Goal: Task Accomplishment & Management: Complete application form

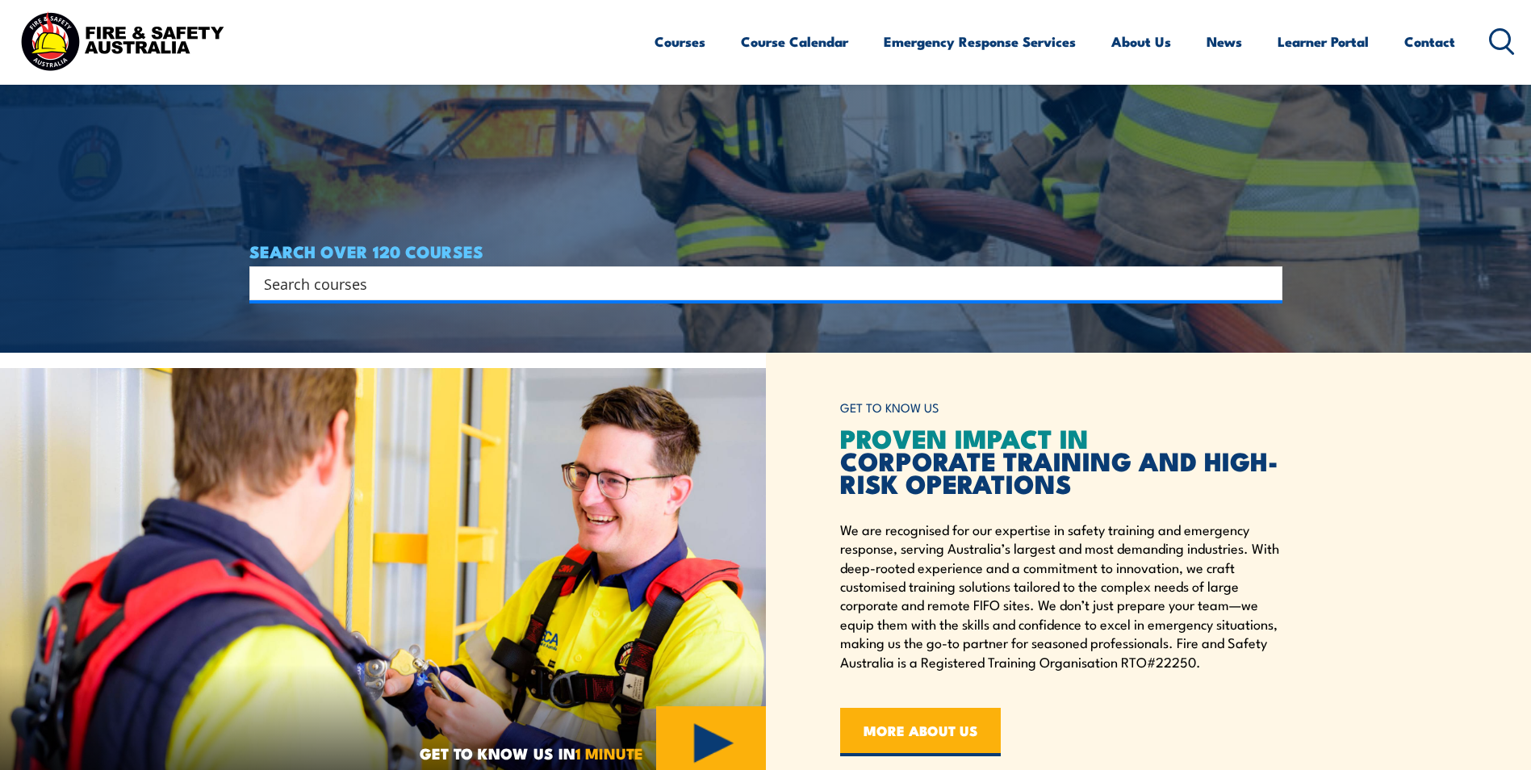
scroll to position [242, 0]
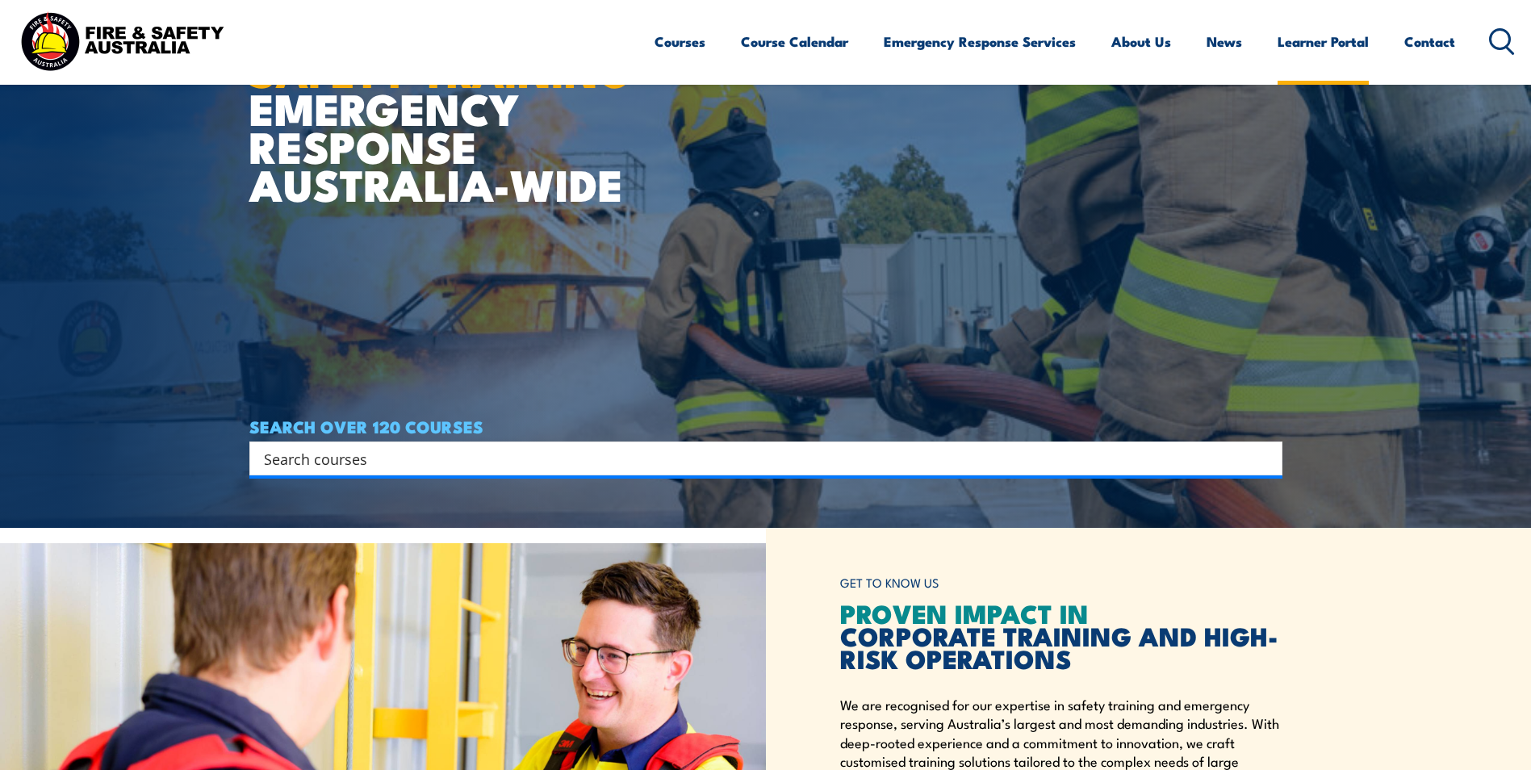
click at [1308, 38] on link "Learner Portal" at bounding box center [1322, 41] width 91 height 43
click at [1419, 37] on link "Contact" at bounding box center [1429, 41] width 51 height 43
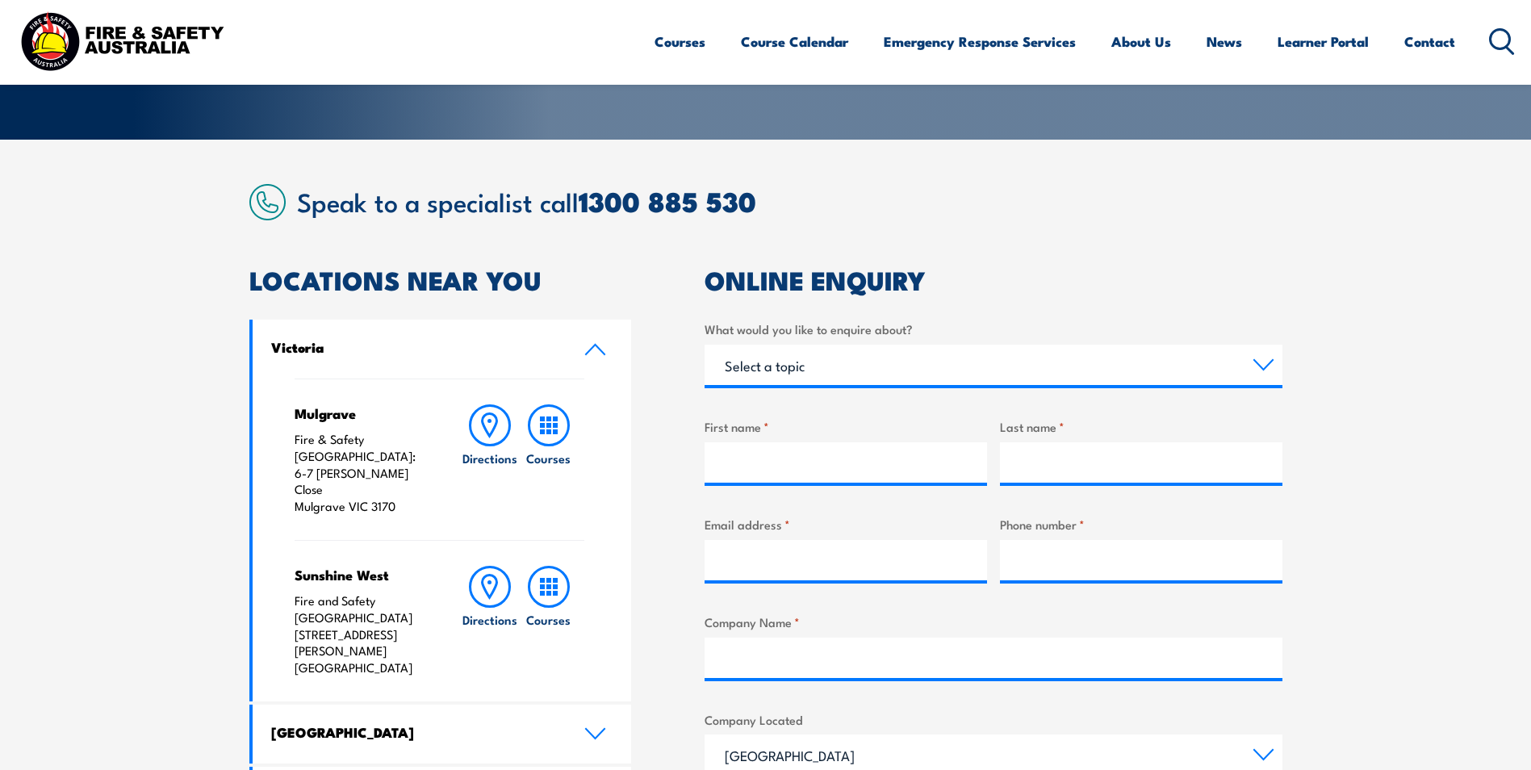
scroll to position [484, 0]
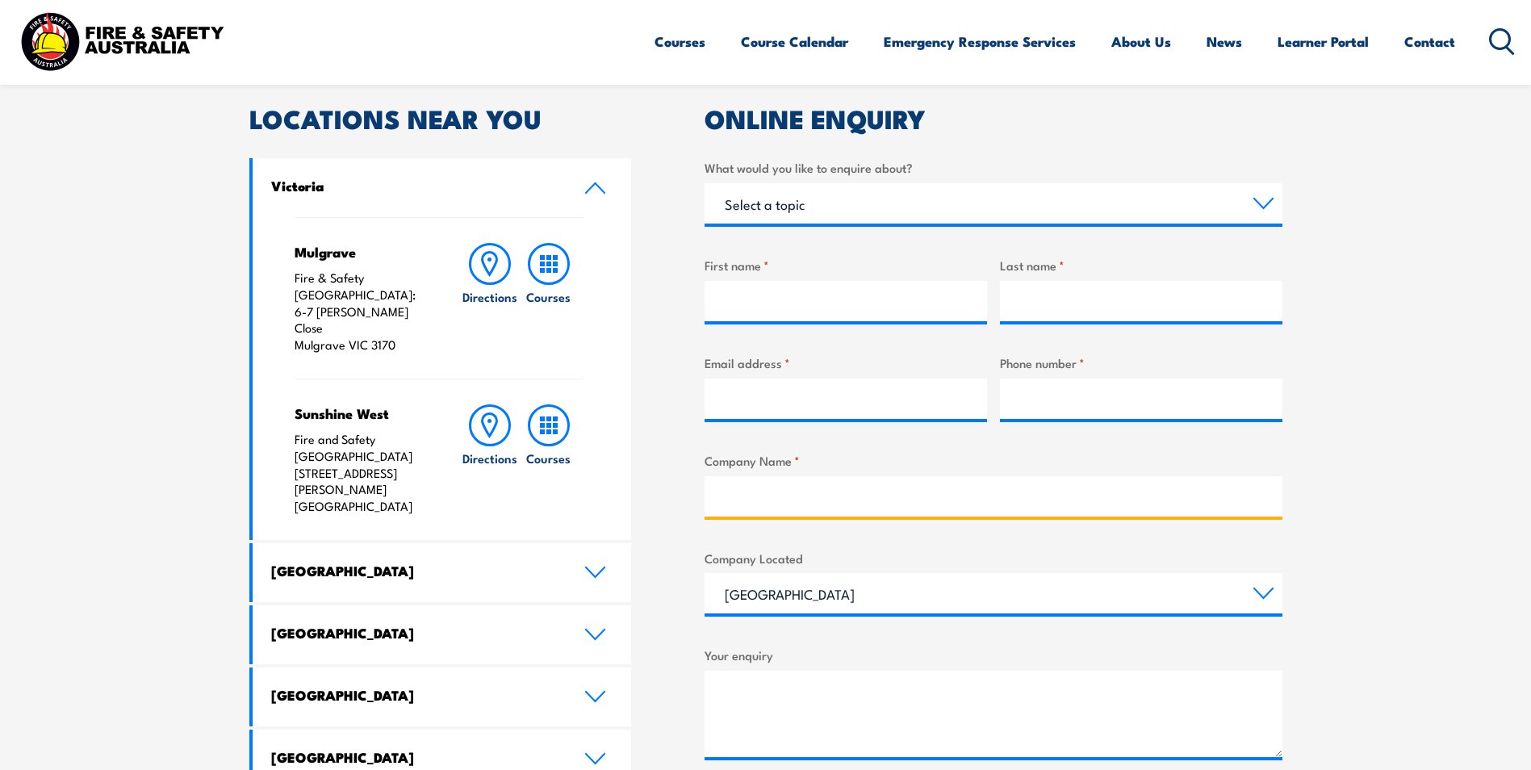
click at [838, 491] on input "Company Name *" at bounding box center [993, 496] width 578 height 40
click at [1379, 368] on section "Speak to a specialist call 1300 885 530 LOCATIONS NEAR YOU Victoria Mulgrave Fi…" at bounding box center [765, 498] width 1531 height 1041
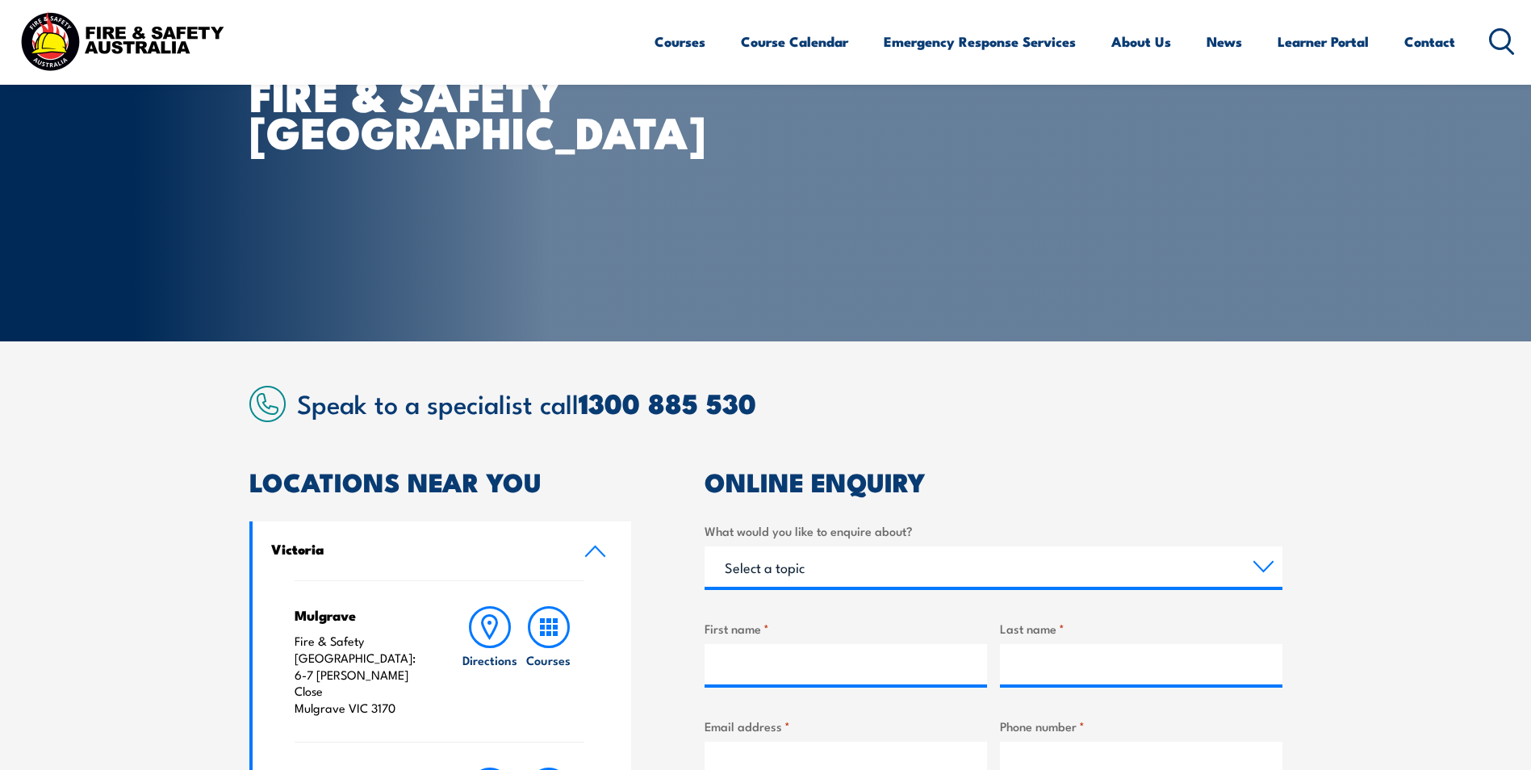
scroll to position [323, 0]
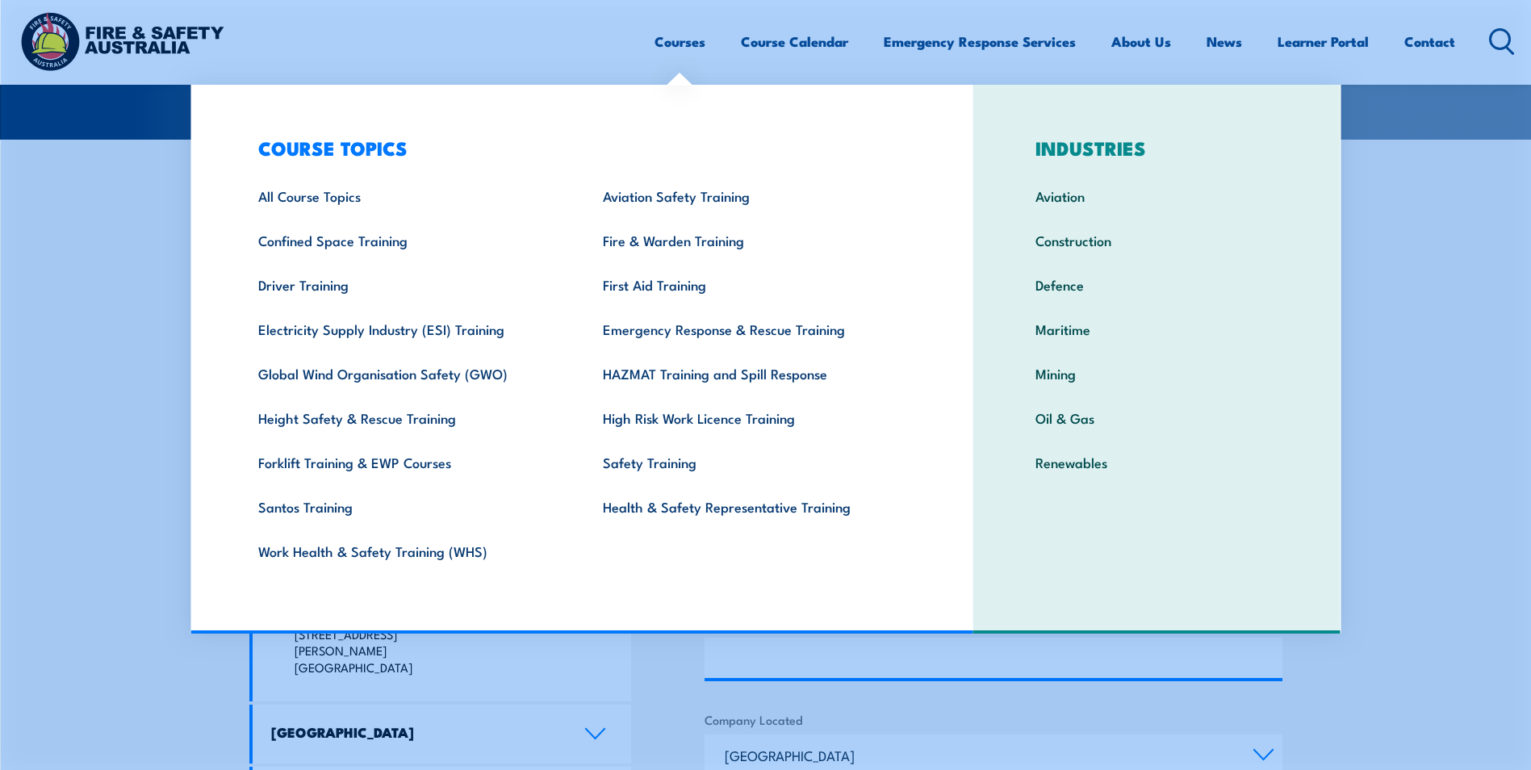
click at [1431, 207] on section "Speak to a specialist call 1300 885 530 LOCATIONS NEAR YOU Victoria Mulgrave Fi…" at bounding box center [765, 660] width 1531 height 1041
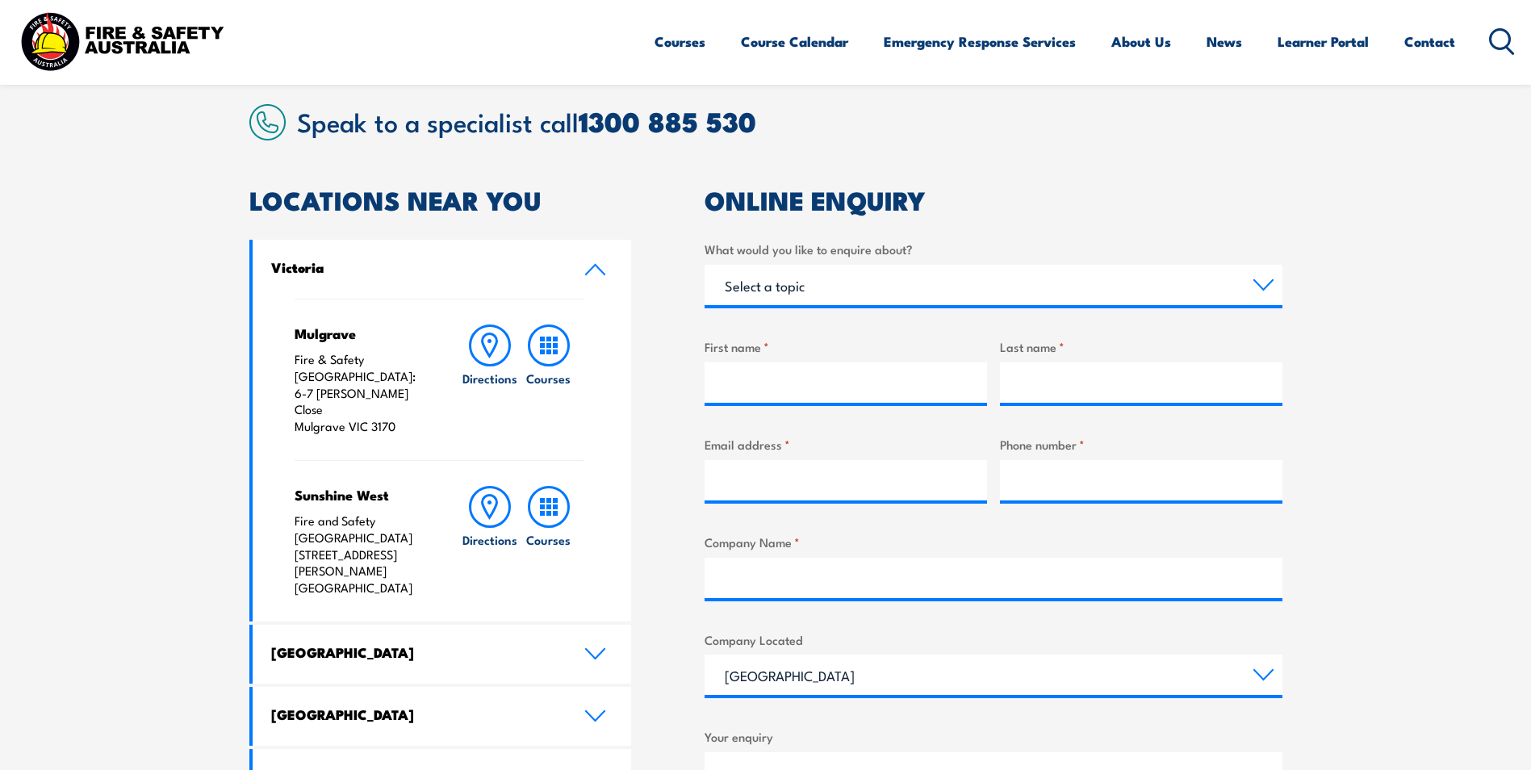
scroll to position [403, 0]
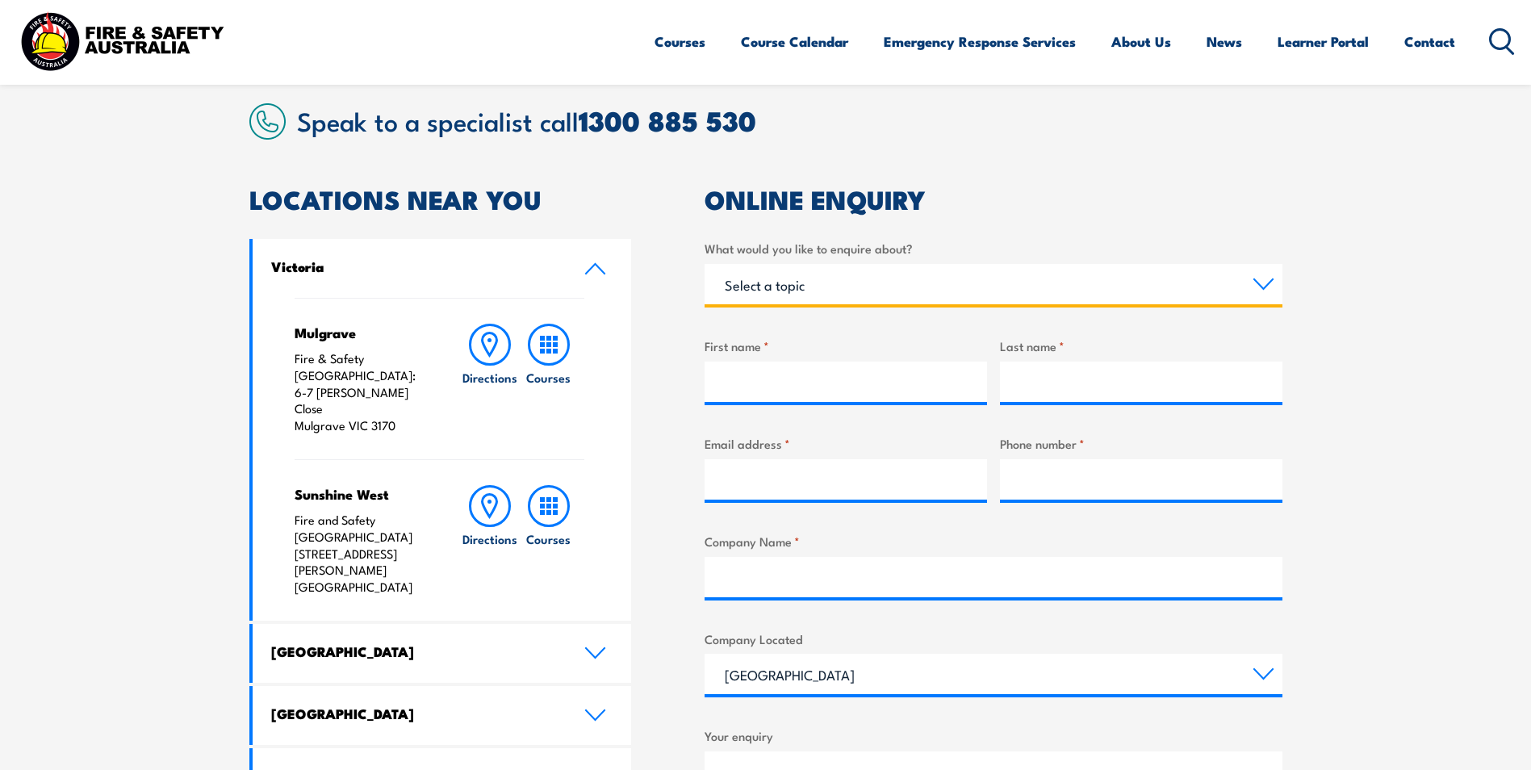
click at [1261, 283] on select "Select a topic Training Emergency Response Services General Enquiry" at bounding box center [993, 284] width 578 height 40
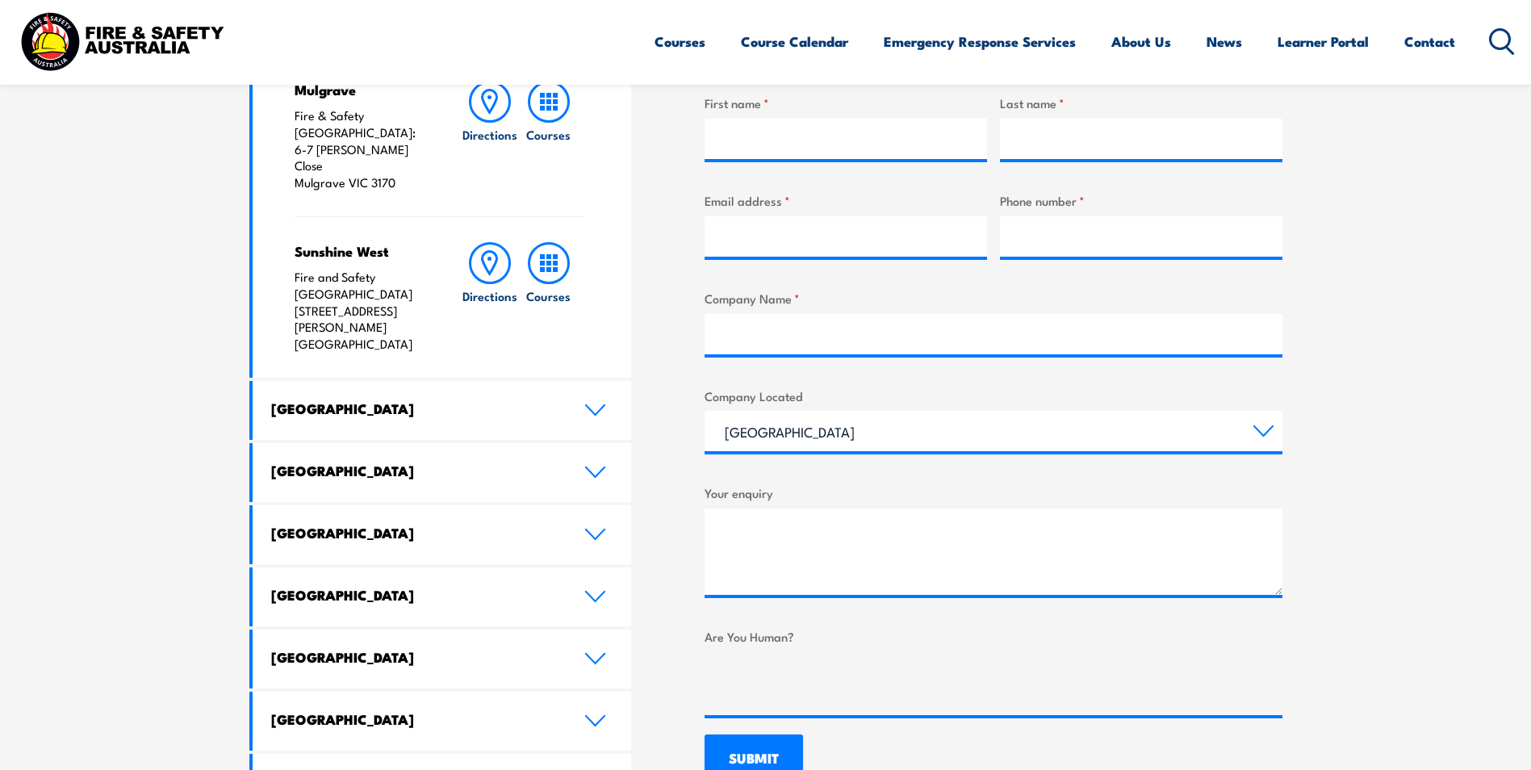
scroll to position [484, 0]
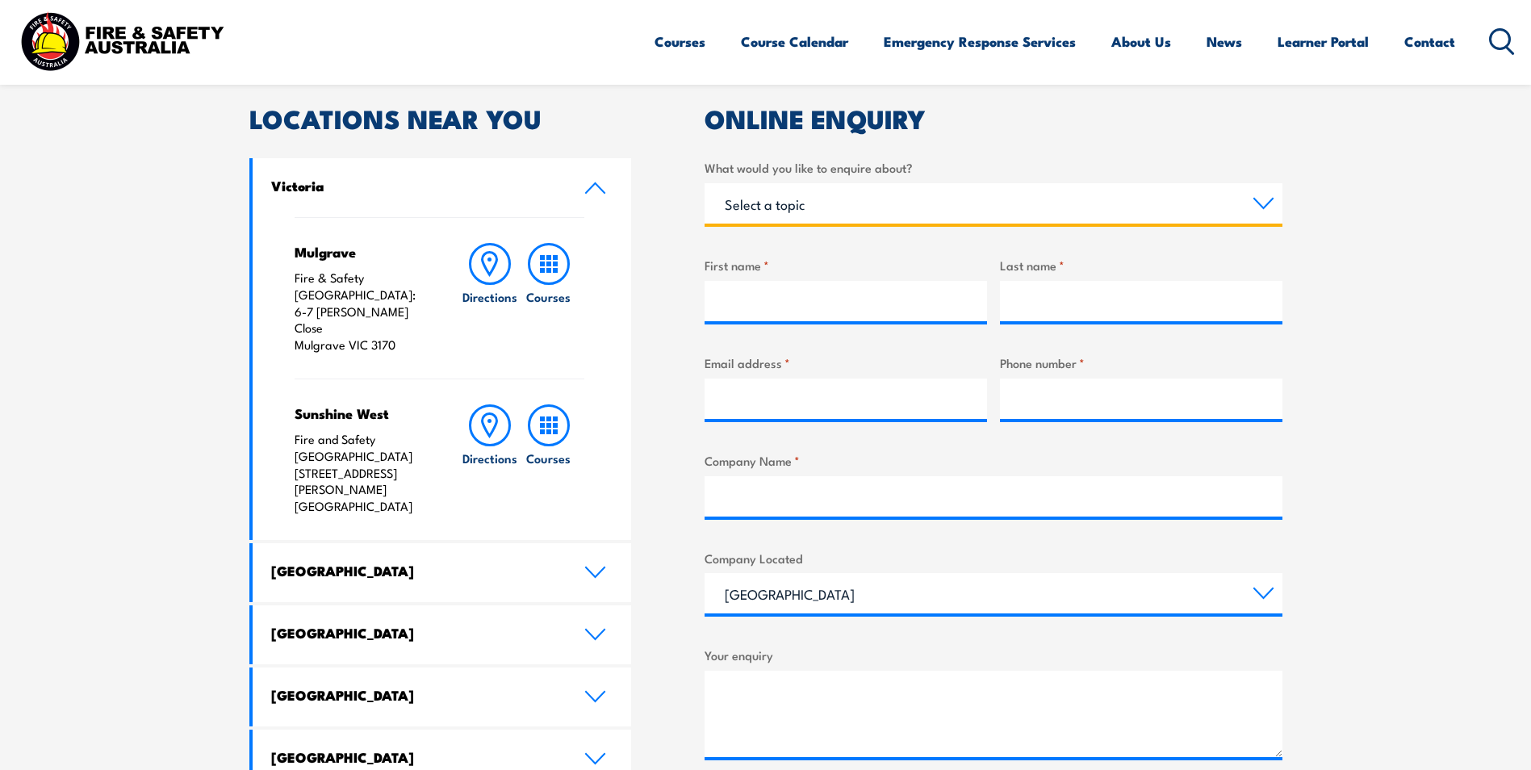
click at [883, 206] on select "Select a topic Training Emergency Response Services General Enquiry" at bounding box center [993, 203] width 578 height 40
click at [704, 183] on select "Select a topic Training Emergency Response Services General Enquiry" at bounding box center [993, 203] width 578 height 40
click at [837, 217] on select "Select a topic Training Emergency Response Services General Enquiry" at bounding box center [993, 203] width 578 height 40
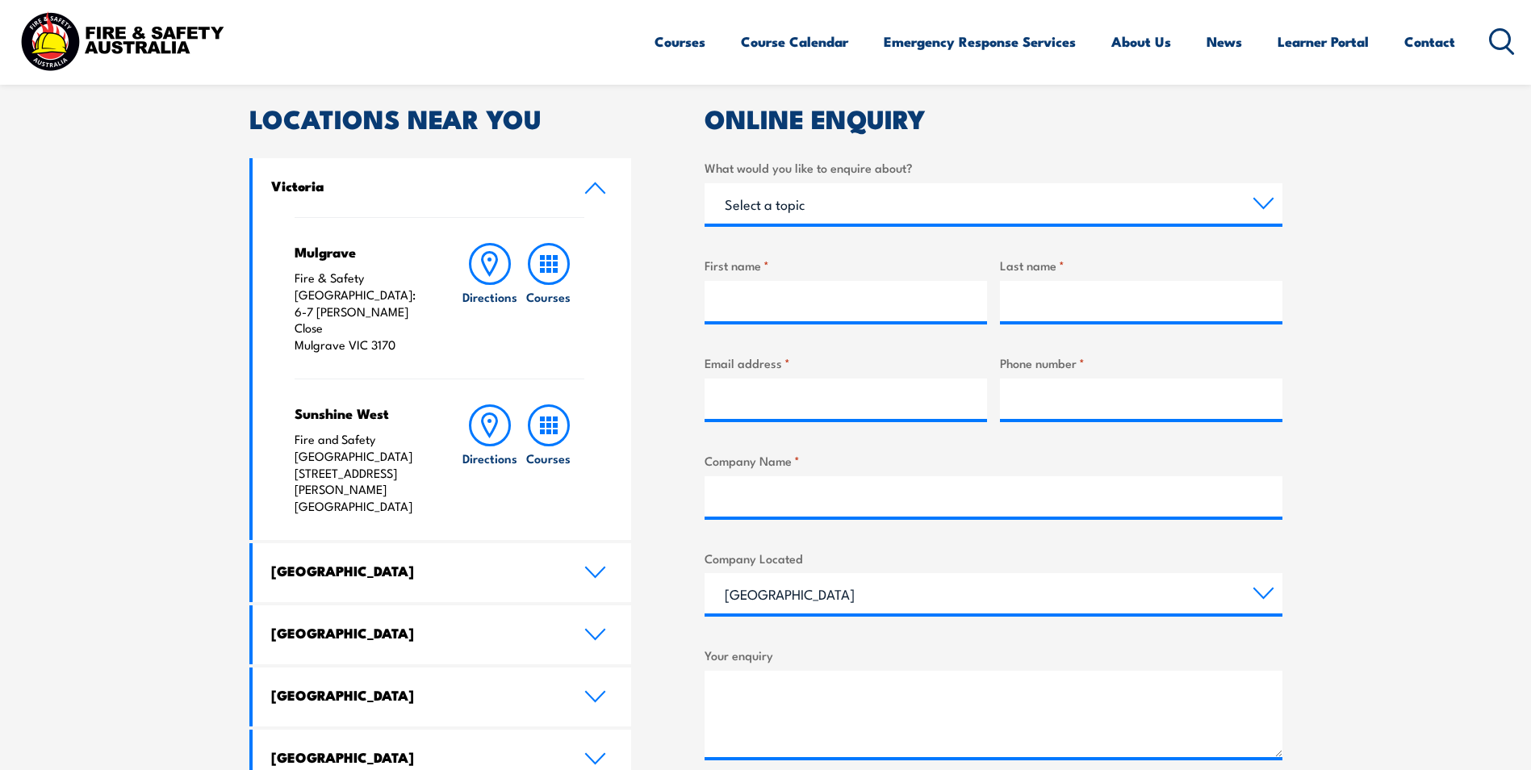
click at [1442, 248] on section "Speak to a specialist call 1300 885 530 LOCATIONS NEAR YOU Victoria Mulgrave Fi…" at bounding box center [765, 498] width 1531 height 1041
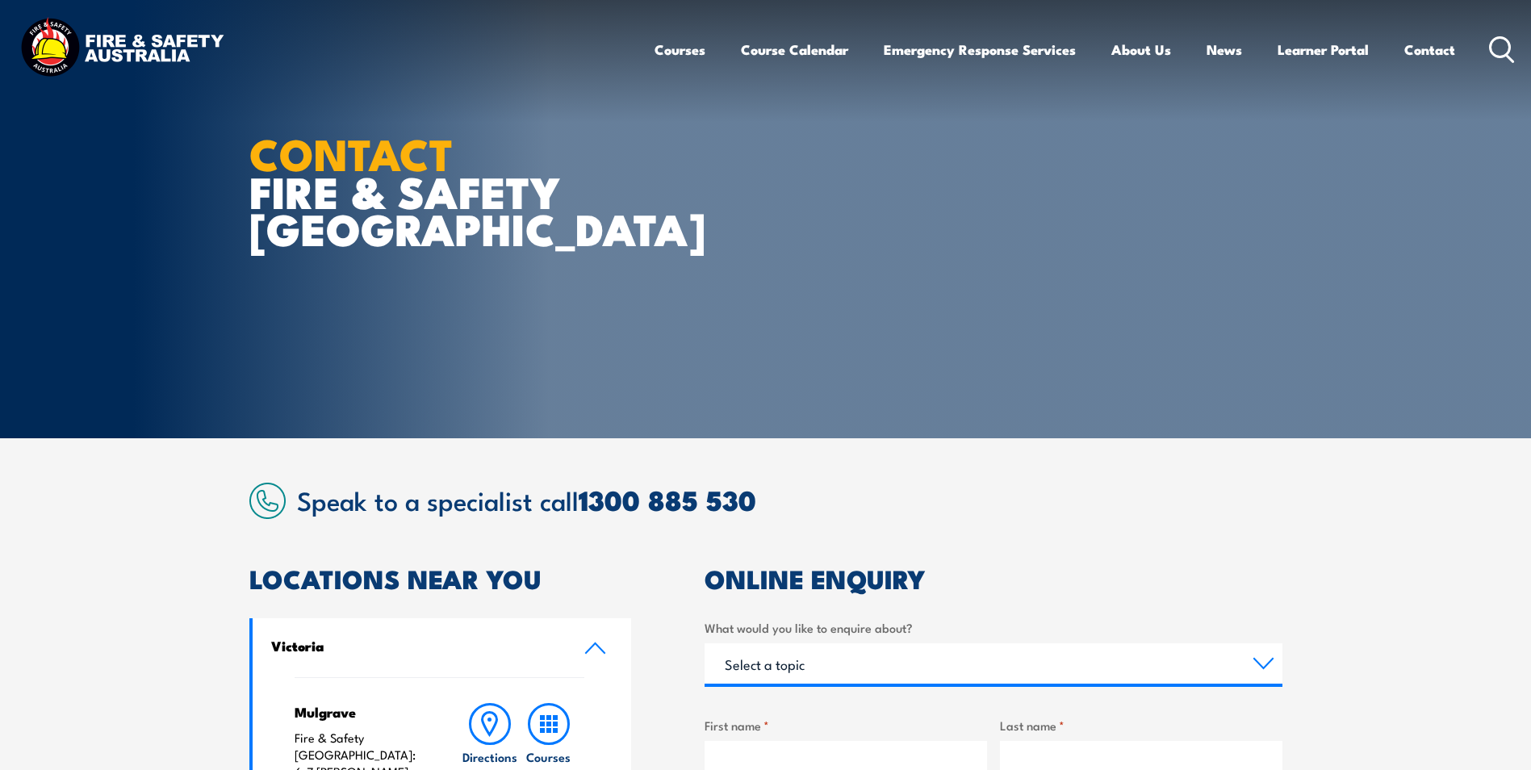
scroll to position [0, 0]
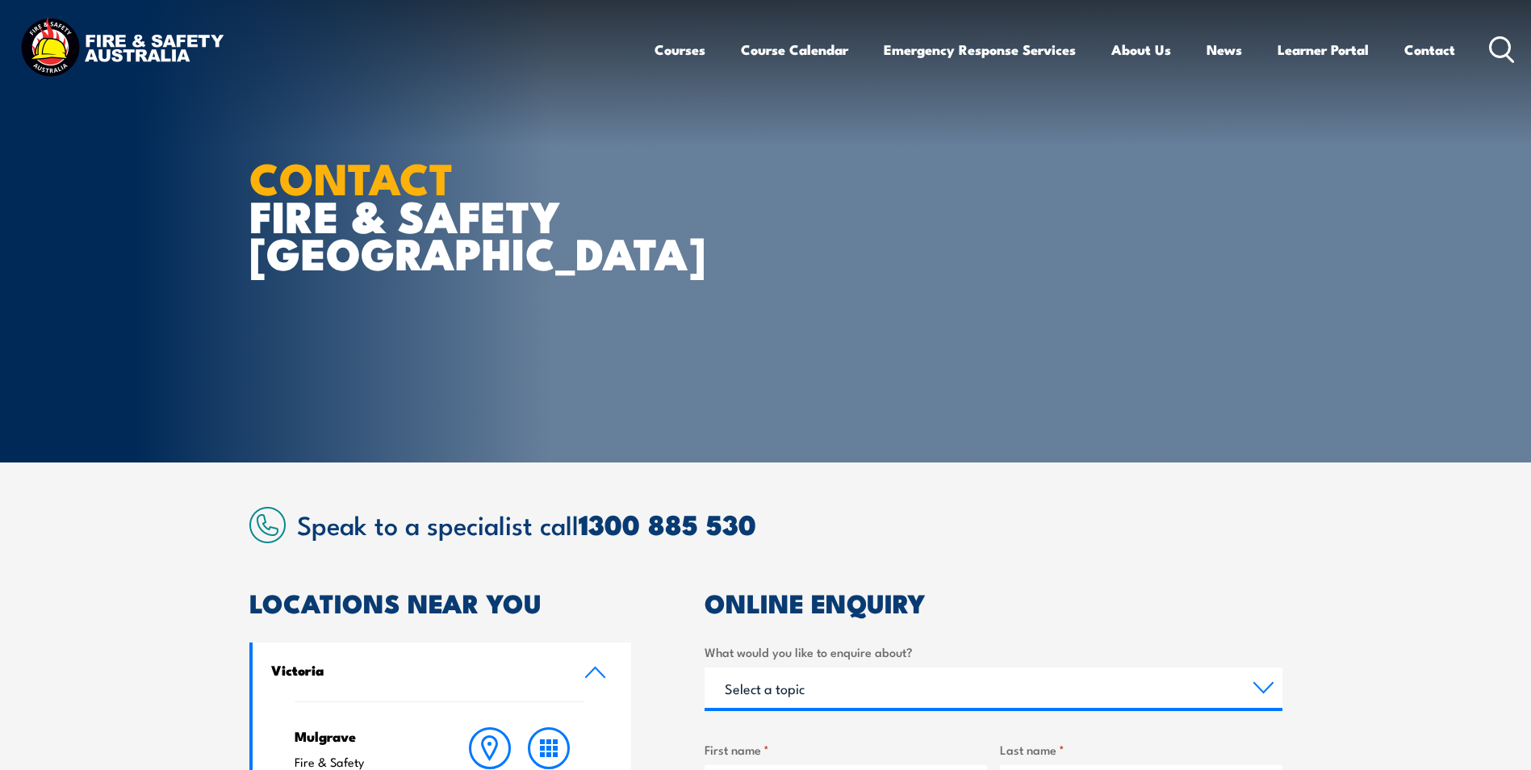
click at [1402, 313] on section "CONTACT FIRE & SAFETY AUSTRALIA" at bounding box center [765, 231] width 1531 height 462
click at [1446, 48] on link "Contact" at bounding box center [1429, 49] width 51 height 43
click at [1427, 49] on link "Contact" at bounding box center [1429, 49] width 51 height 43
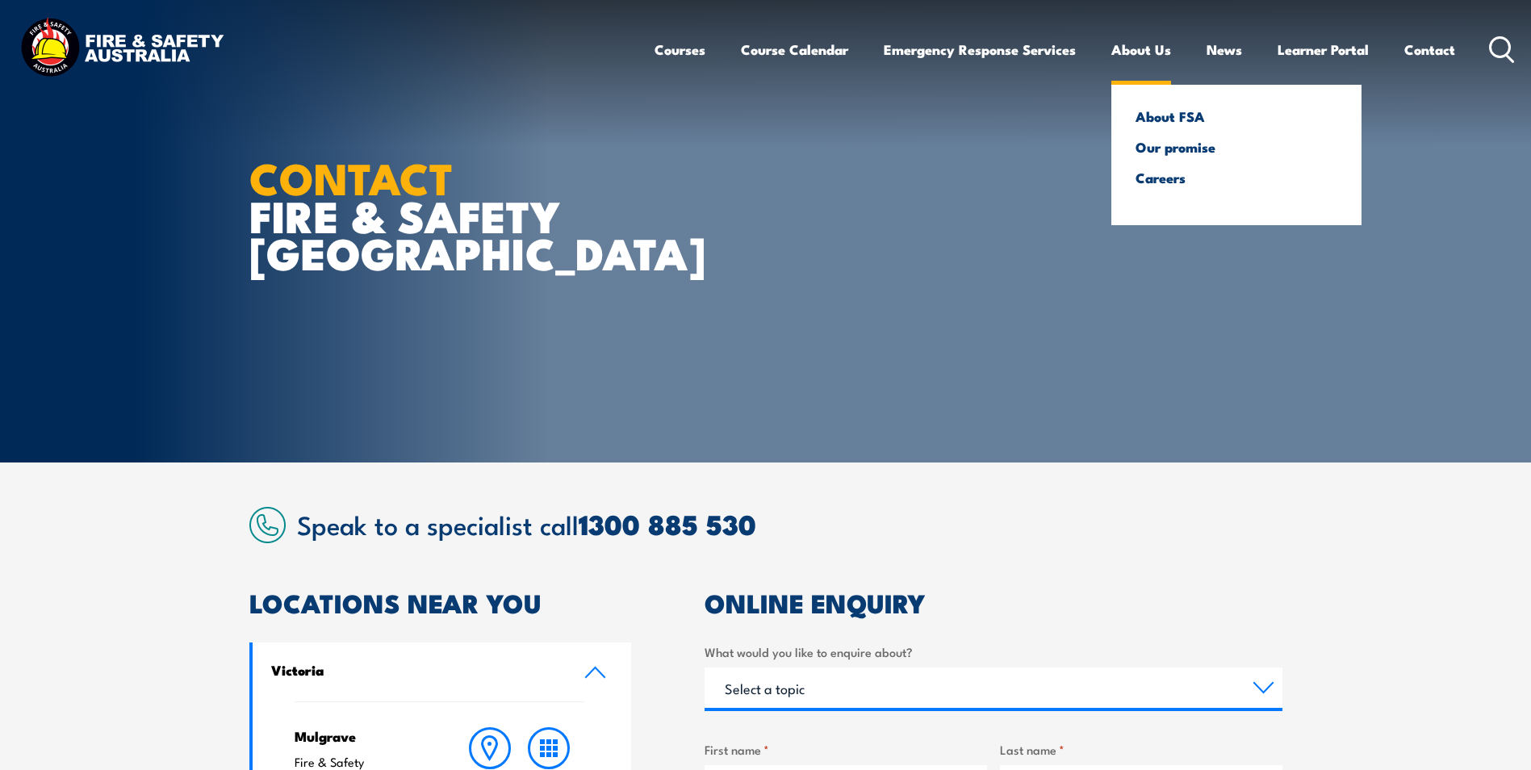
click at [1148, 49] on link "About Us" at bounding box center [1141, 49] width 60 height 43
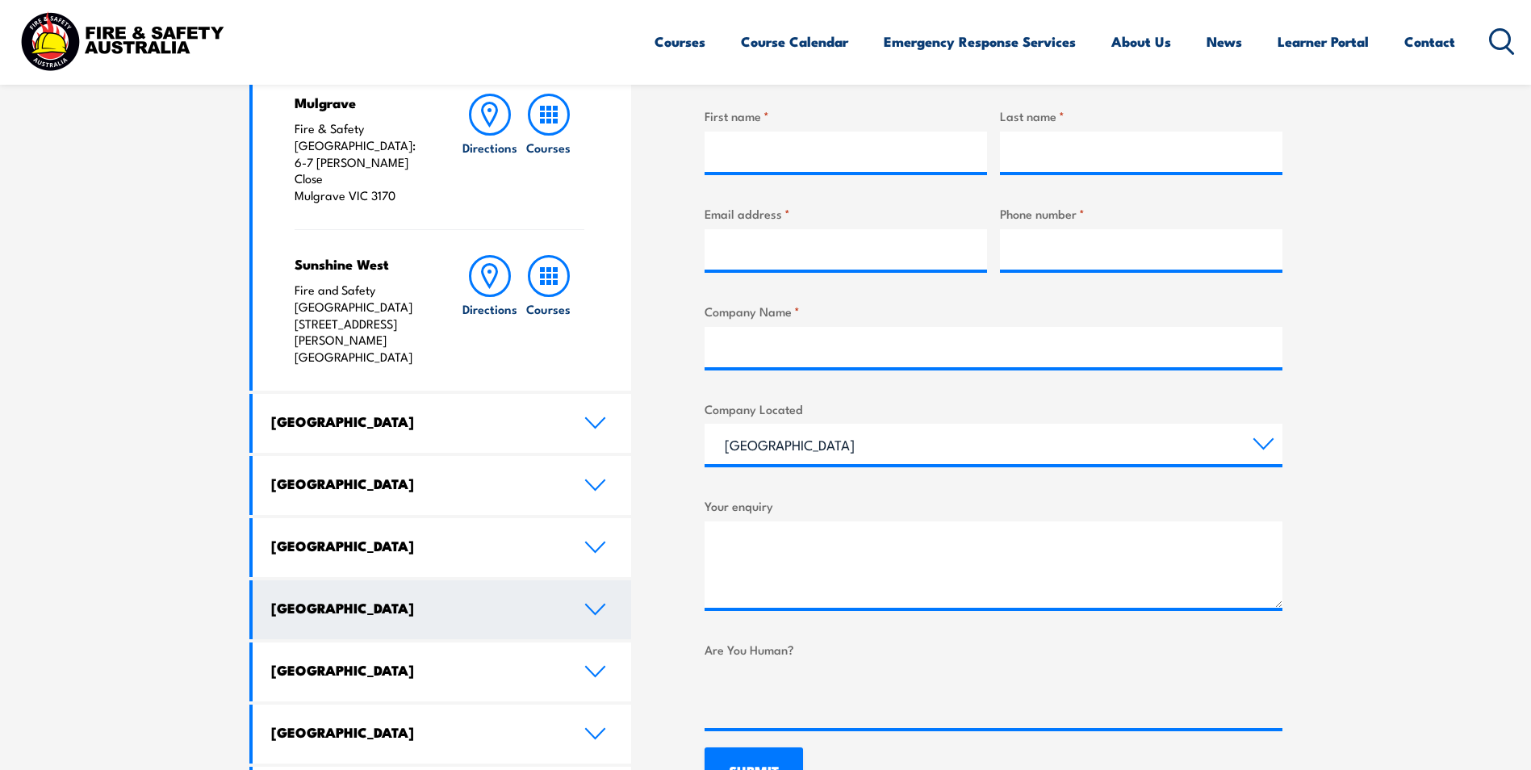
scroll to position [726, 0]
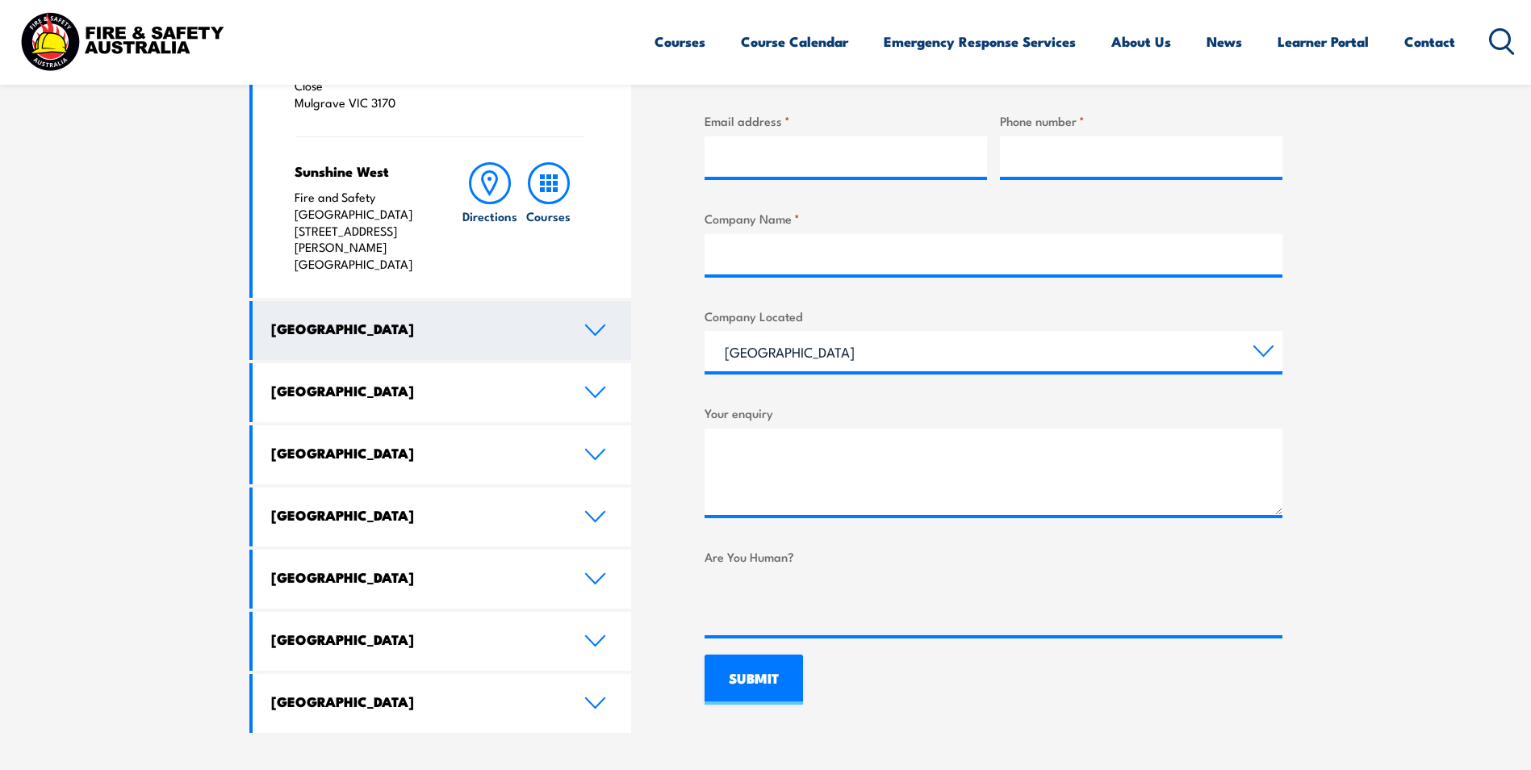
click at [597, 324] on icon at bounding box center [595, 330] width 22 height 13
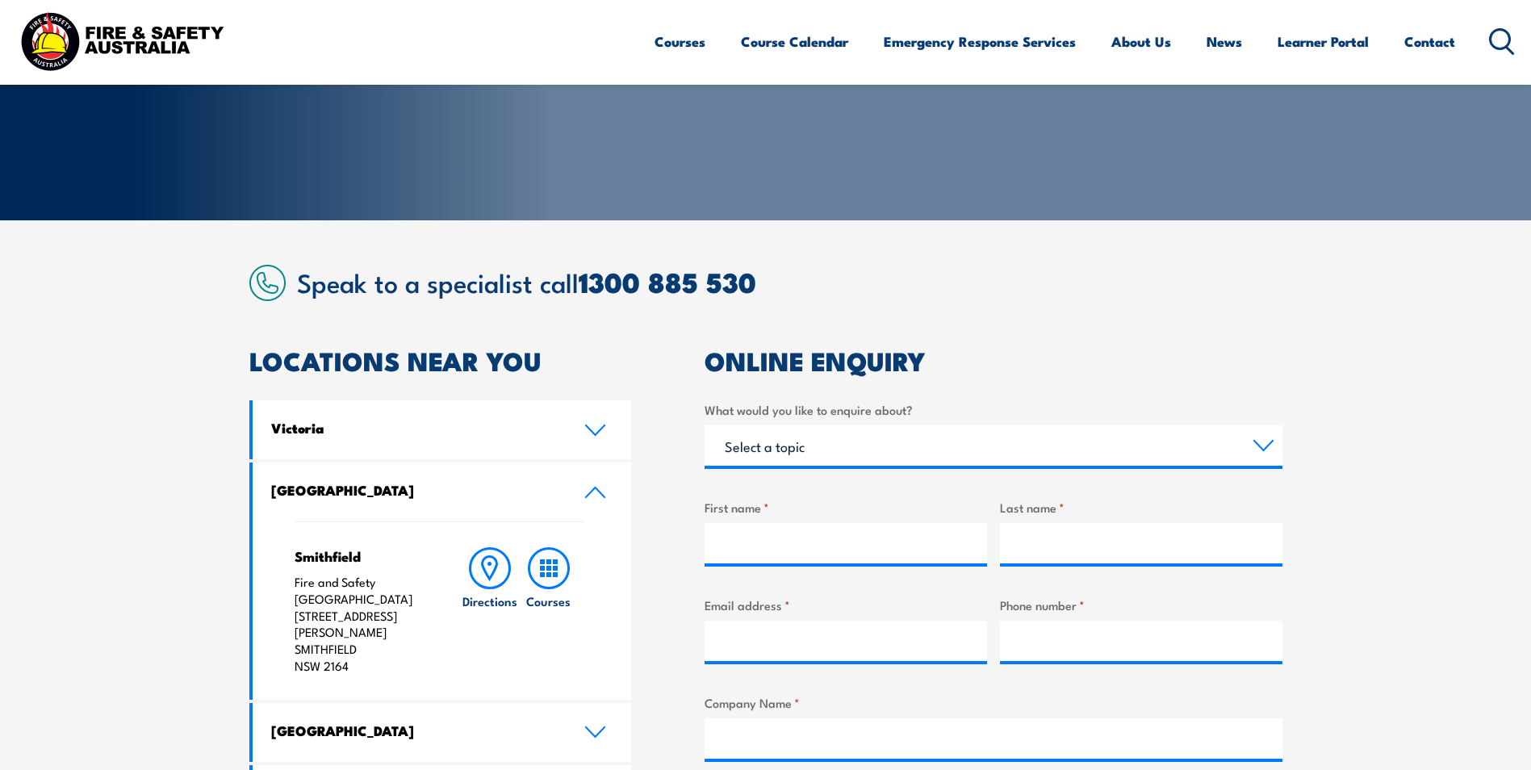
scroll to position [403, 0]
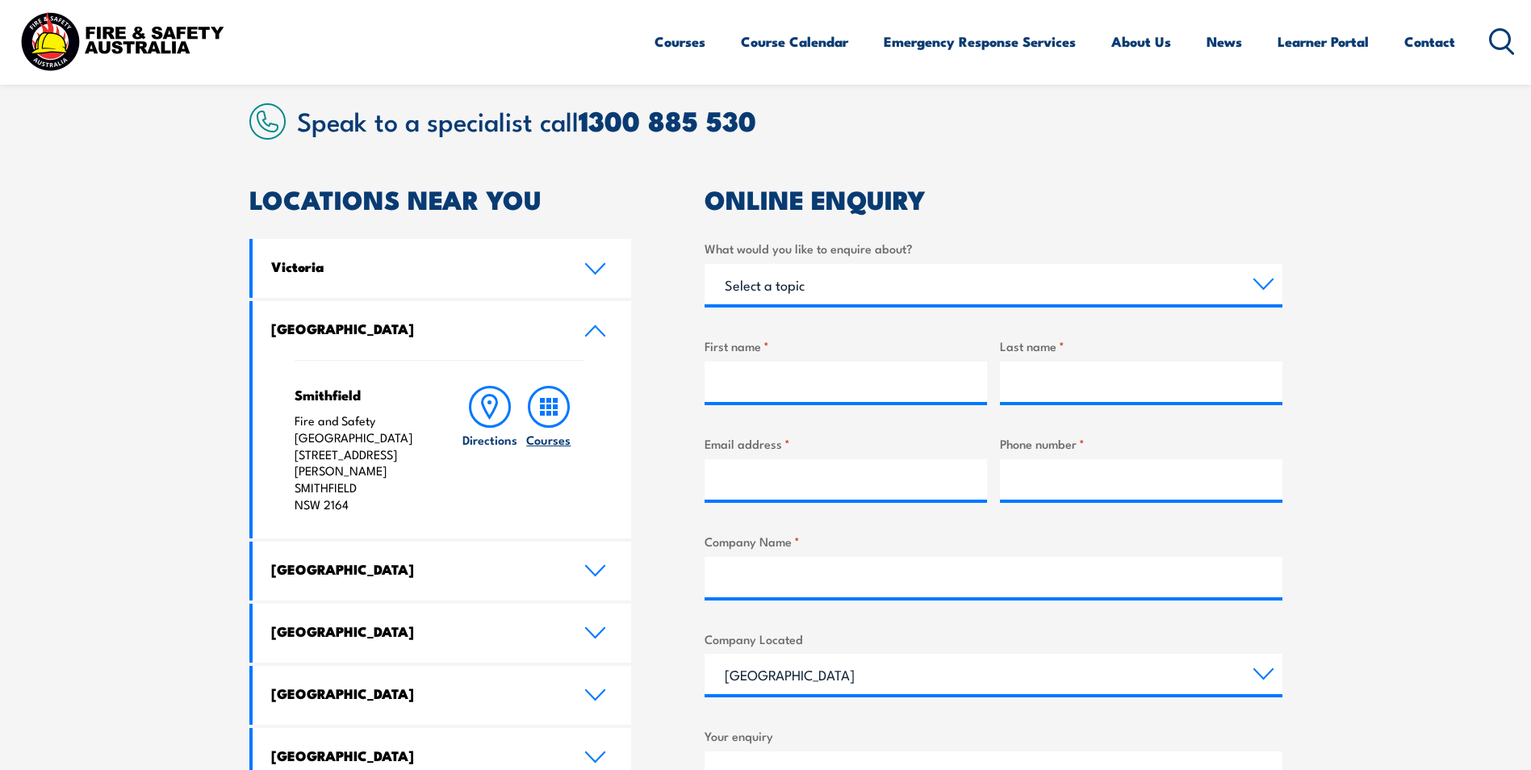
click at [556, 405] on rect at bounding box center [555, 406] width 5 height 5
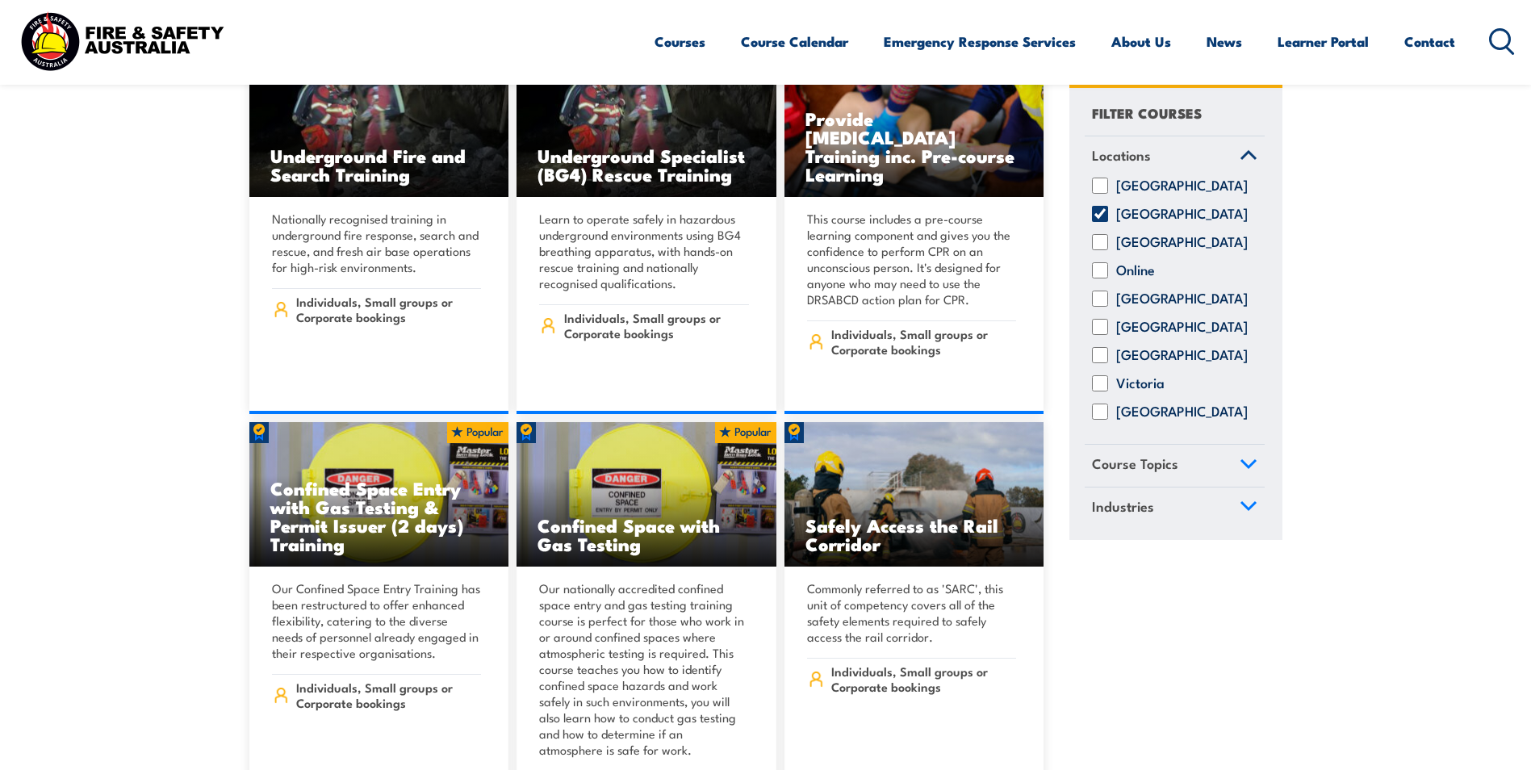
scroll to position [646, 0]
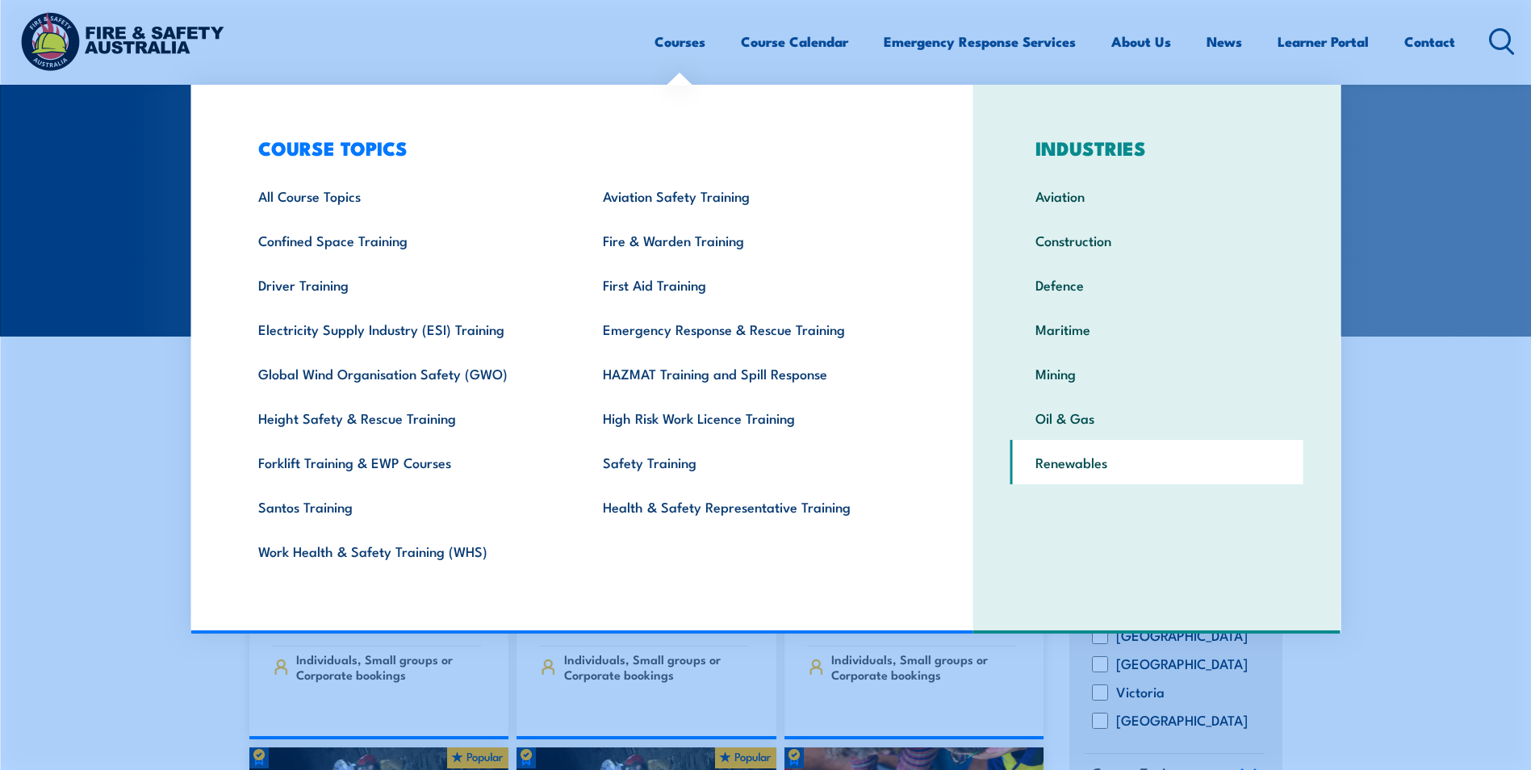
scroll to position [81, 0]
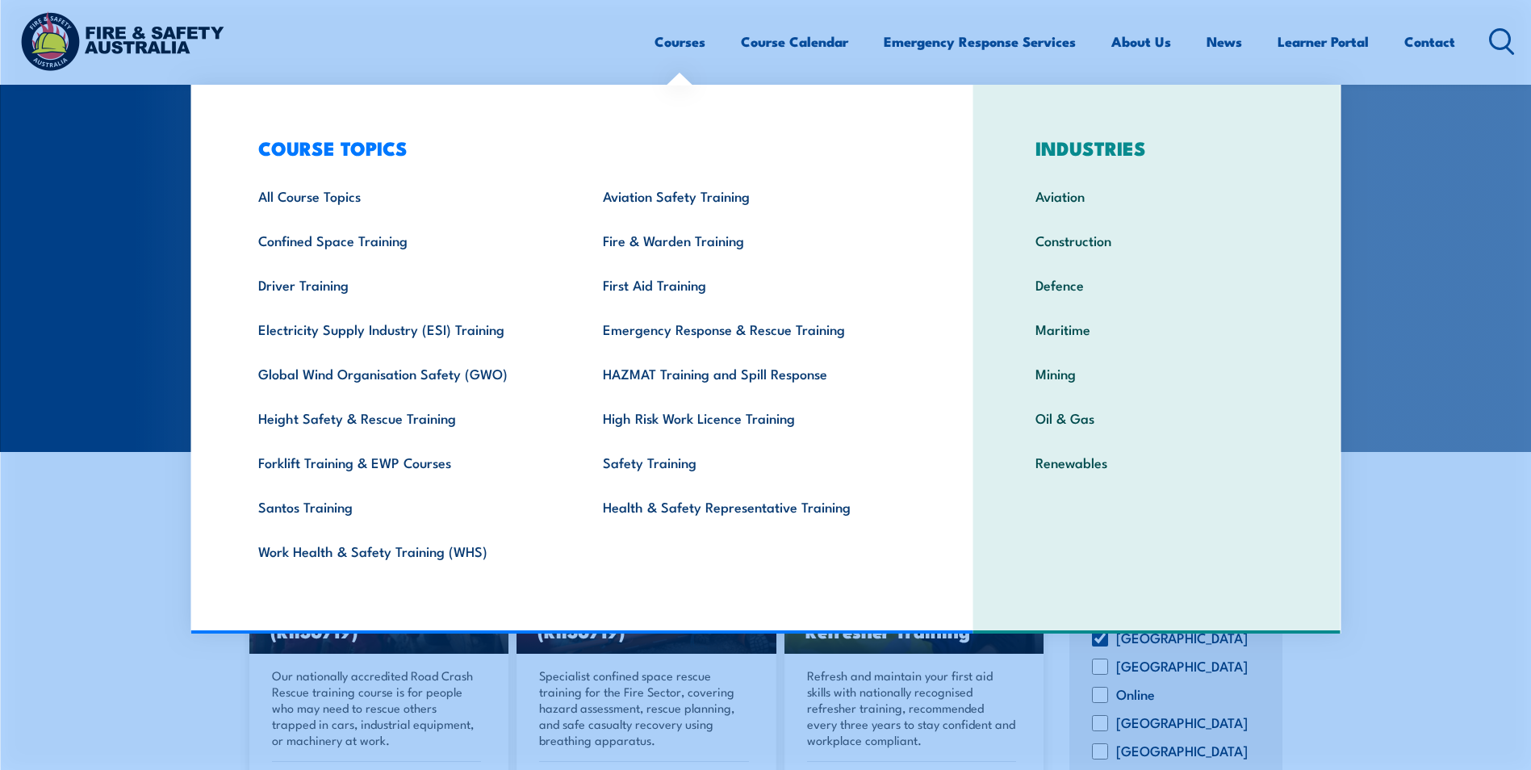
click at [1457, 151] on section "COURSES Find a course thats right for you and your team. We can train on your w…" at bounding box center [765, 185] width 1531 height 533
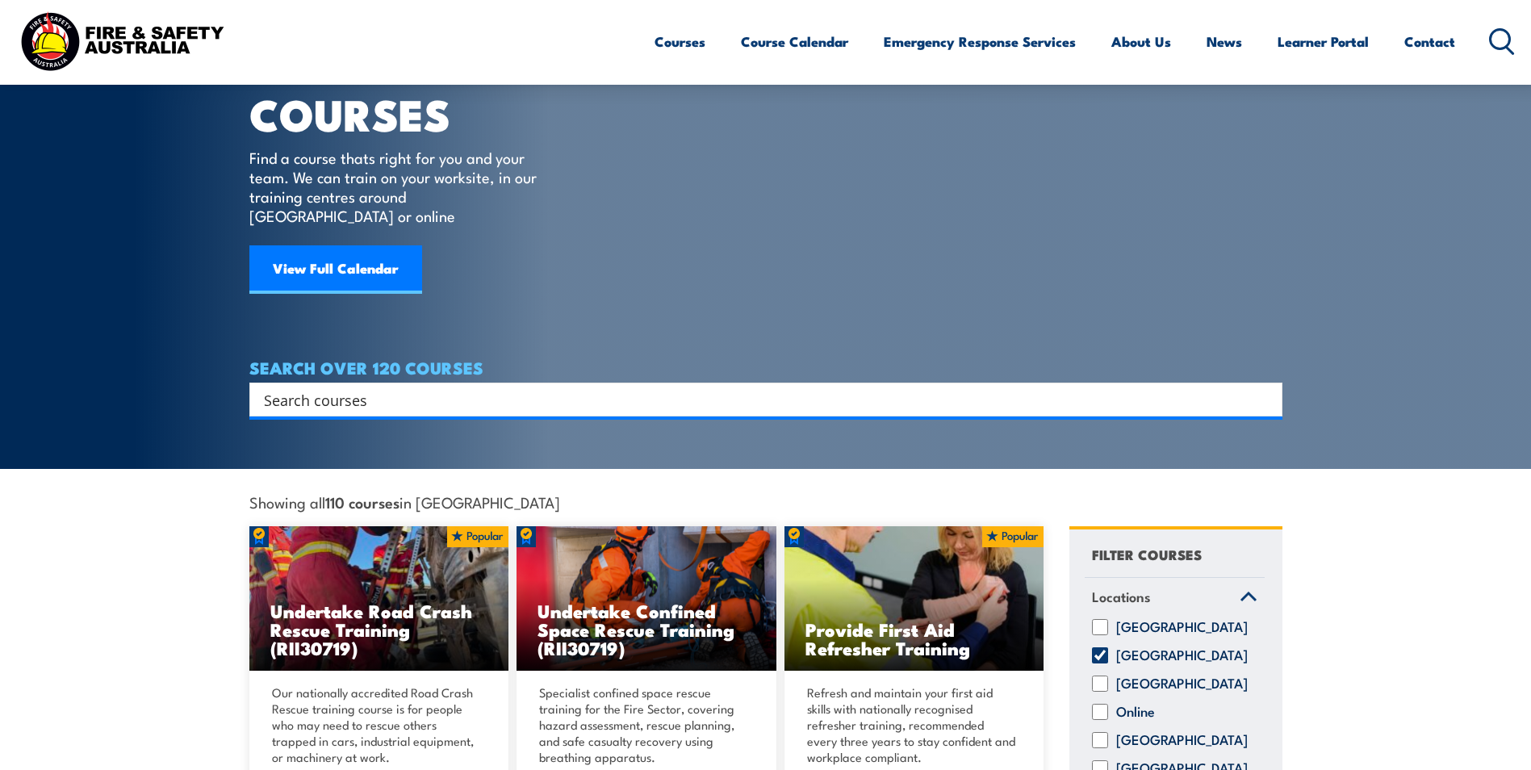
scroll to position [0, 0]
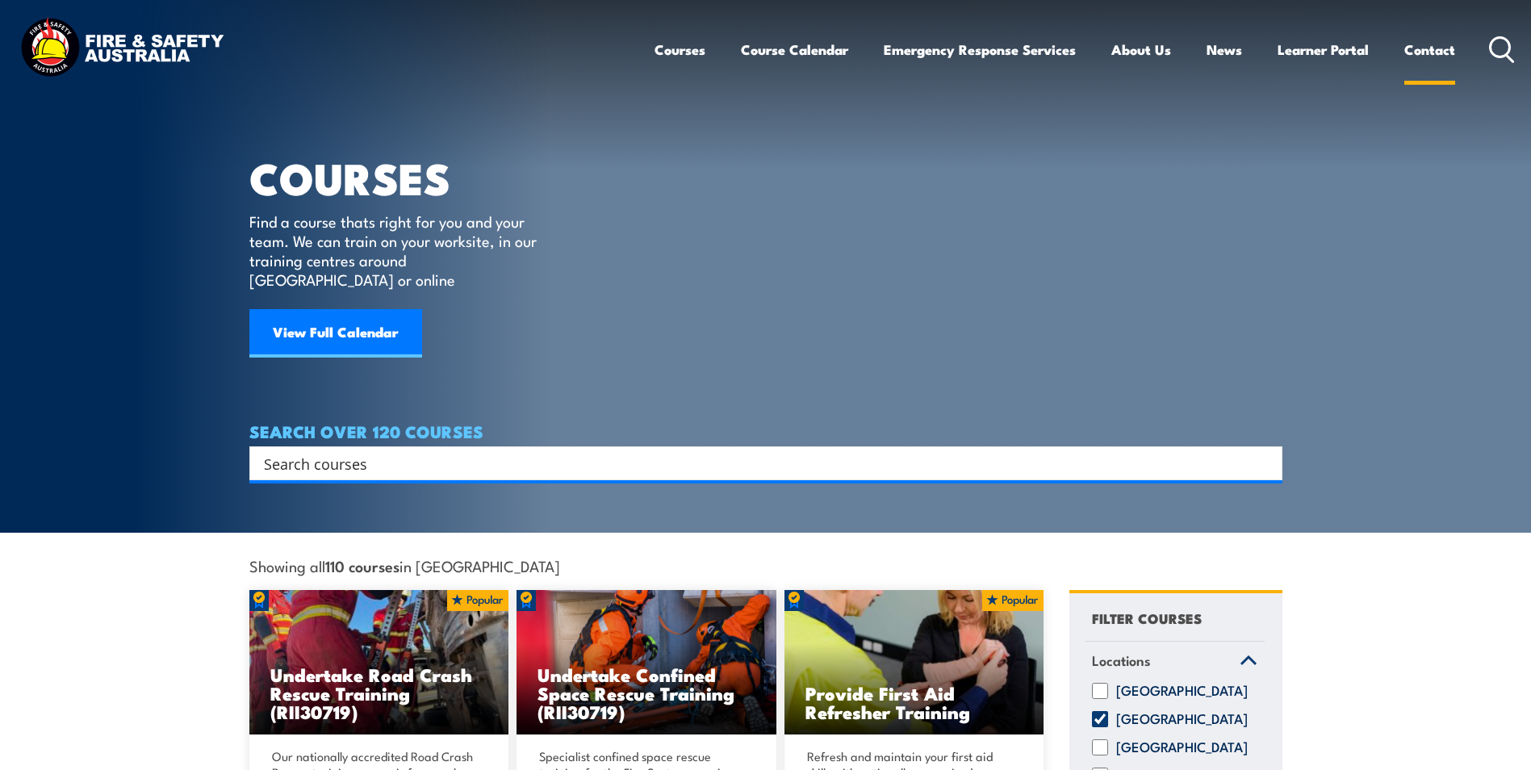
click at [1417, 49] on link "Contact" at bounding box center [1429, 49] width 51 height 43
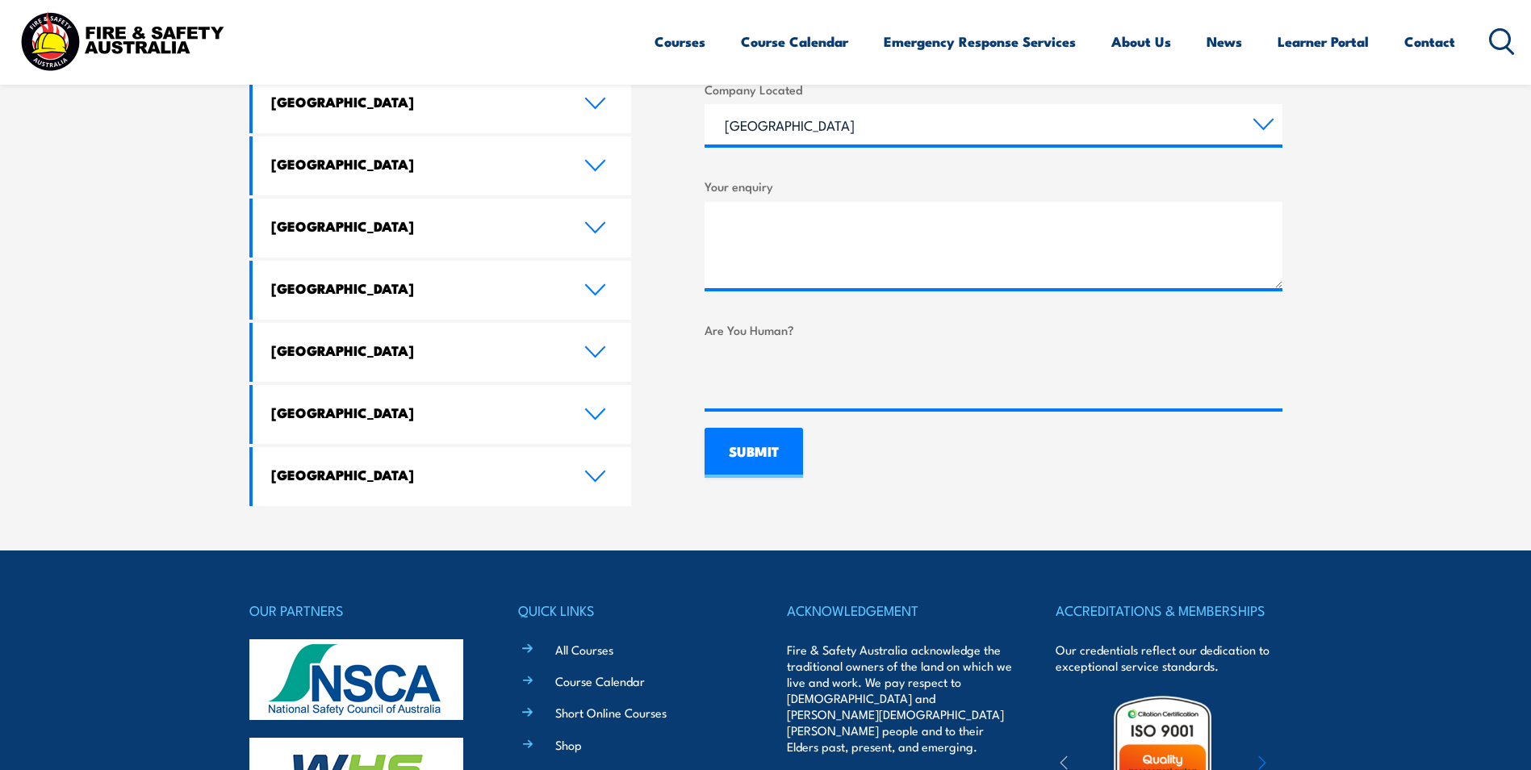
scroll to position [888, 0]
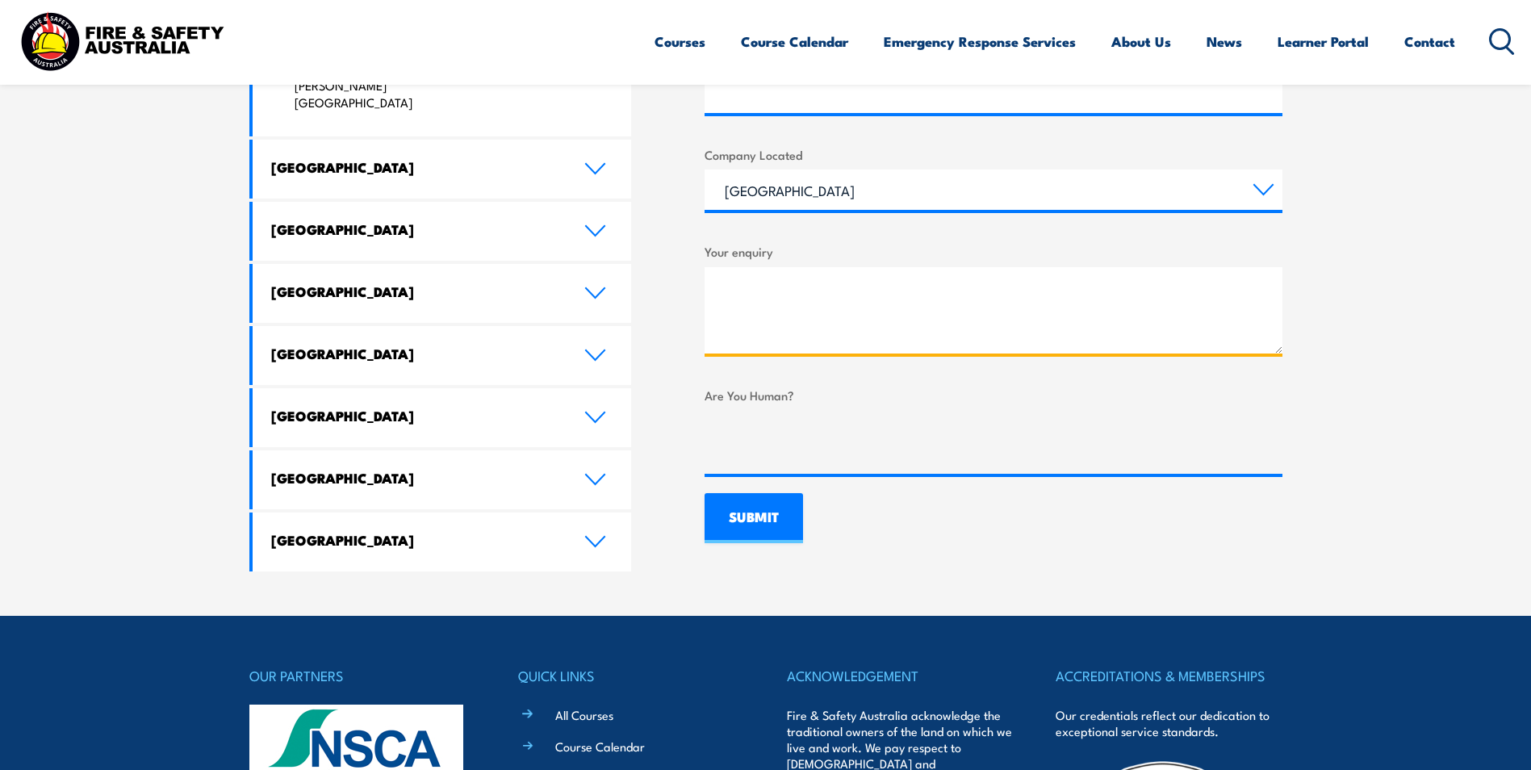
click at [750, 270] on textarea "Your enquiry" at bounding box center [993, 310] width 578 height 86
paste textarea "Quotation for HRS Training"
type textarea "Quotation for HRS Training"
click at [835, 293] on textarea "Quotation for HRS Training" at bounding box center [993, 310] width 578 height 86
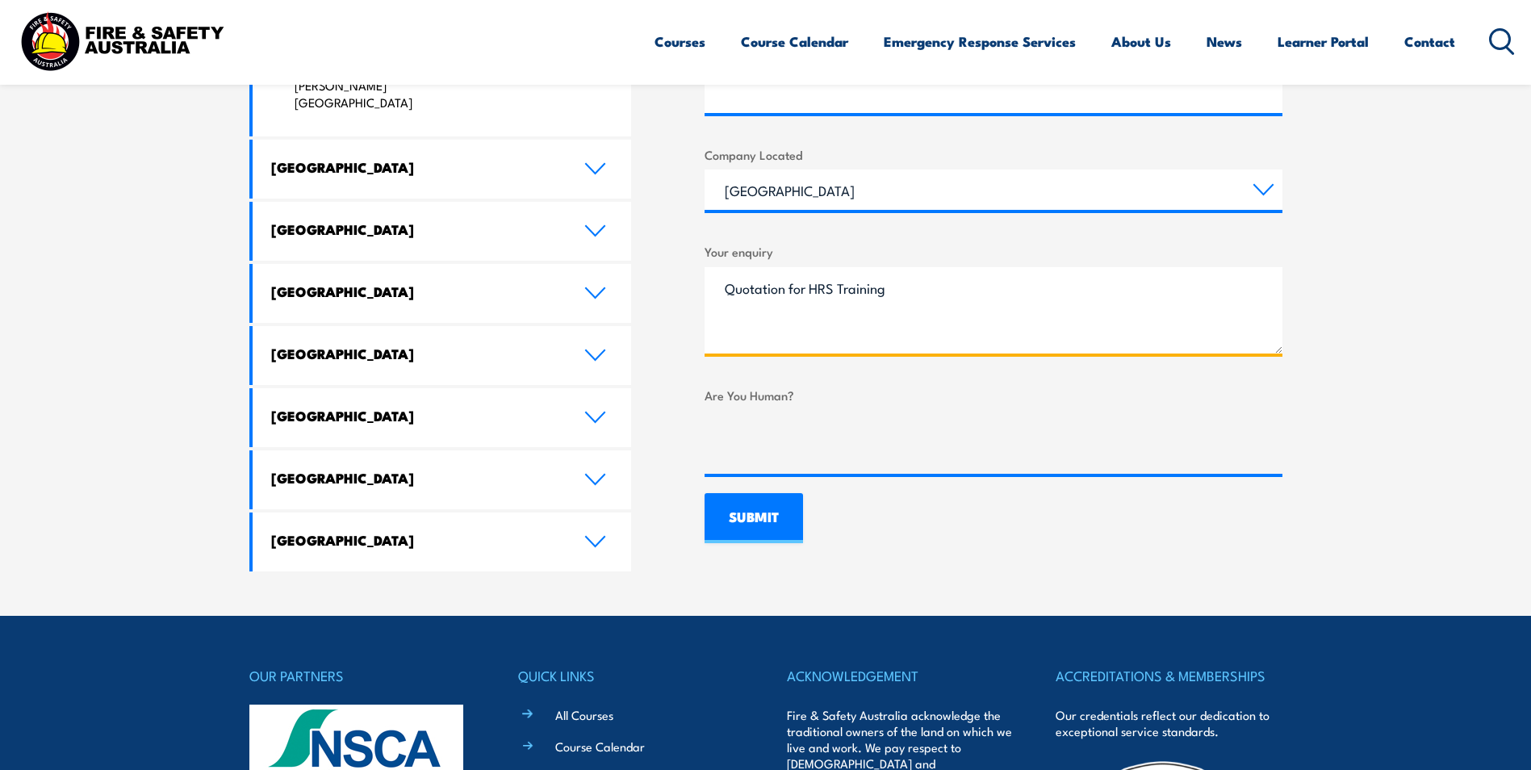
click at [835, 293] on textarea "Quotation for HRS Training" at bounding box center [993, 310] width 578 height 86
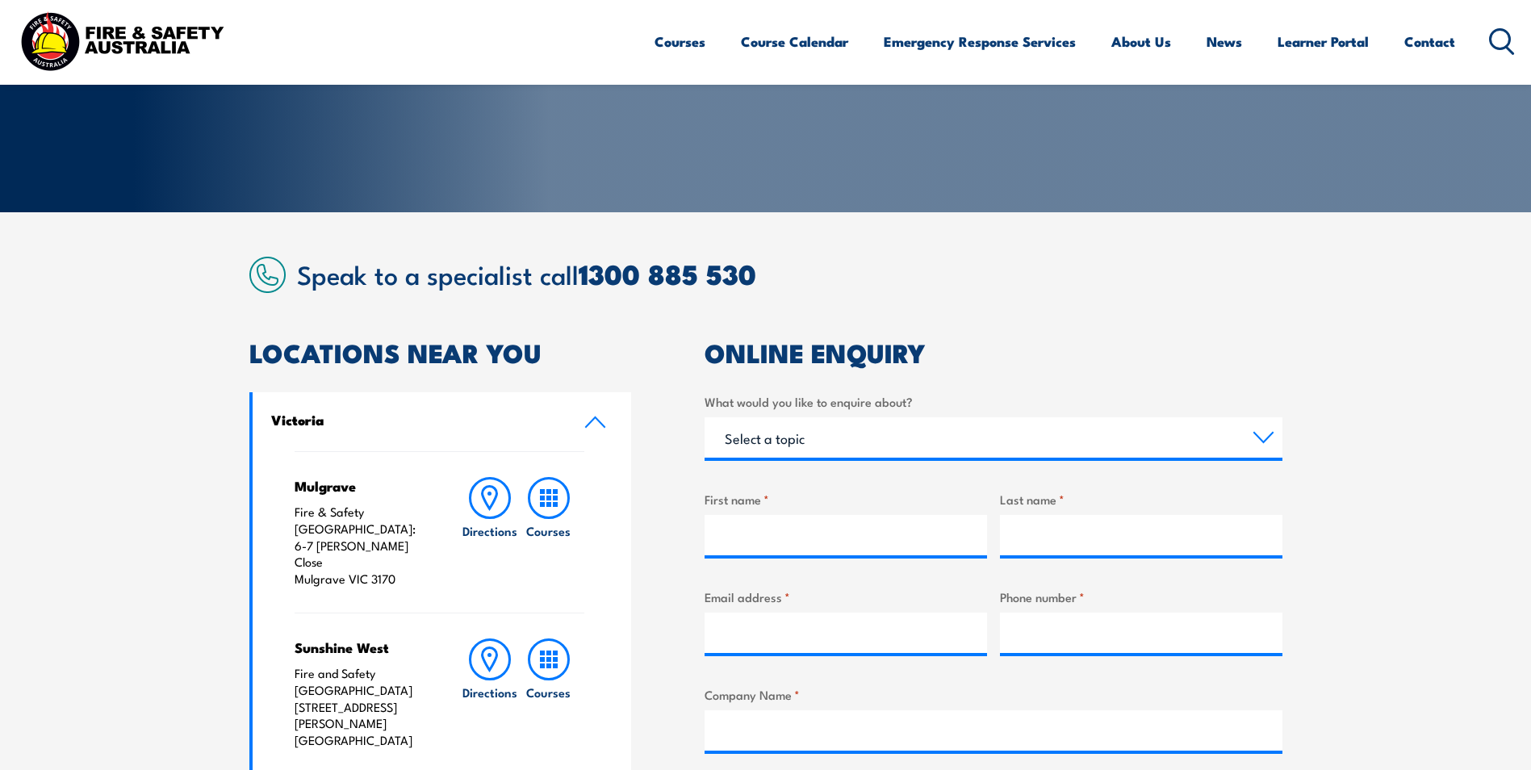
scroll to position [484, 0]
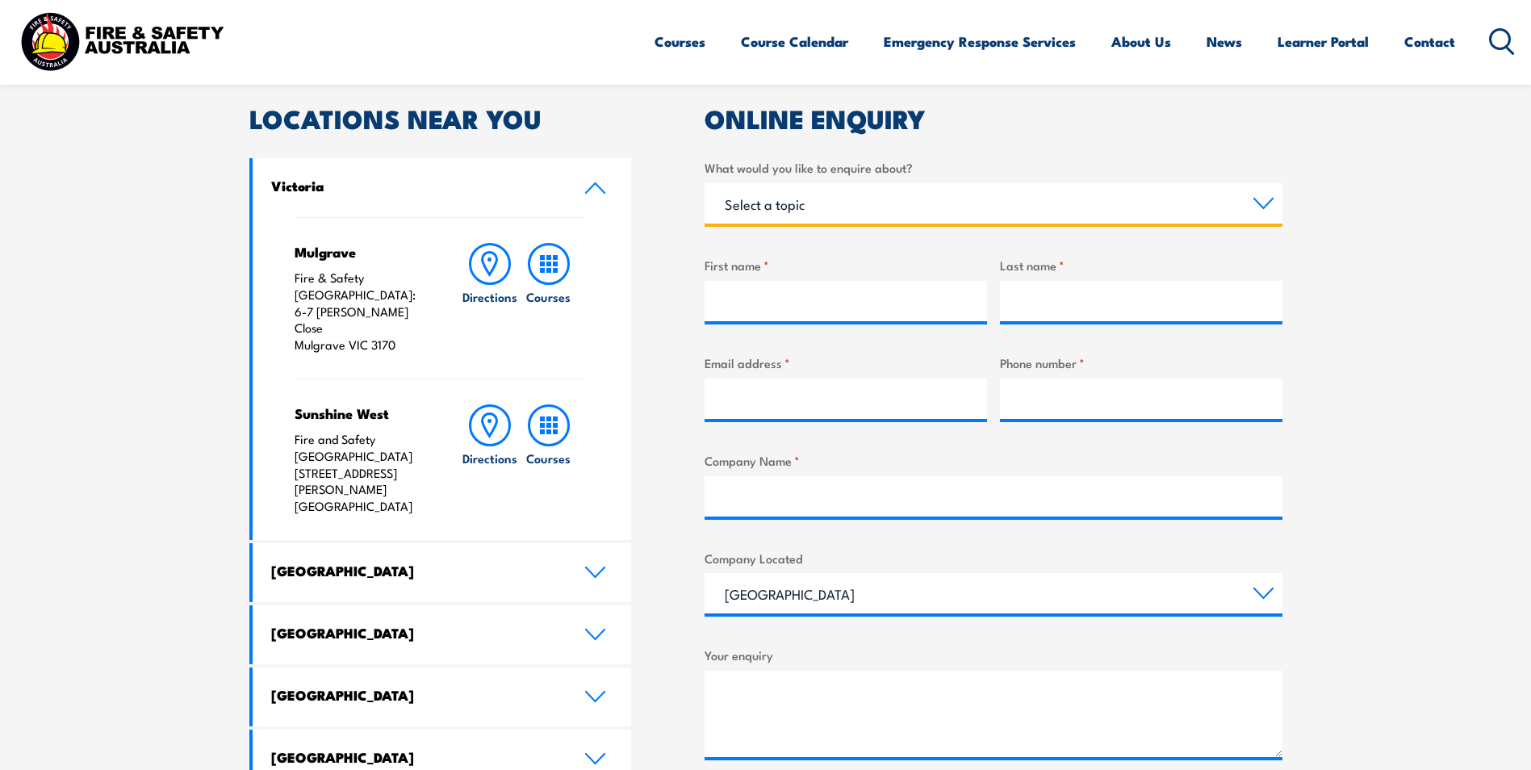
click at [1076, 215] on select "Select a topic Training Emergency Response Services General Enquiry" at bounding box center [993, 203] width 578 height 40
select select "General Enquiry"
click at [704, 183] on select "Select a topic Training Emergency Response Services General Enquiry" at bounding box center [993, 203] width 578 height 40
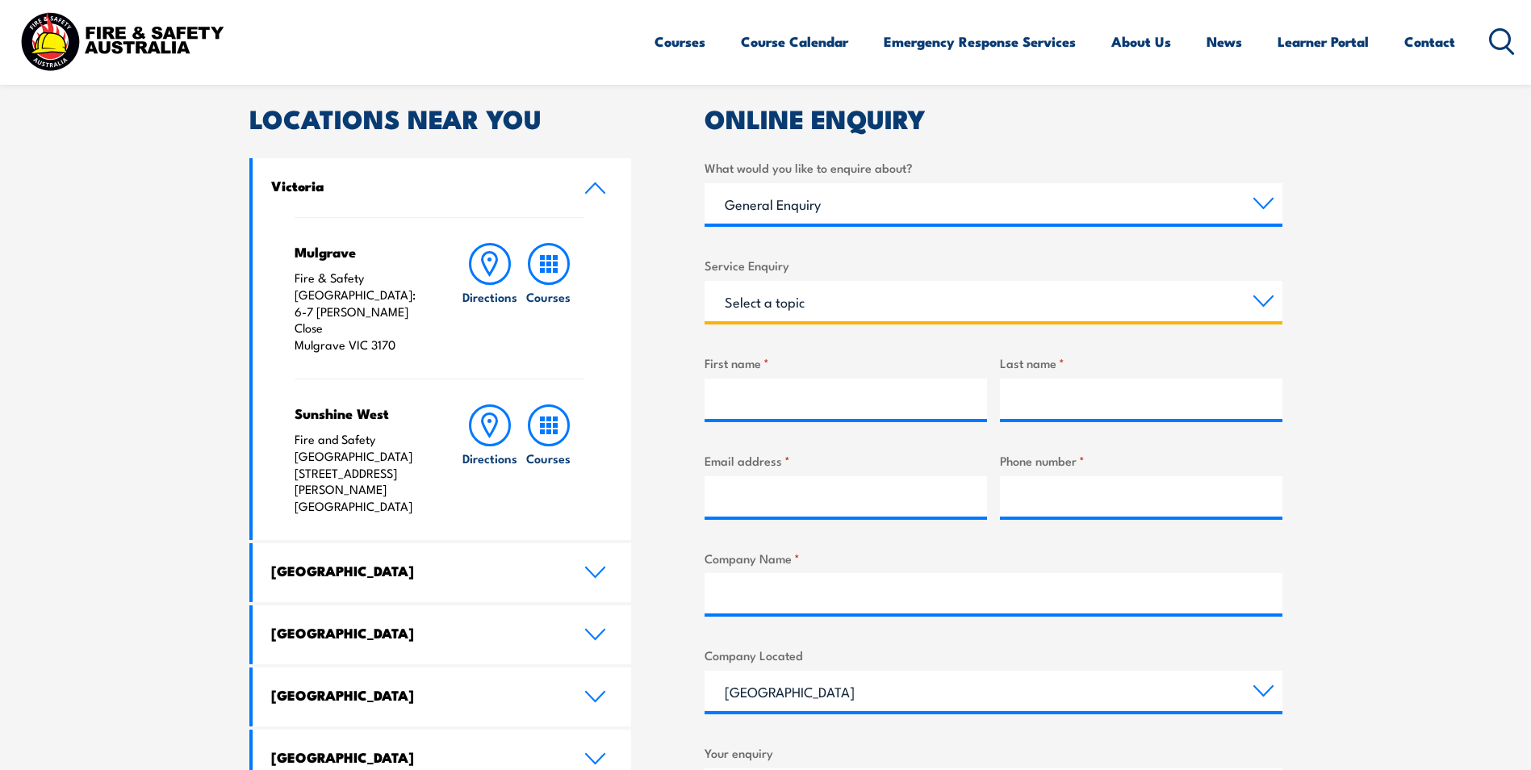
click at [809, 298] on select "Select a topic Assistance in completing an online enrolment booking Request a c…" at bounding box center [993, 301] width 578 height 40
select select "Other"
click at [704, 281] on select "Select a topic Assistance in completing an online enrolment booking Request a c…" at bounding box center [993, 301] width 578 height 40
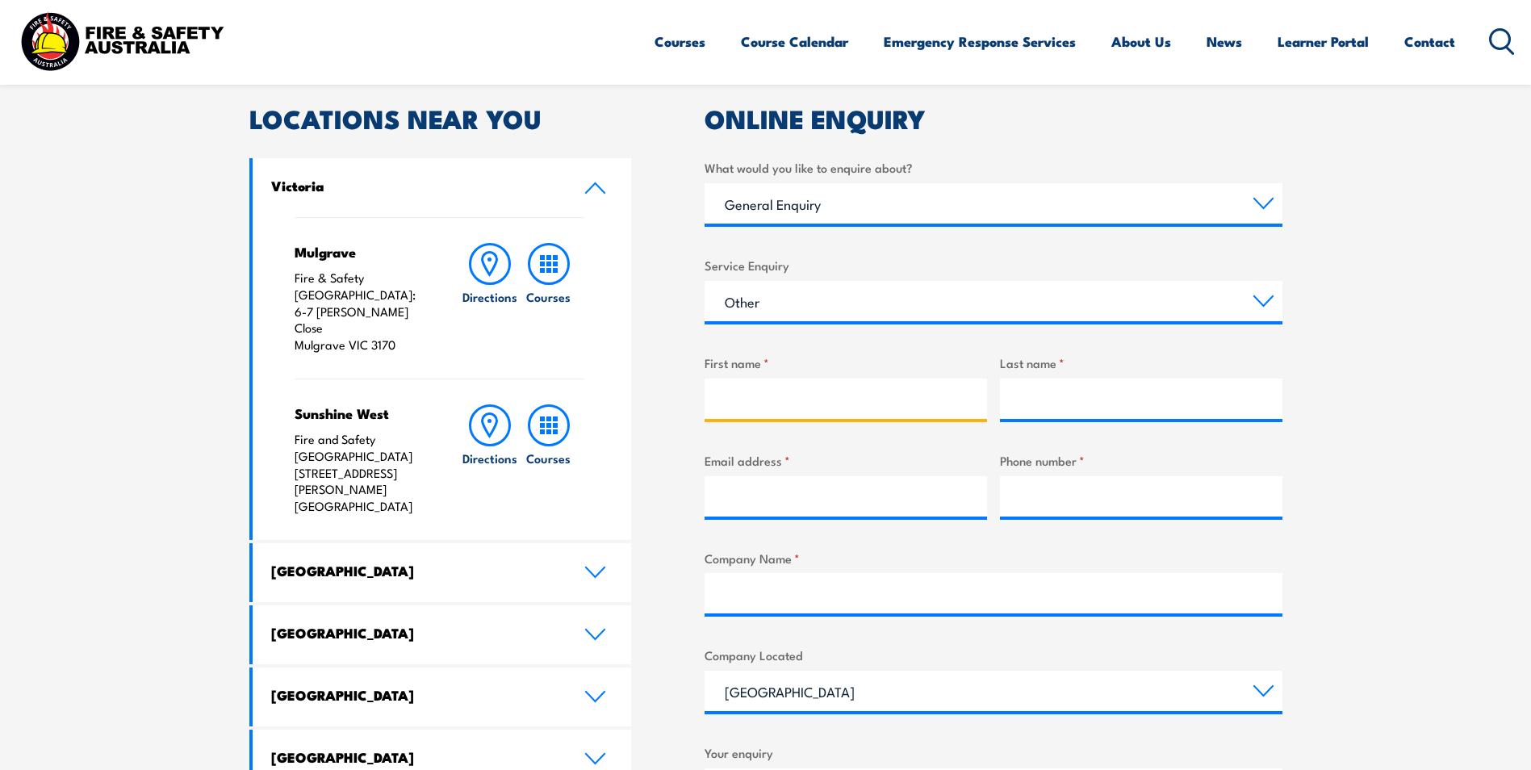
click at [803, 388] on input "First name *" at bounding box center [845, 398] width 282 height 40
type input "[PERSON_NAME]"
type input "clyde.tobaiwa@gmail.com"
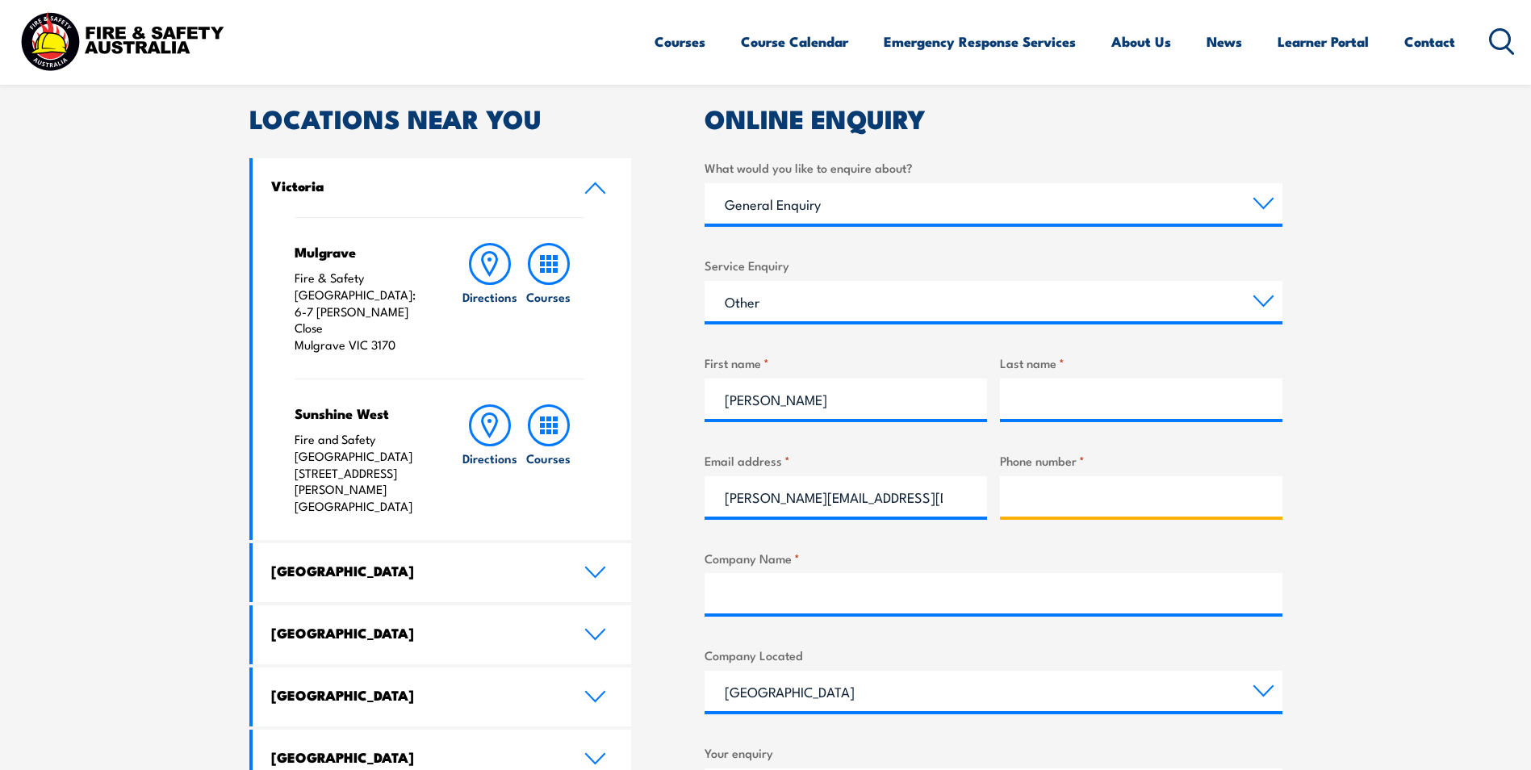
type input "0411114969"
click at [1057, 409] on input "Last name *" at bounding box center [1141, 398] width 282 height 40
type input "[PERSON_NAME]"
click at [765, 512] on input "clyde.tobaiwa@gmail.com" at bounding box center [845, 496] width 282 height 40
click at [726, 501] on input "clyde.tobaiwa@gmail.com" at bounding box center [845, 496] width 282 height 40
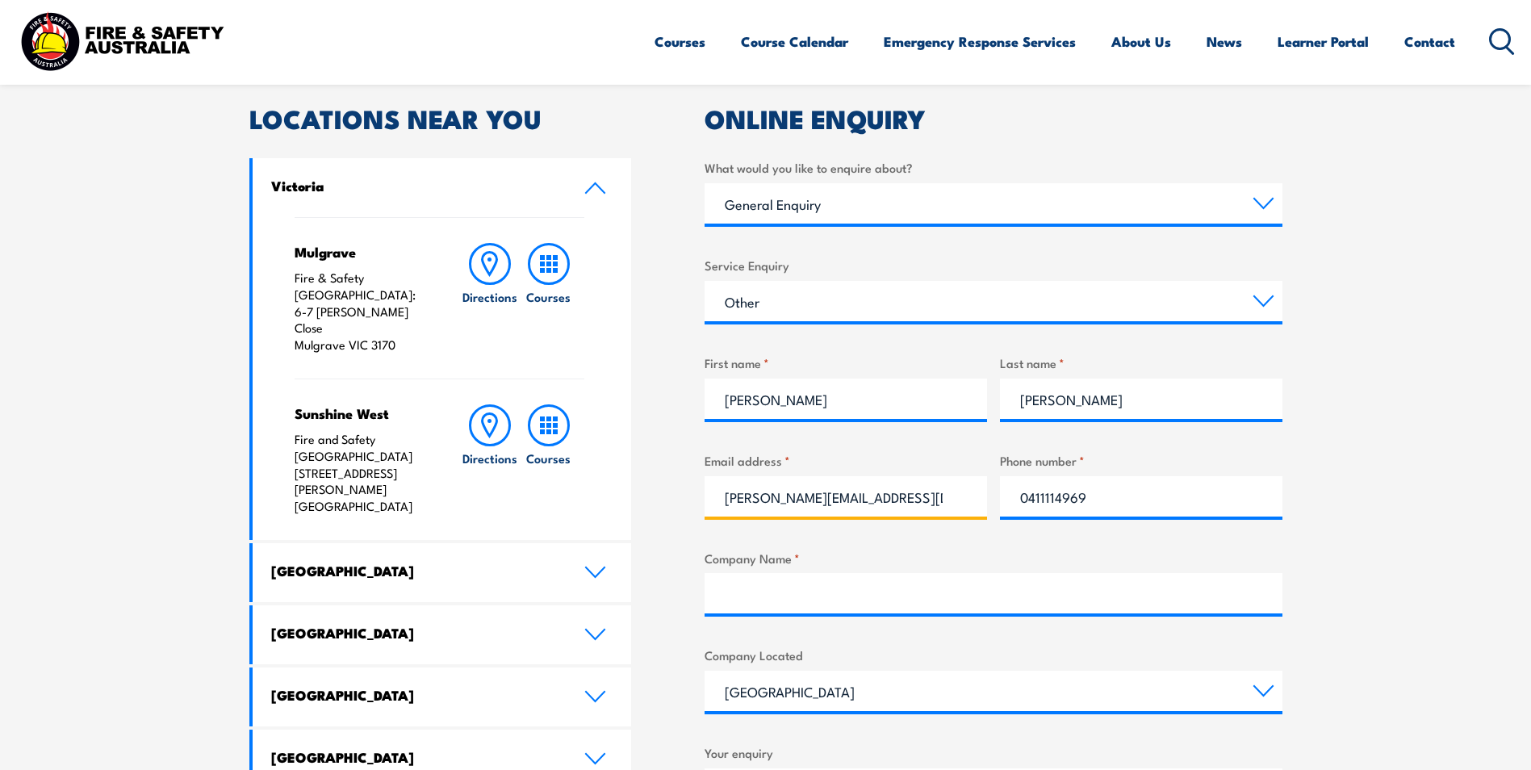
click at [729, 502] on input "clyde.tobaiwa@gmail.com" at bounding box center [845, 496] width 282 height 40
click at [805, 504] on input "ctobaiwa@gmail.com" at bounding box center [845, 496] width 282 height 40
click at [839, 499] on input "ctobaiwa@une.com" at bounding box center [845, 496] width 282 height 40
click at [823, 499] on input "ctobaiwa@une.com" at bounding box center [845, 496] width 282 height 40
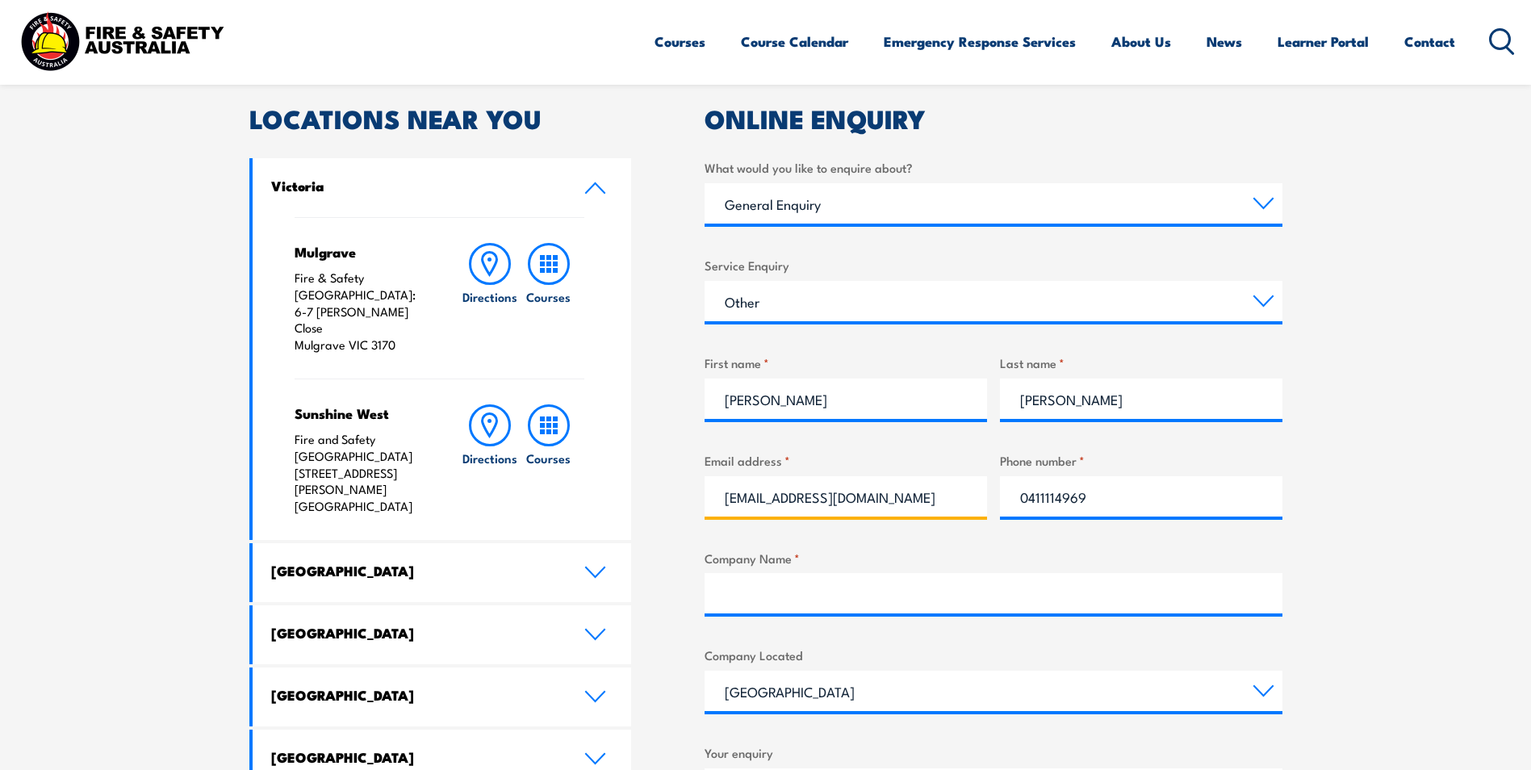
click at [823, 499] on input "ctobaiwa@une.com" at bounding box center [845, 496] width 282 height 40
type input "ctobaiwa@une.edu.au"
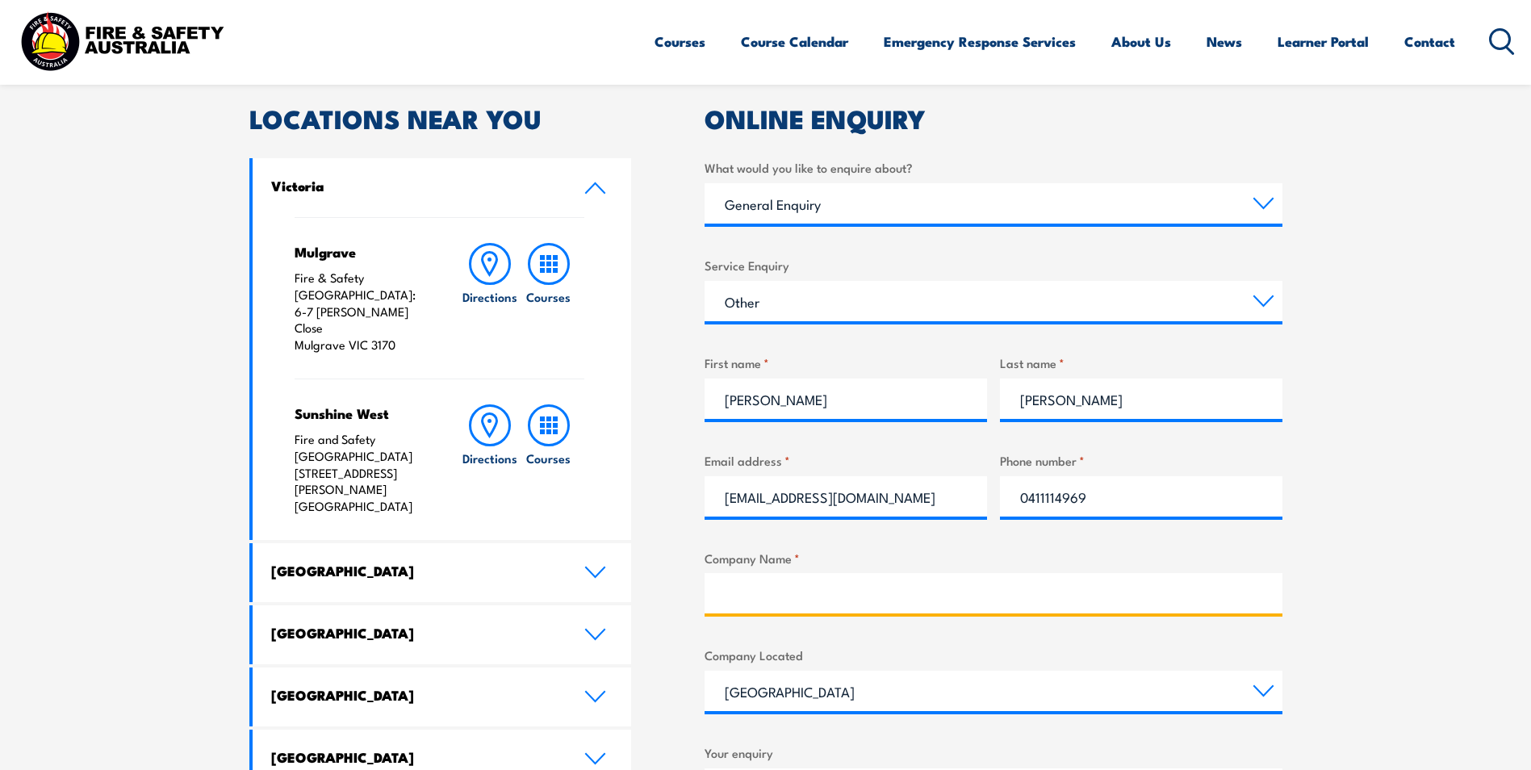
type input "UNE"
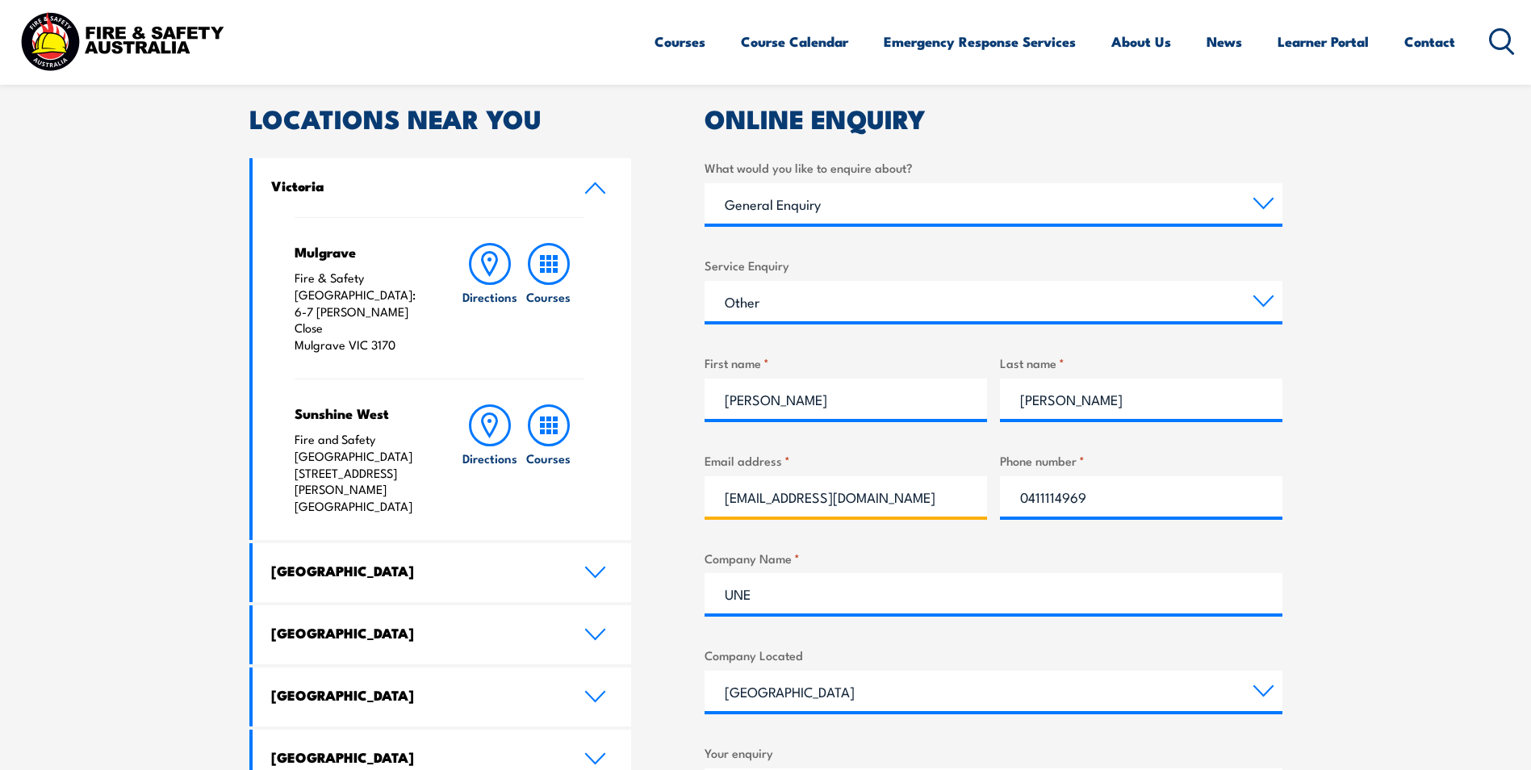
type input "ctobaiwa@une.edu.au"
click at [1130, 503] on input "0411114969" at bounding box center [1141, 496] width 282 height 40
click at [1307, 424] on section "Speak to a specialist call 1300 885 530 LOCATIONS NEAR YOU Victoria Mulgrave Fi…" at bounding box center [765, 533] width 1531 height 1110
click at [1112, 486] on input "0411114969" at bounding box center [1141, 496] width 282 height 40
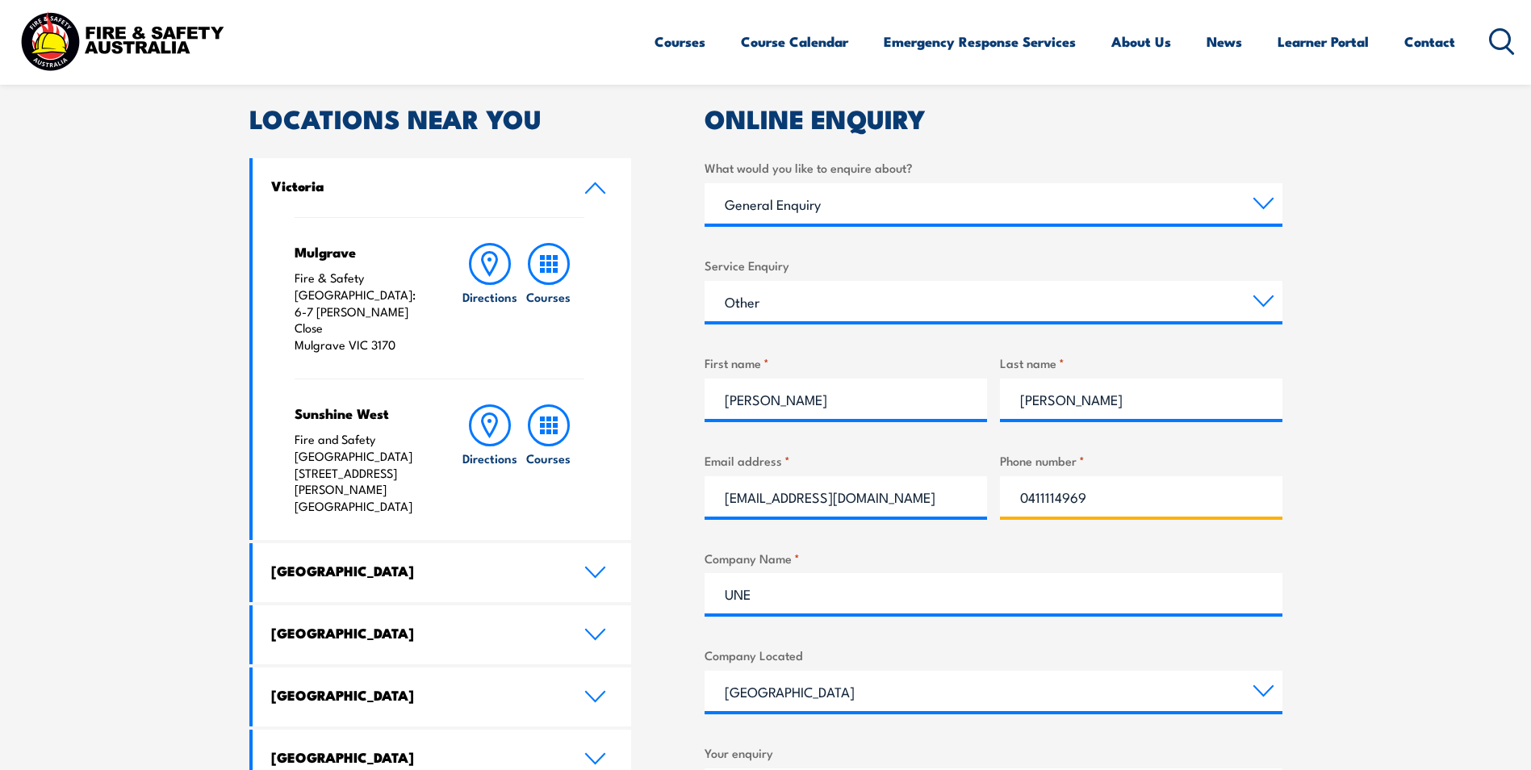
click at [1112, 486] on input "0411114969" at bounding box center [1141, 496] width 282 height 40
paste input "+61 2 6773 5372"
type input "+61 2 6773 5372"
click at [1432, 482] on section "Speak to a specialist call 1300 885 530 LOCATIONS NEAR YOU Victoria Mulgrave Fi…" at bounding box center [765, 533] width 1531 height 1110
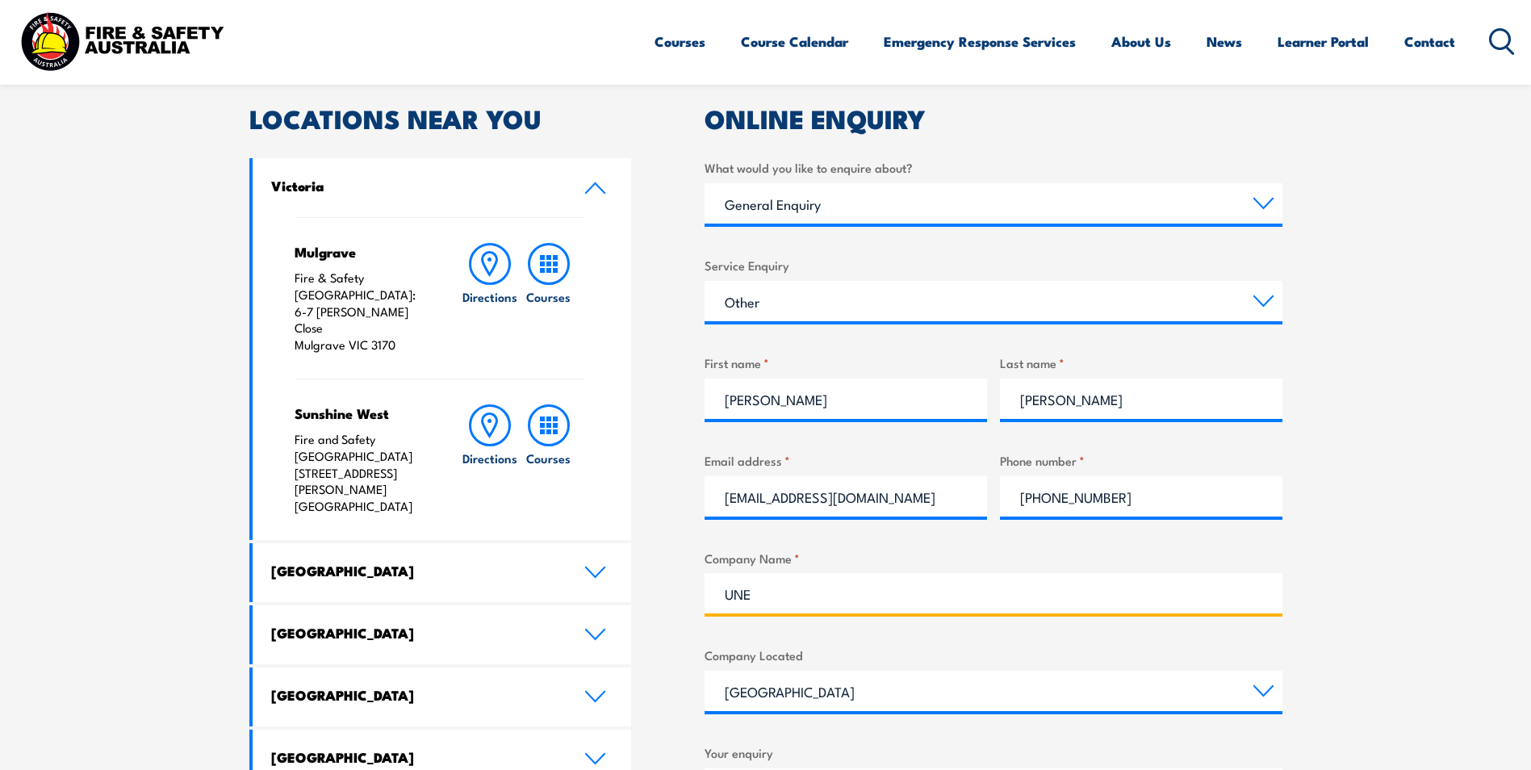
click at [880, 600] on input "UNE" at bounding box center [993, 593] width 578 height 40
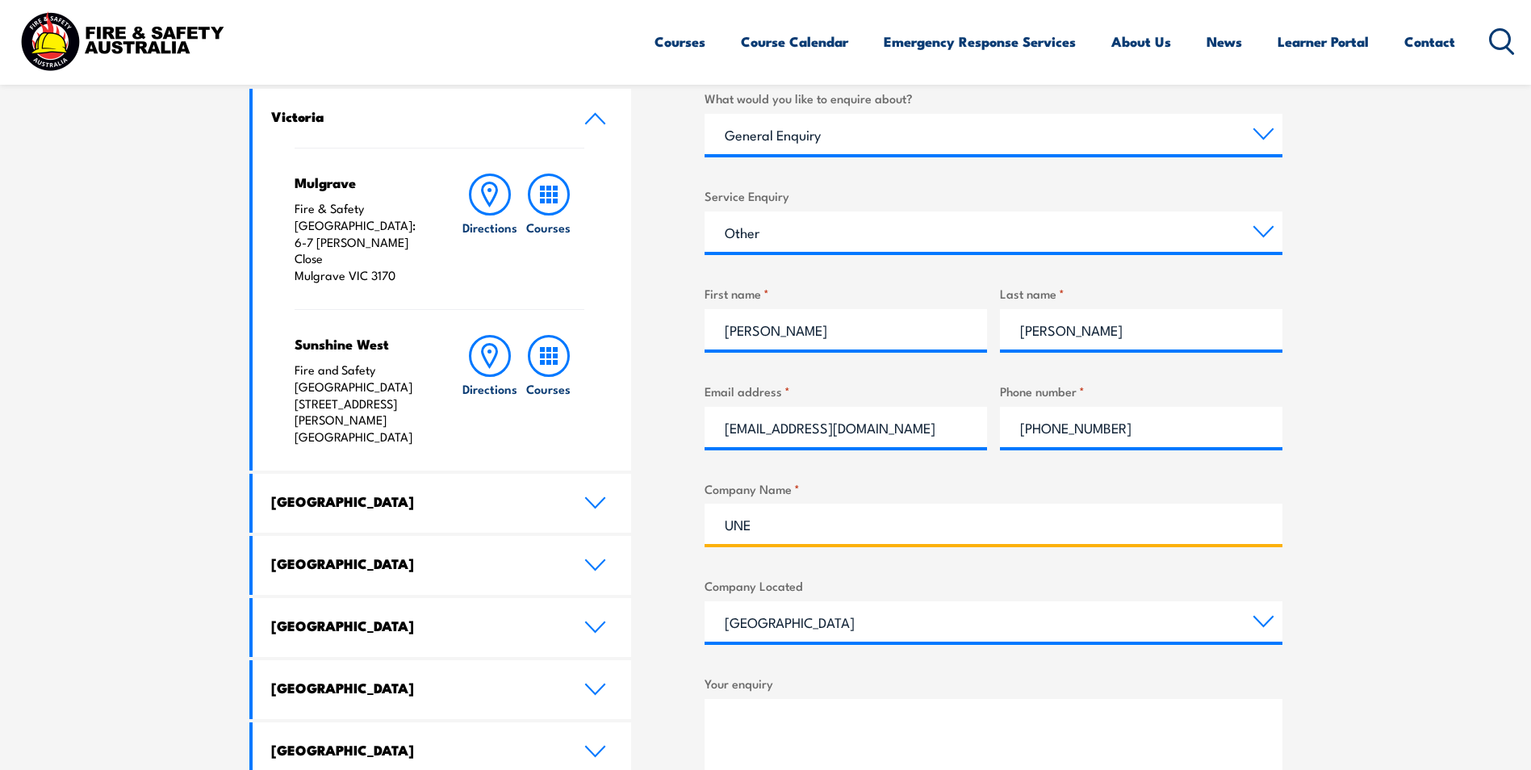
scroll to position [646, 0]
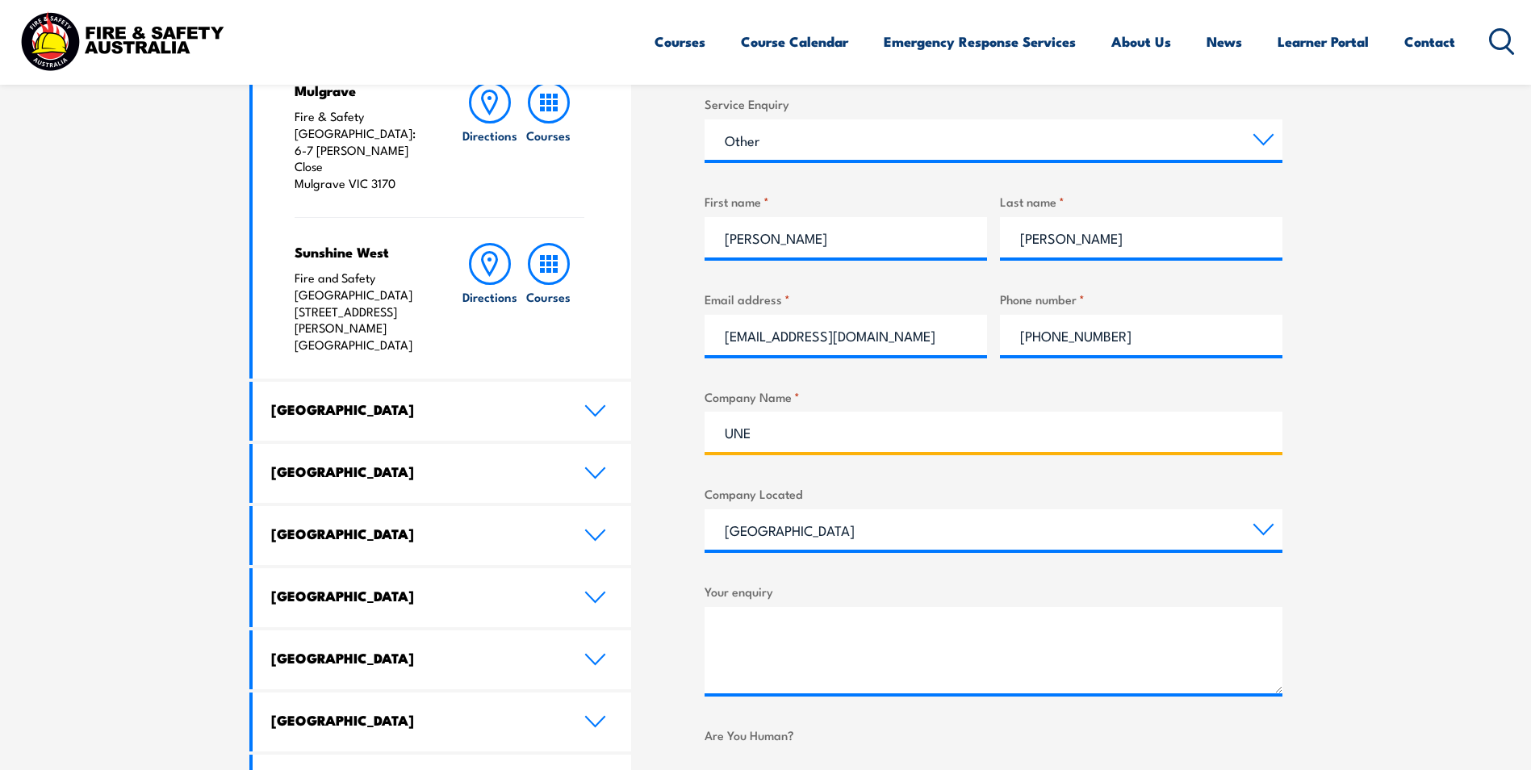
click at [825, 431] on input "UNE" at bounding box center [993, 432] width 578 height 40
type input "University of New England"
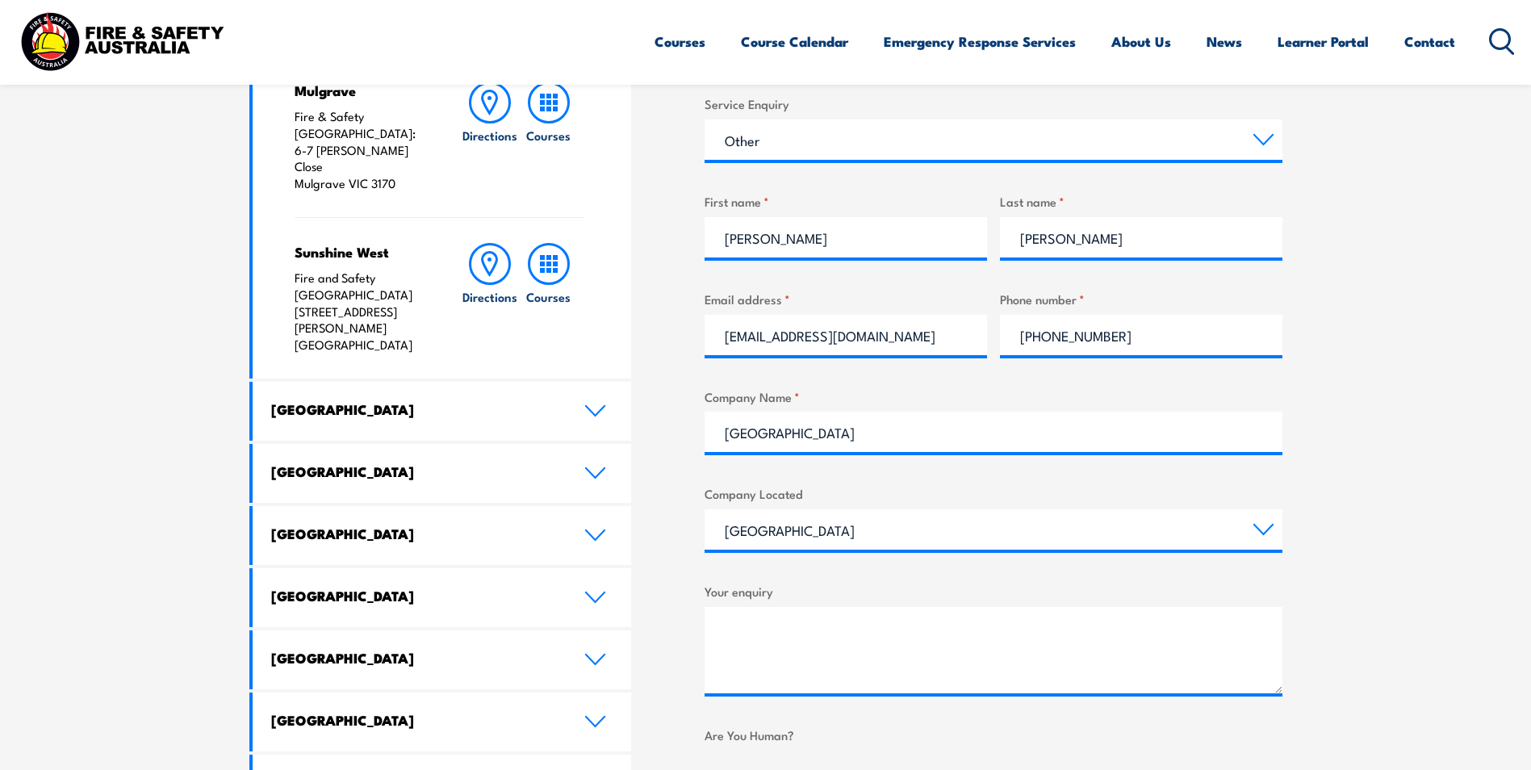
click at [791, 496] on label "Company Located" at bounding box center [993, 493] width 578 height 19
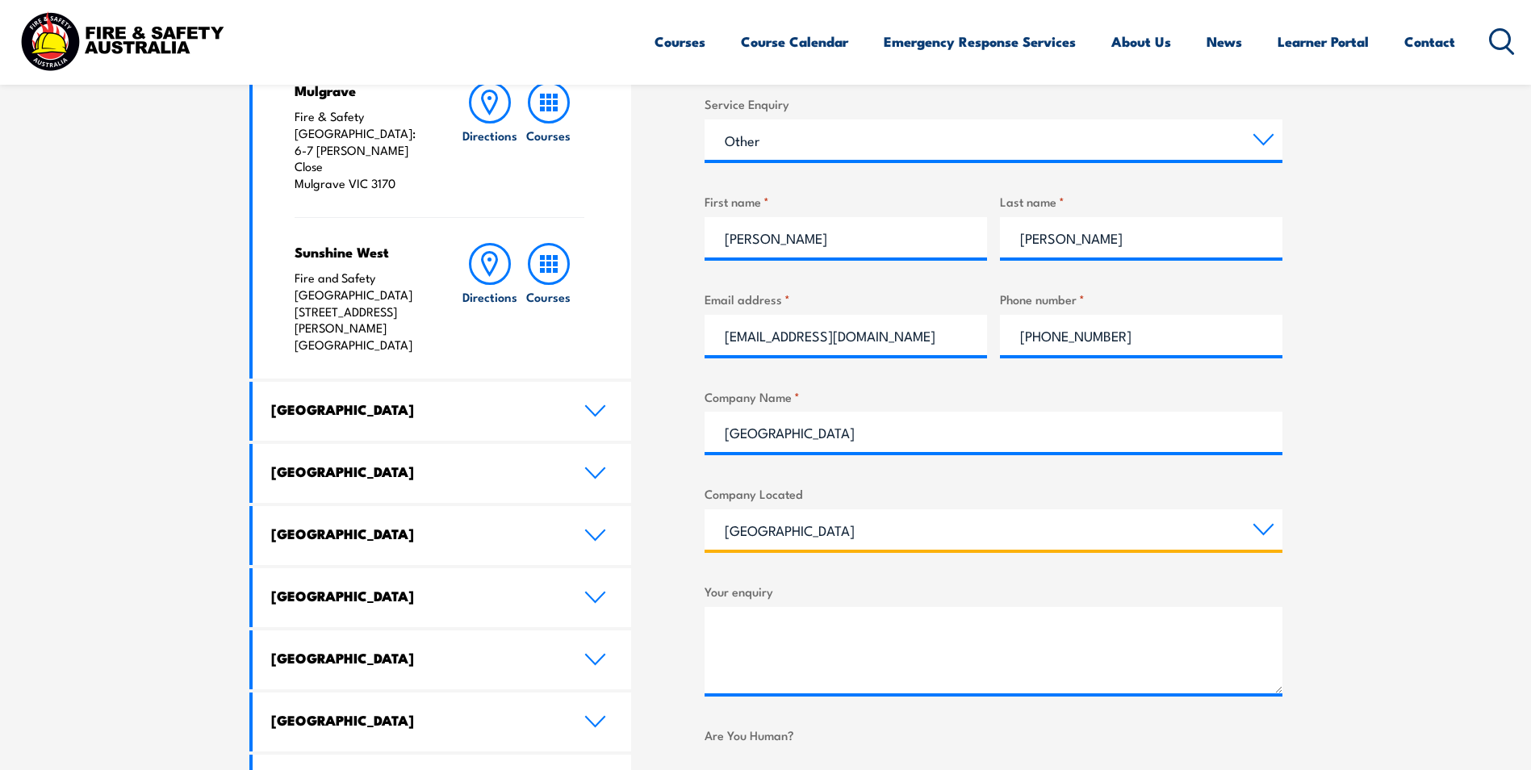
click at [791, 509] on select "Queensland New South Wales Australian Capital Territory Victoria South Australi…" at bounding box center [993, 529] width 578 height 40
click at [792, 516] on select "Queensland New South Wales Australian Capital Territory Victoria South Australi…" at bounding box center [993, 529] width 578 height 40
select select "New South Wales"
click at [704, 509] on select "Queensland New South Wales Australian Capital Territory Victoria South Australi…" at bounding box center [993, 529] width 578 height 40
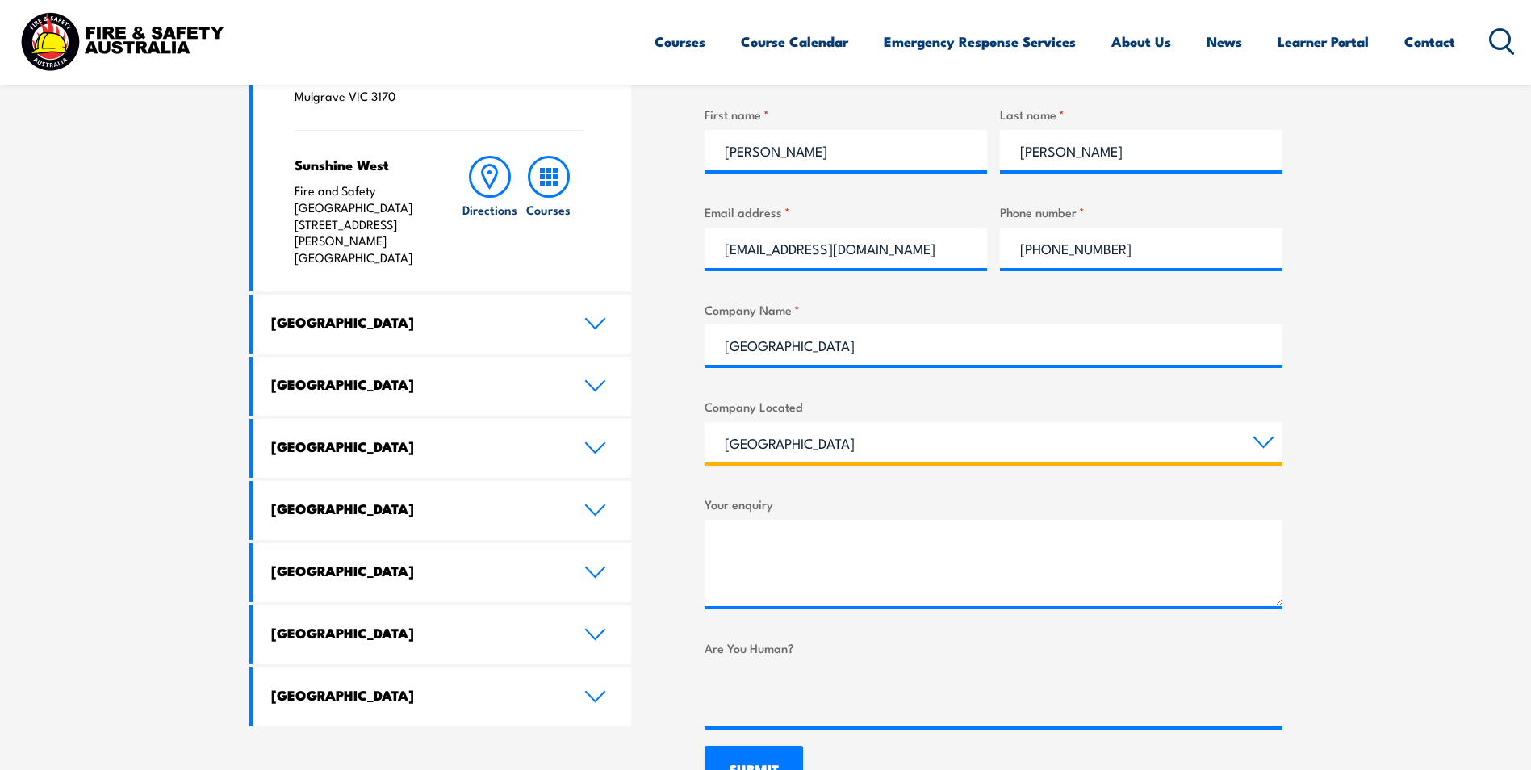
scroll to position [807, 0]
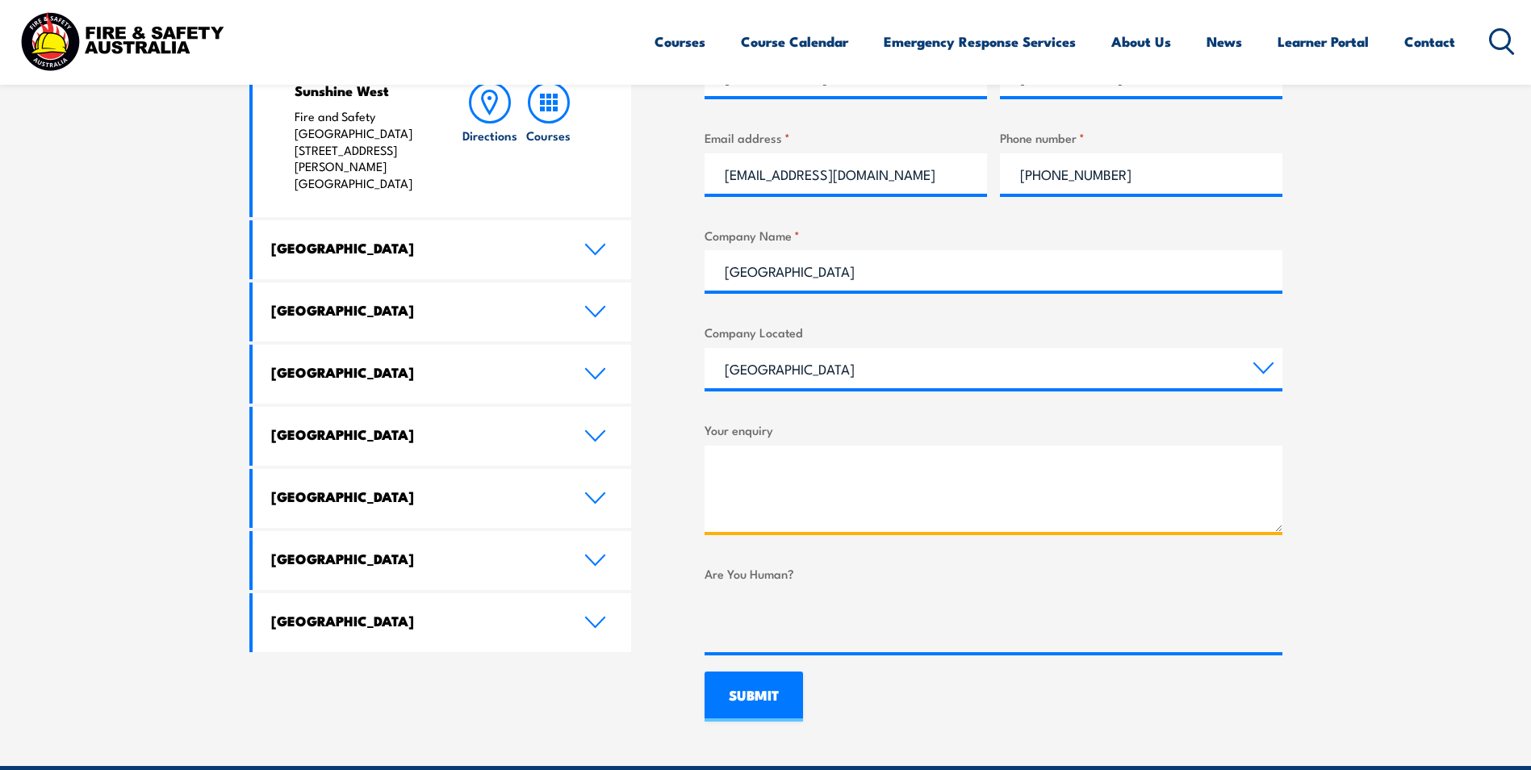
click at [788, 454] on textarea "Your enquiry" at bounding box center [993, 488] width 578 height 86
paste textarea "Good Day May you kindly send me a quotation for HSR Initial and refresher train…"
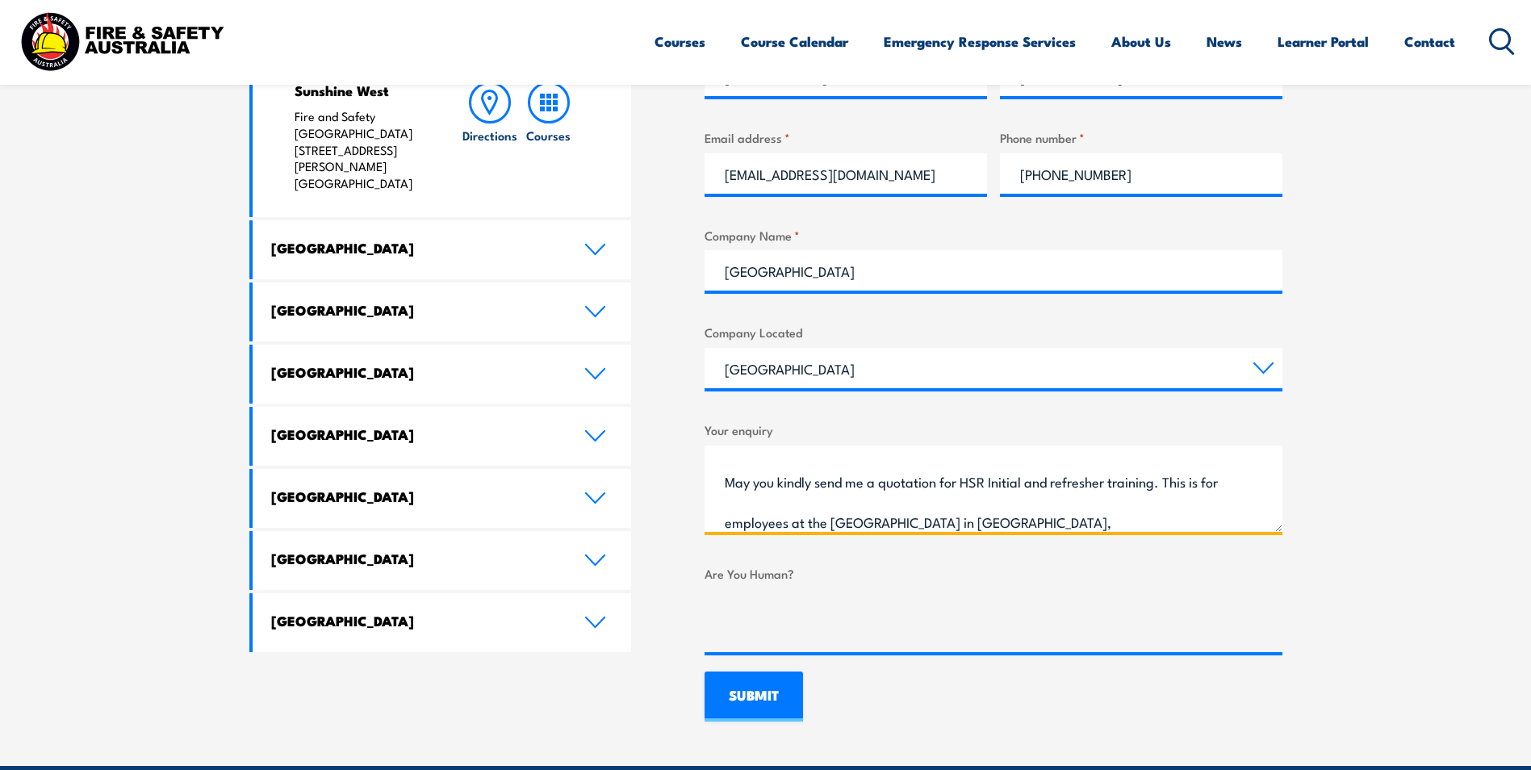
scroll to position [0, 0]
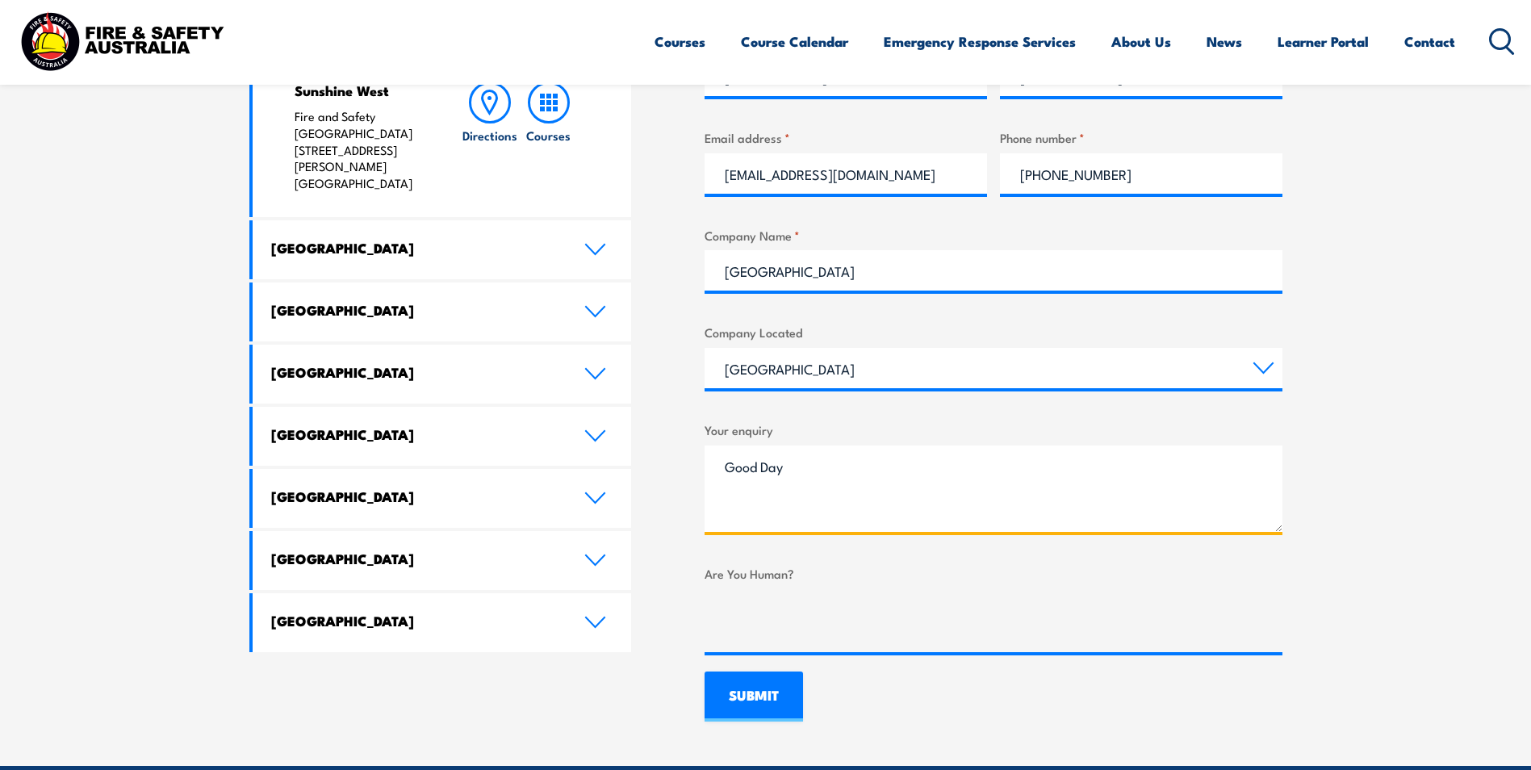
click at [808, 500] on textarea "Good Day May you kindly send me a quotation for HSR Initial and refresher train…" at bounding box center [993, 488] width 578 height 86
drag, startPoint x: 759, startPoint y: 499, endPoint x: 747, endPoint y: 507, distance: 13.9
click at [747, 507] on textarea "Good Day May you kindly send me a quotation for HSR Initial and refresher train…" at bounding box center [993, 488] width 578 height 86
click at [826, 477] on textarea "Good Day May you kindly send me a quotation for HSR Initial and refresher train…" at bounding box center [993, 488] width 578 height 86
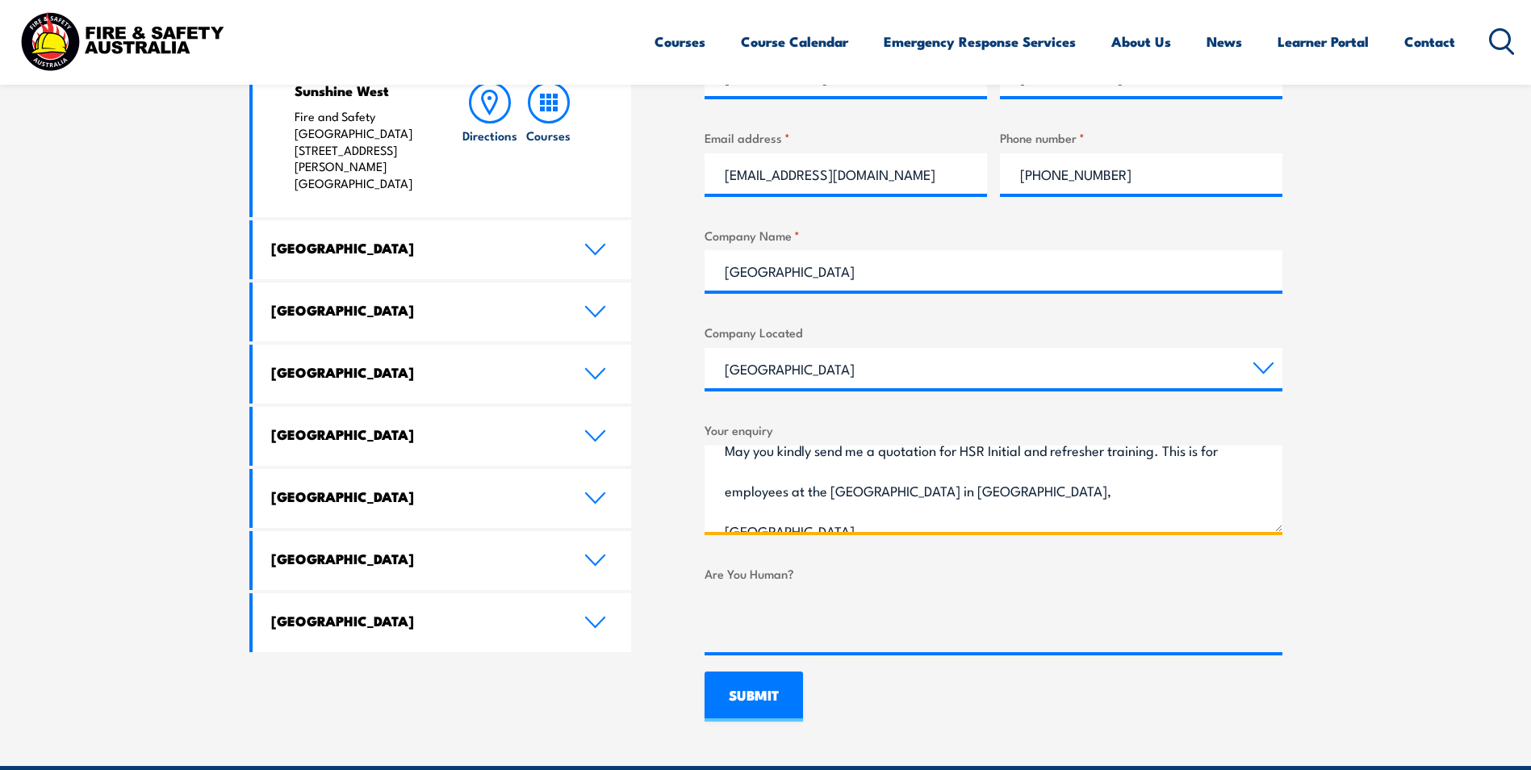
scroll to position [81, 0]
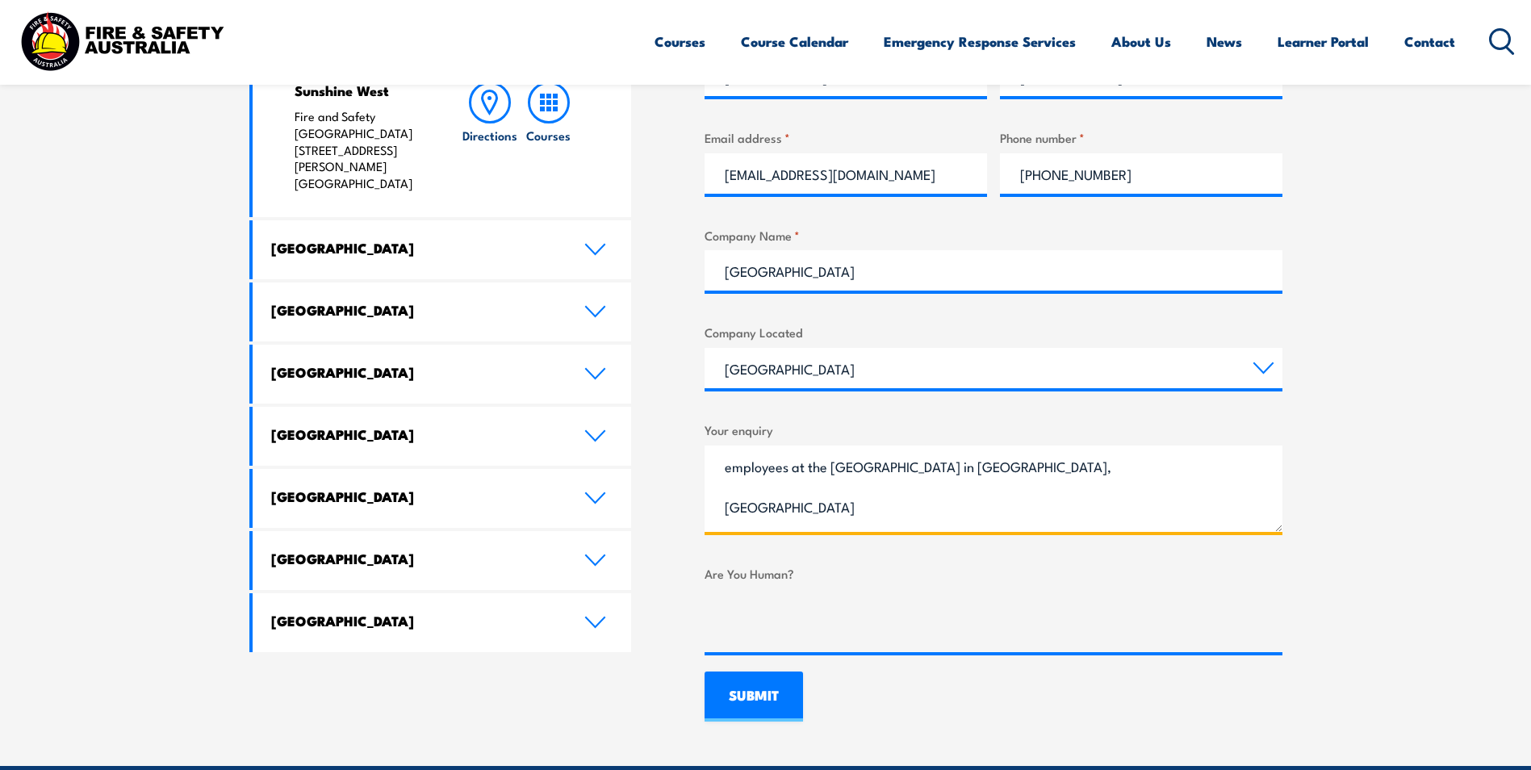
click at [1107, 468] on textarea "Good Day May you kindly send me a quotation for HSR Initial and refresher train…" at bounding box center [993, 488] width 578 height 86
click at [778, 500] on textarea "Good Day May you kindly send me a quotation for HSR Initial and refresher train…" at bounding box center [993, 488] width 578 height 86
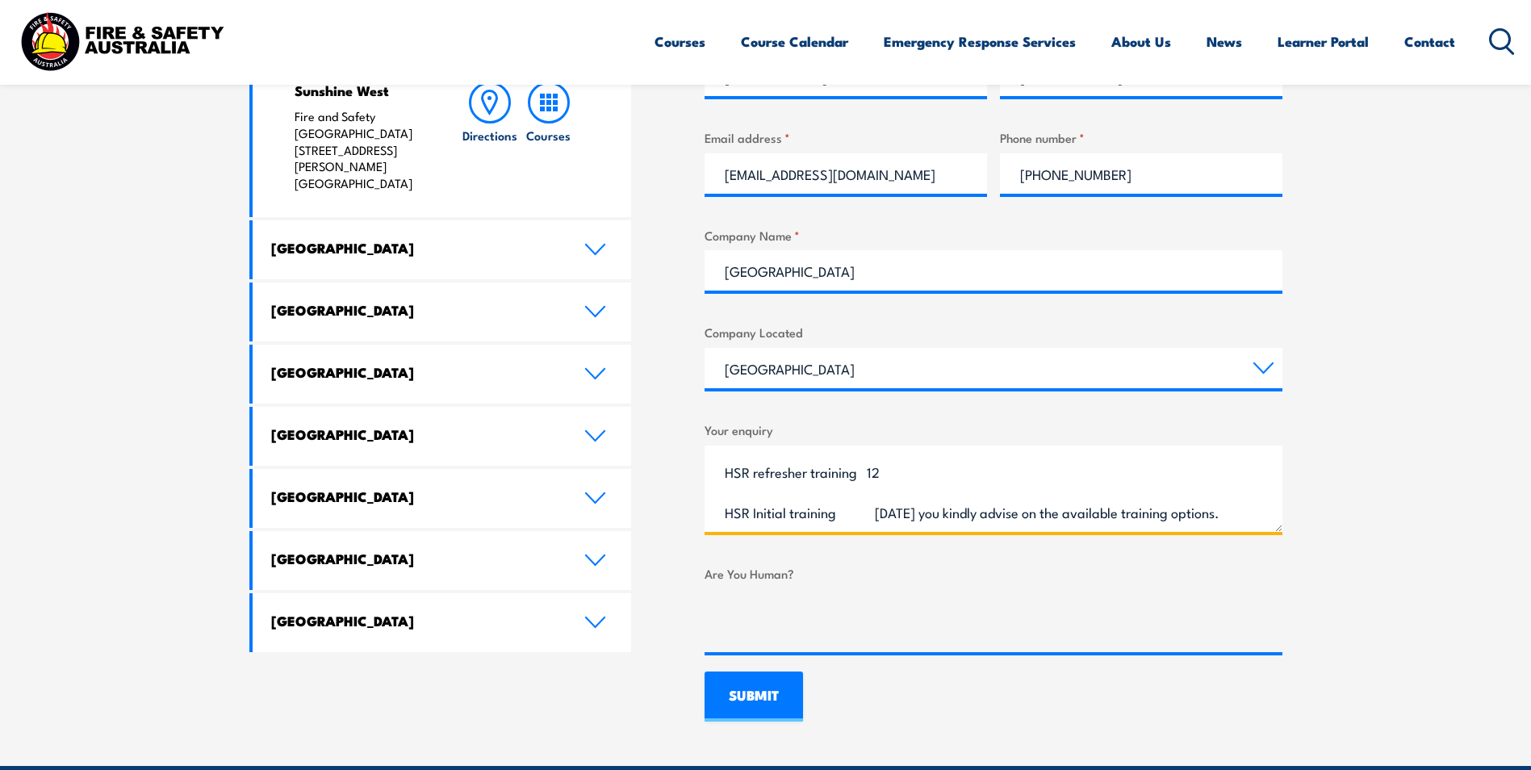
click at [738, 505] on textarea "Good Day May you kindly send me a quotation for HSR Initial and refresher train…" at bounding box center [993, 488] width 578 height 86
click at [725, 485] on textarea "Good Day May you kindly send me a quotation for HSR Initial and refresher train…" at bounding box center [993, 488] width 578 height 86
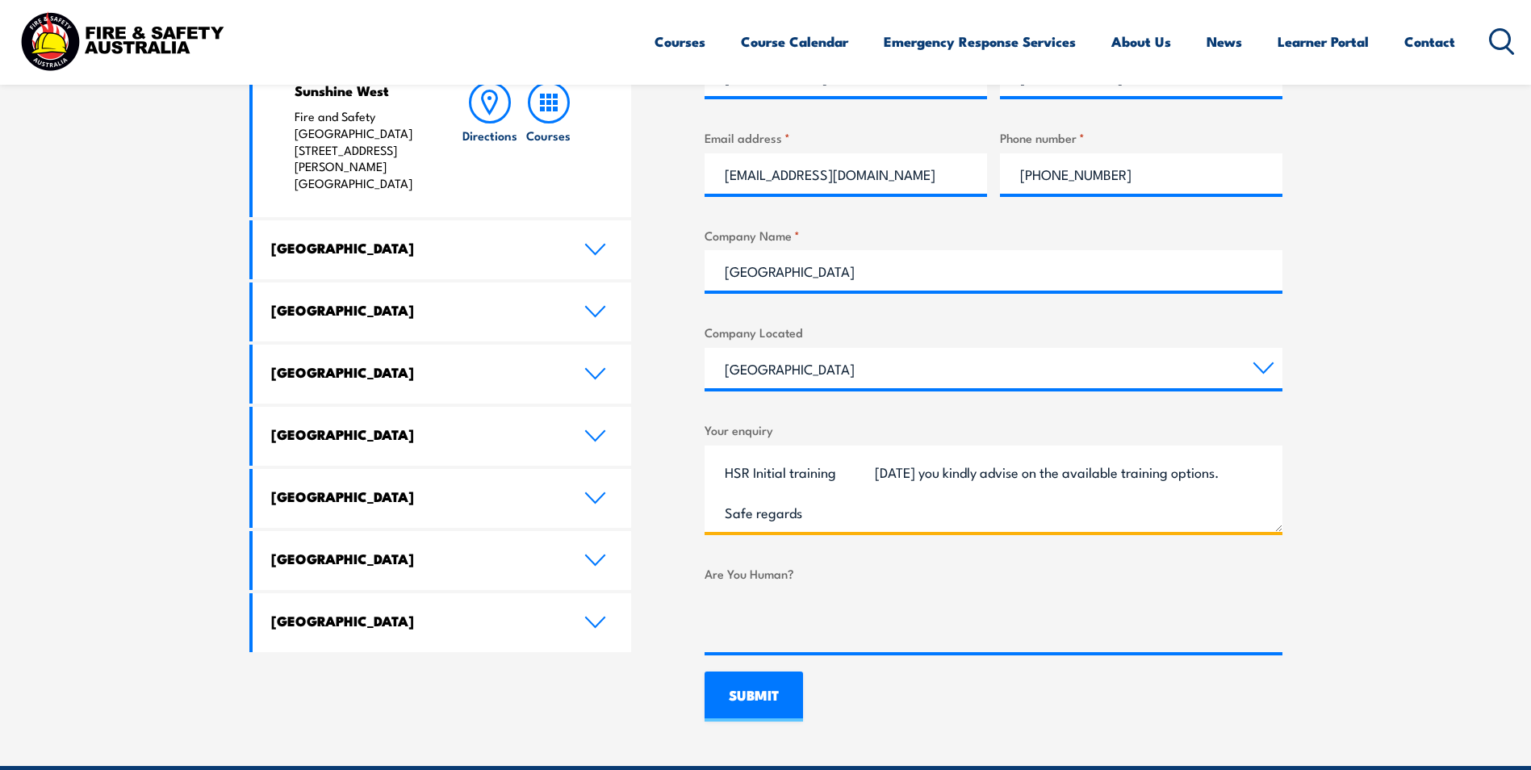
click at [800, 487] on textarea "Good Day May you kindly send me a quotation for HSR Initial and refresher train…" at bounding box center [993, 488] width 578 height 86
click at [778, 496] on textarea "Good Day May you kindly send me a quotation for HSR Initial and refresher train…" at bounding box center [993, 488] width 578 height 86
type textarea "Good Day May you kindly send me a quotation for HSR Initial and refresher train…"
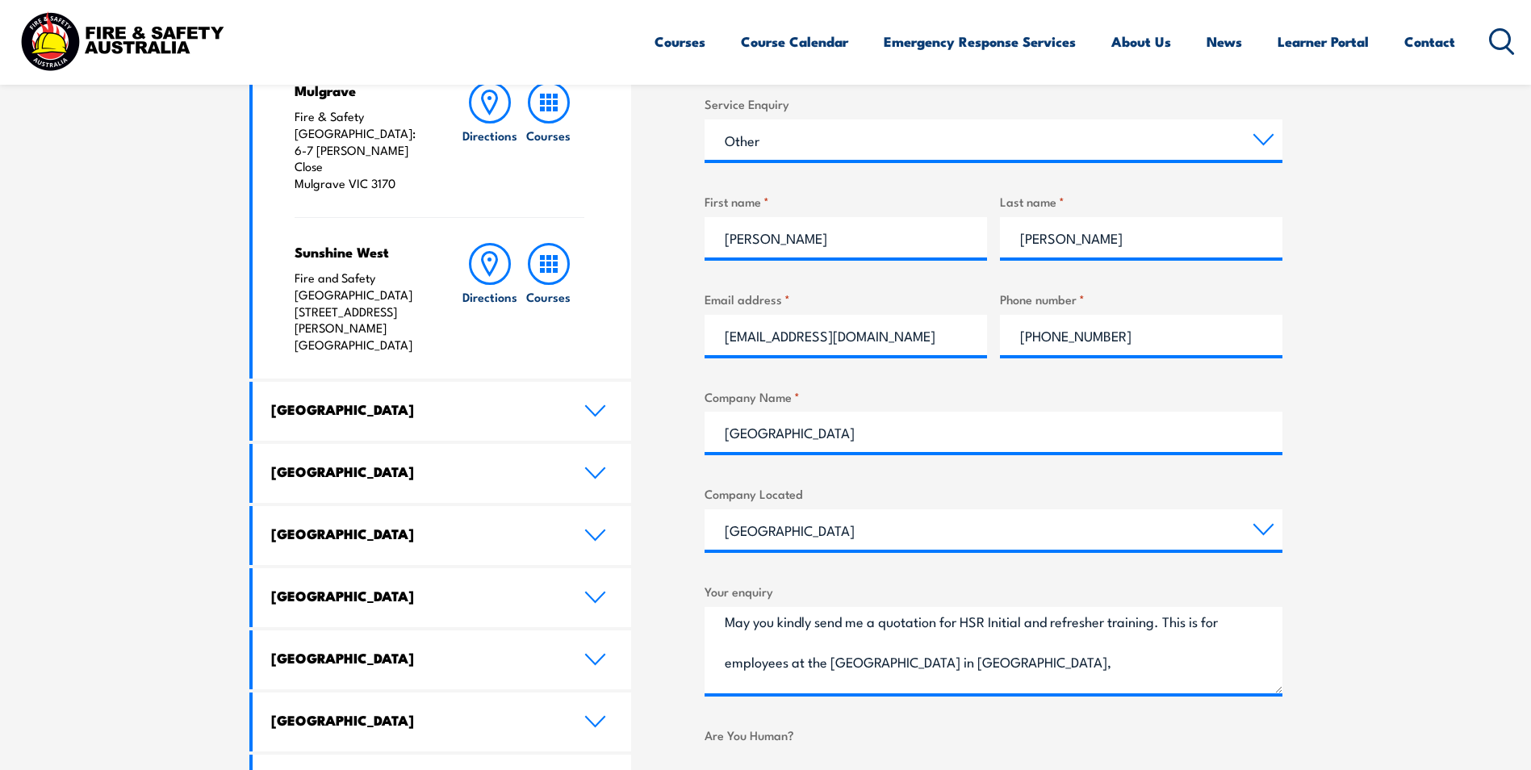
scroll to position [0, 0]
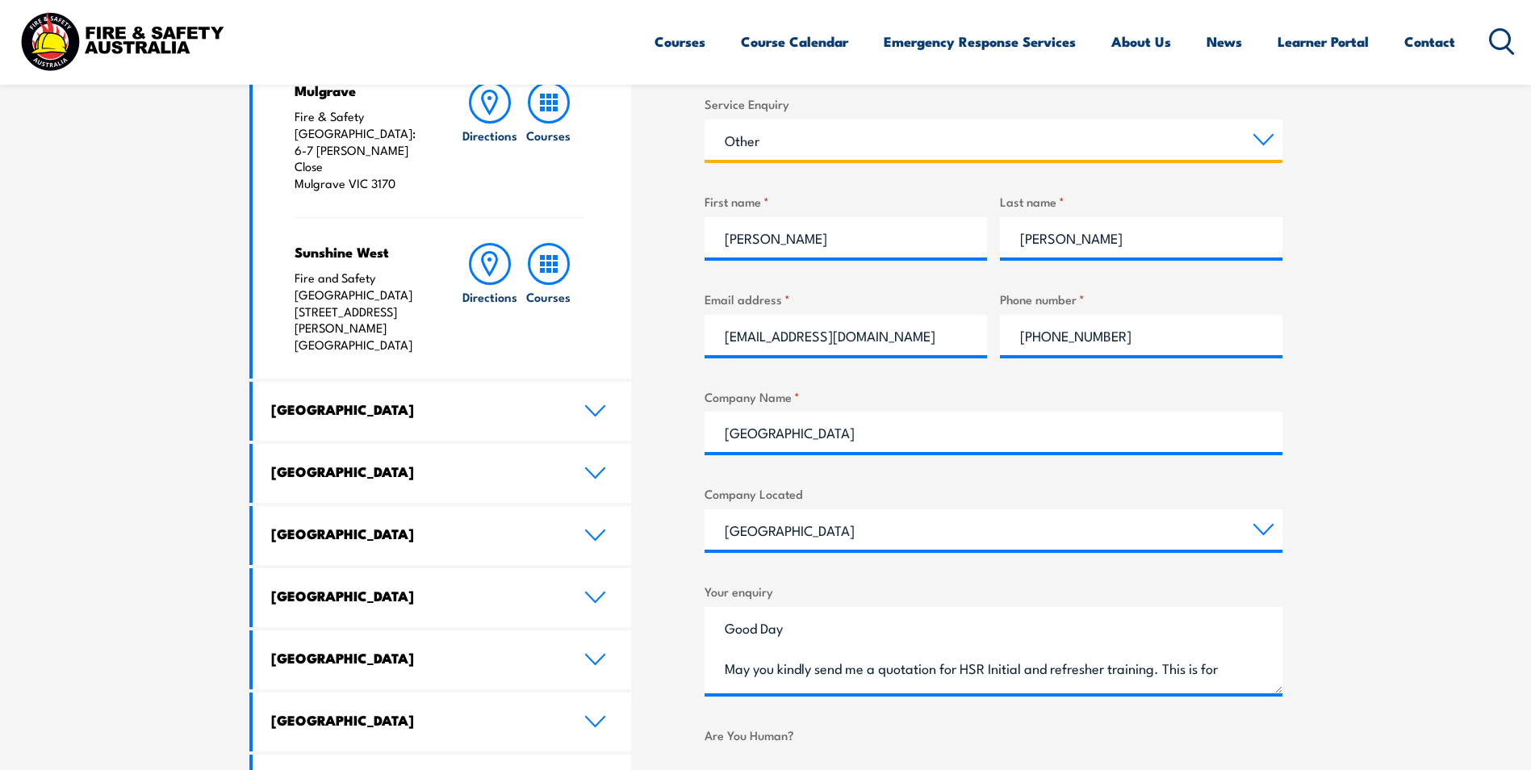
click at [939, 144] on select "Select a topic Assistance in completing an online enrolment booking Request a c…" at bounding box center [993, 139] width 578 height 40
click at [704, 119] on select "Select a topic Assistance in completing an online enrolment booking Request a c…" at bounding box center [993, 139] width 578 height 40
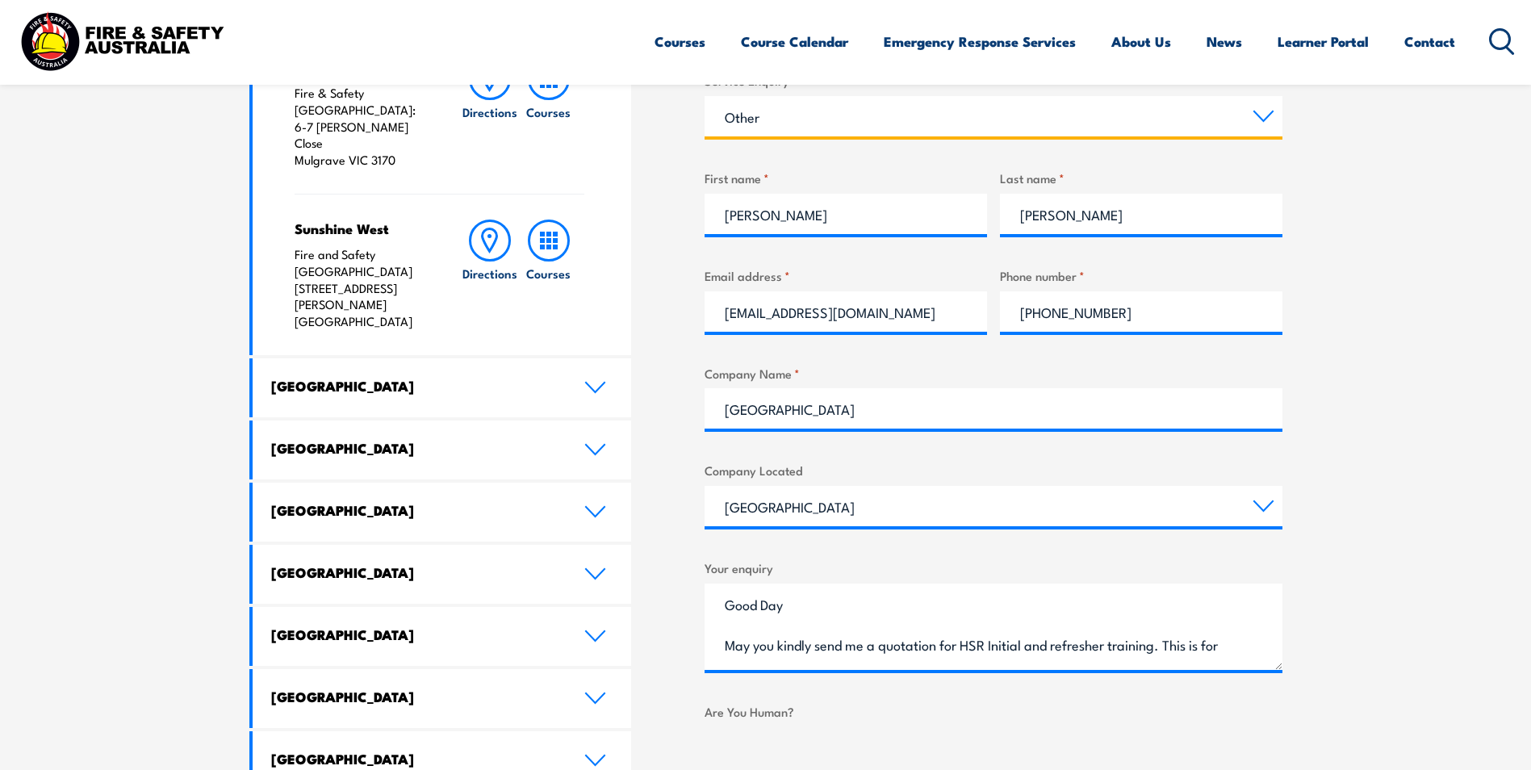
scroll to position [646, 0]
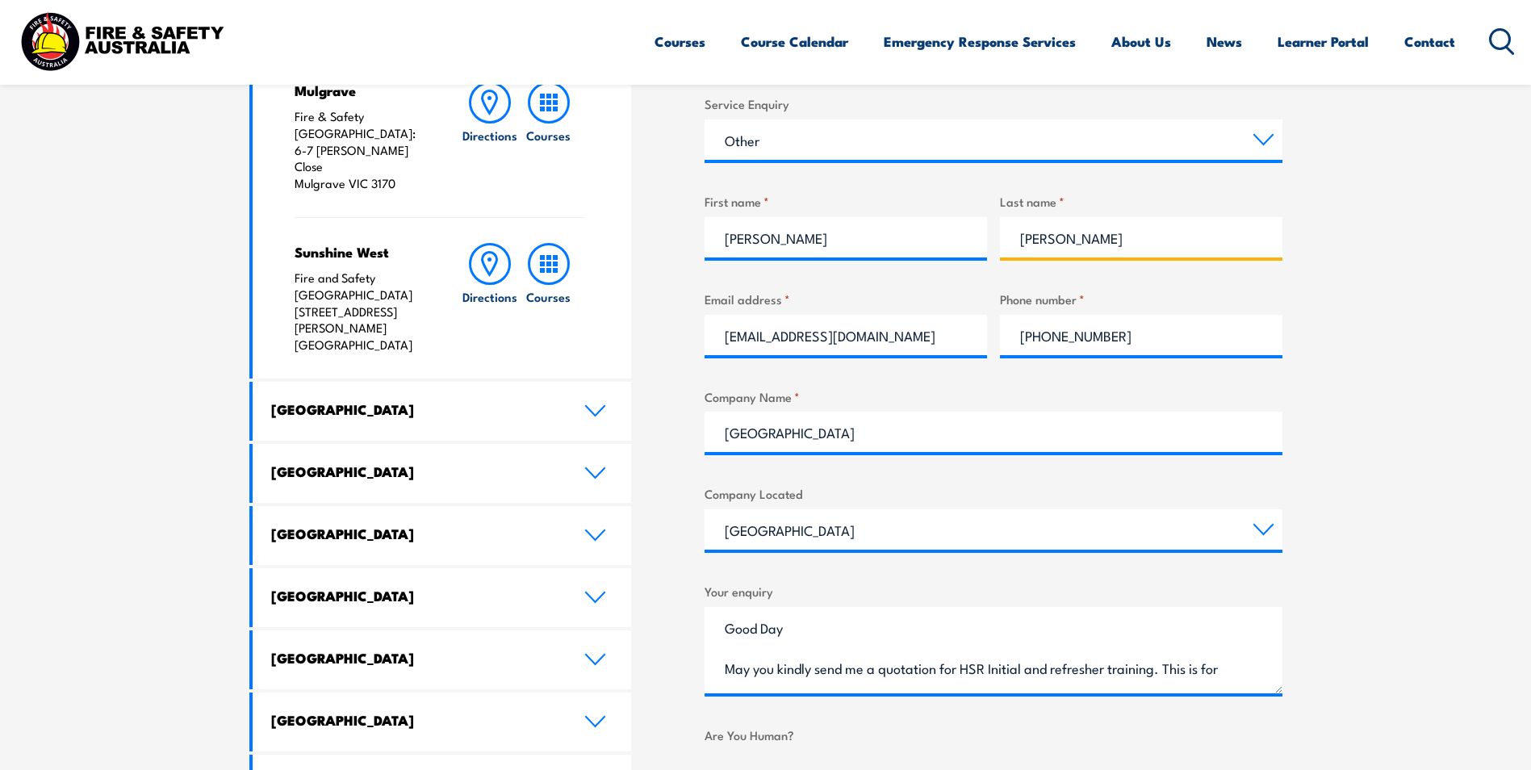
click at [1030, 240] on input "Clyde Tobaiwa" at bounding box center [1141, 237] width 282 height 40
click at [1127, 232] on input "Tobaiwa" at bounding box center [1141, 237] width 282 height 40
click at [1007, 240] on input "Tobaiwa" at bounding box center [1141, 237] width 282 height 40
click at [1153, 245] on input "Tobaiwa" at bounding box center [1141, 237] width 282 height 40
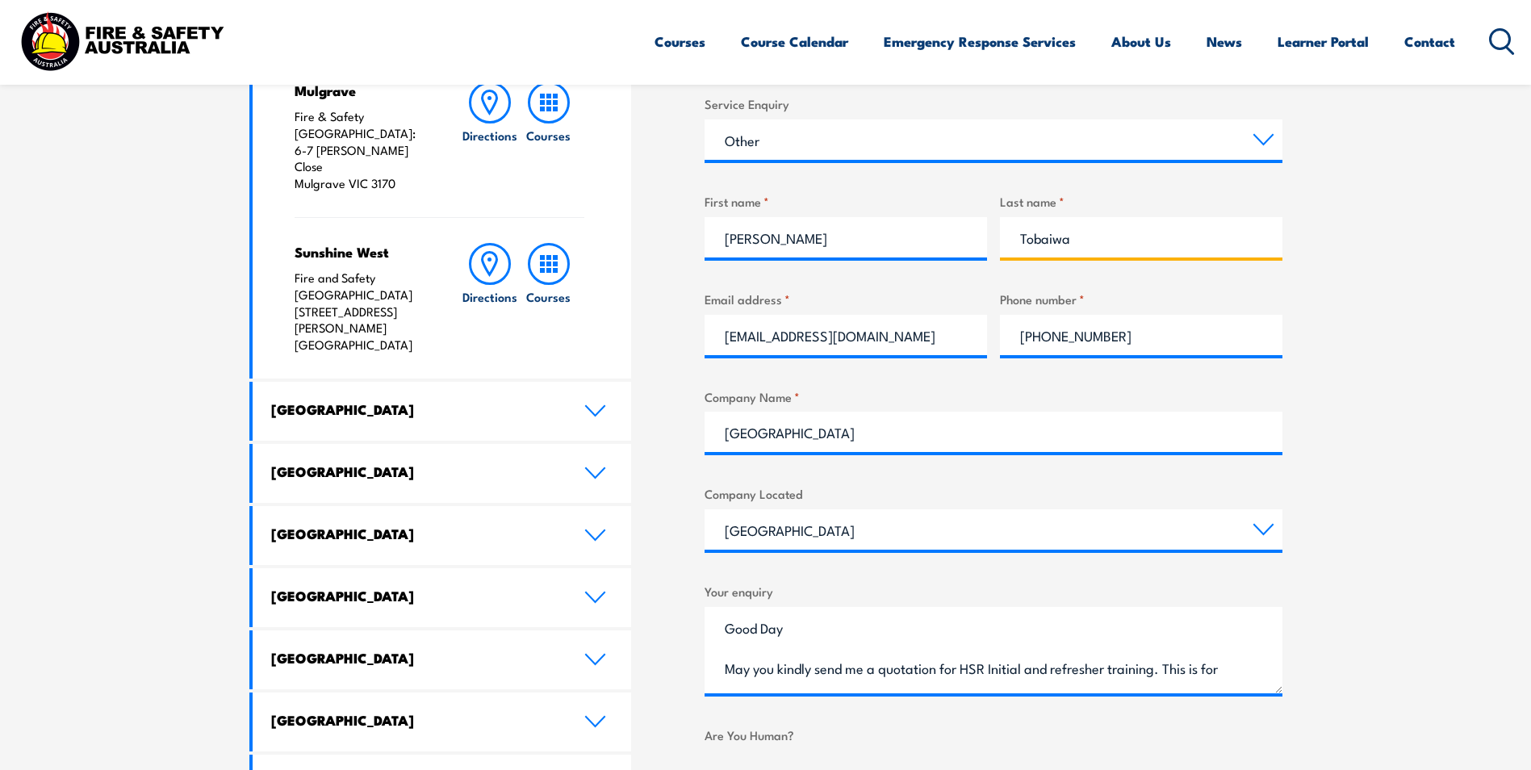
type input "Tobaiwa"
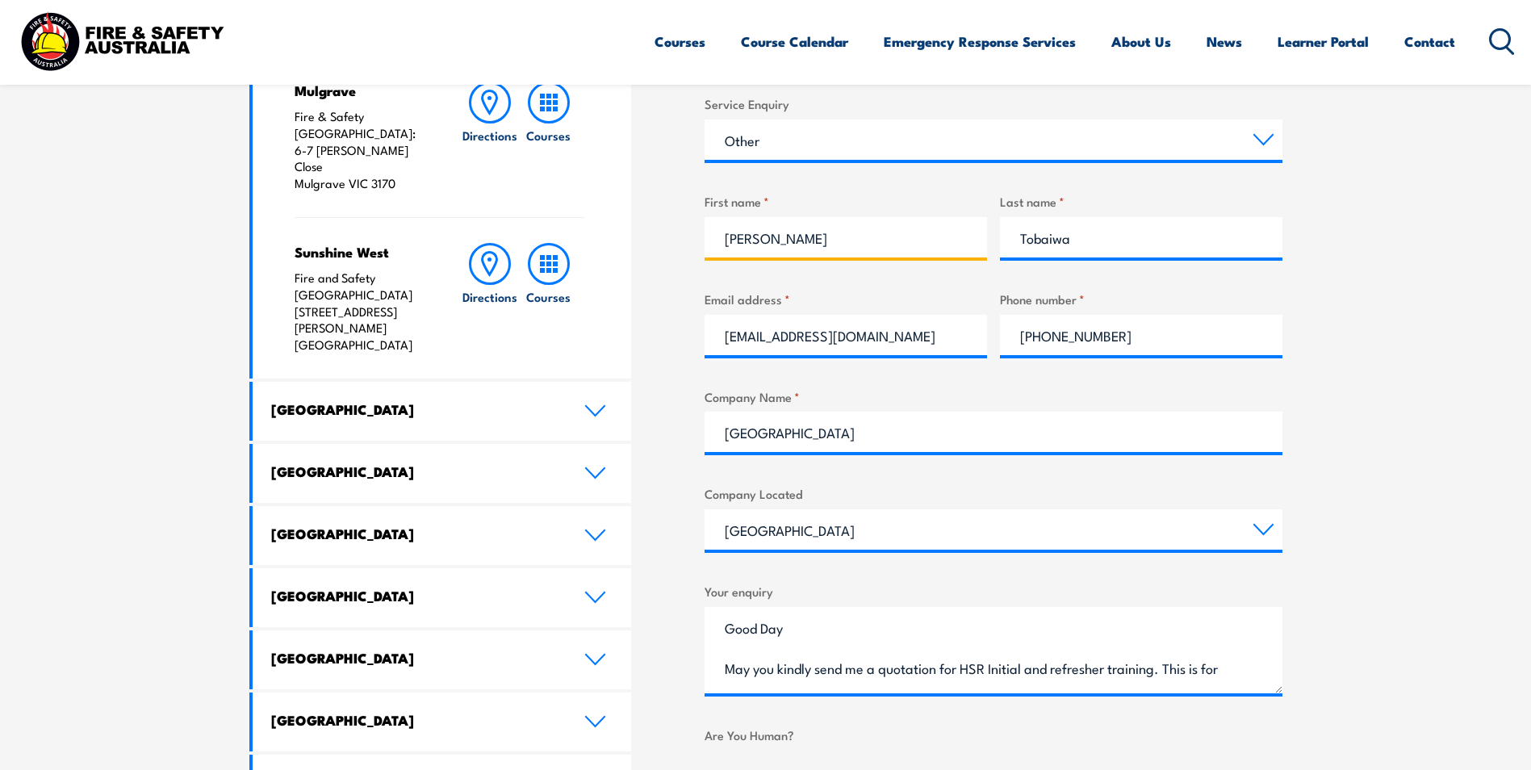
click at [884, 240] on input "Clyde" at bounding box center [845, 237] width 282 height 40
click at [1405, 232] on section "Speak to a specialist call 1300 885 530 LOCATIONS NEAR YOU Victoria Mulgrave Fi…" at bounding box center [765, 372] width 1531 height 1110
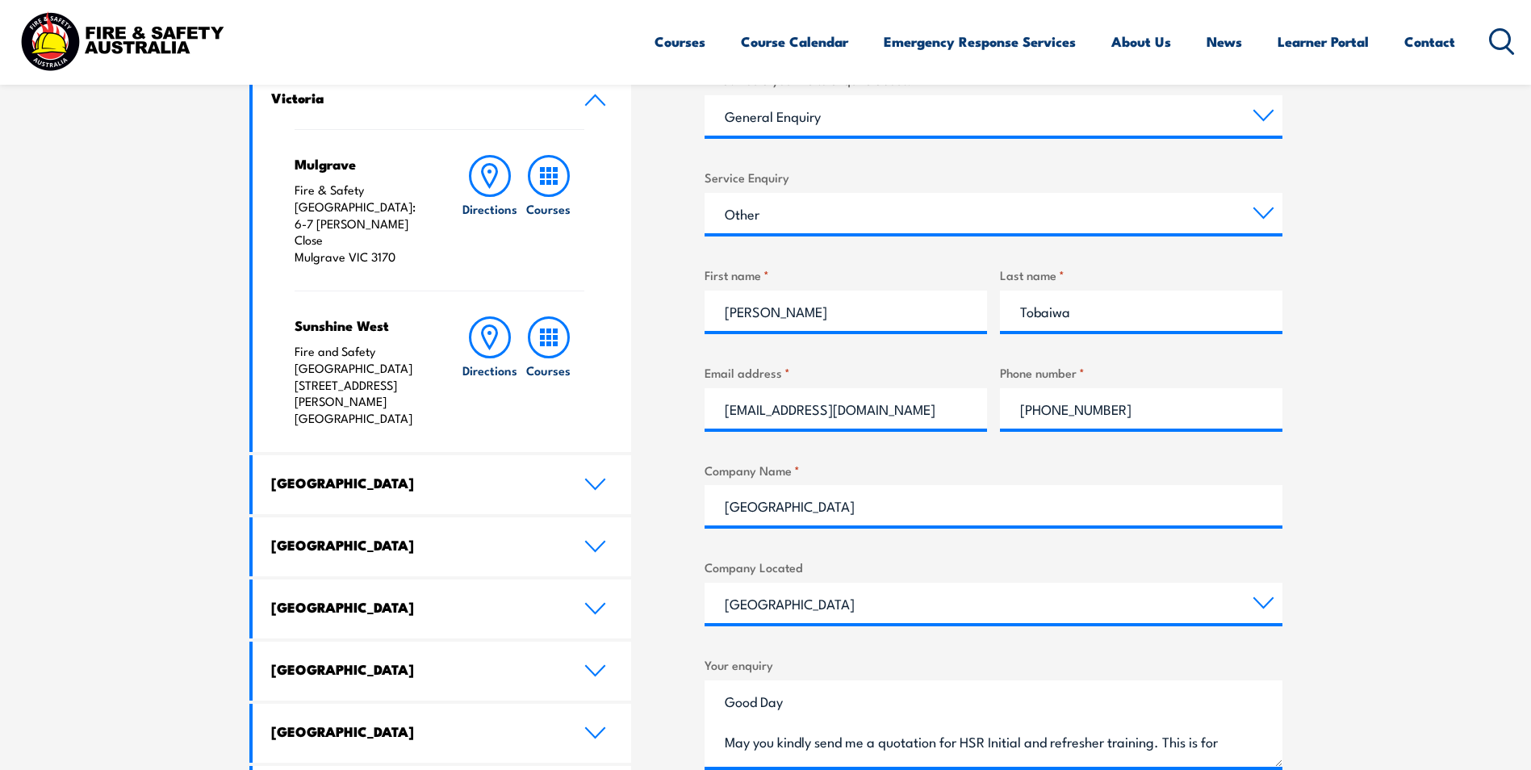
scroll to position [726, 0]
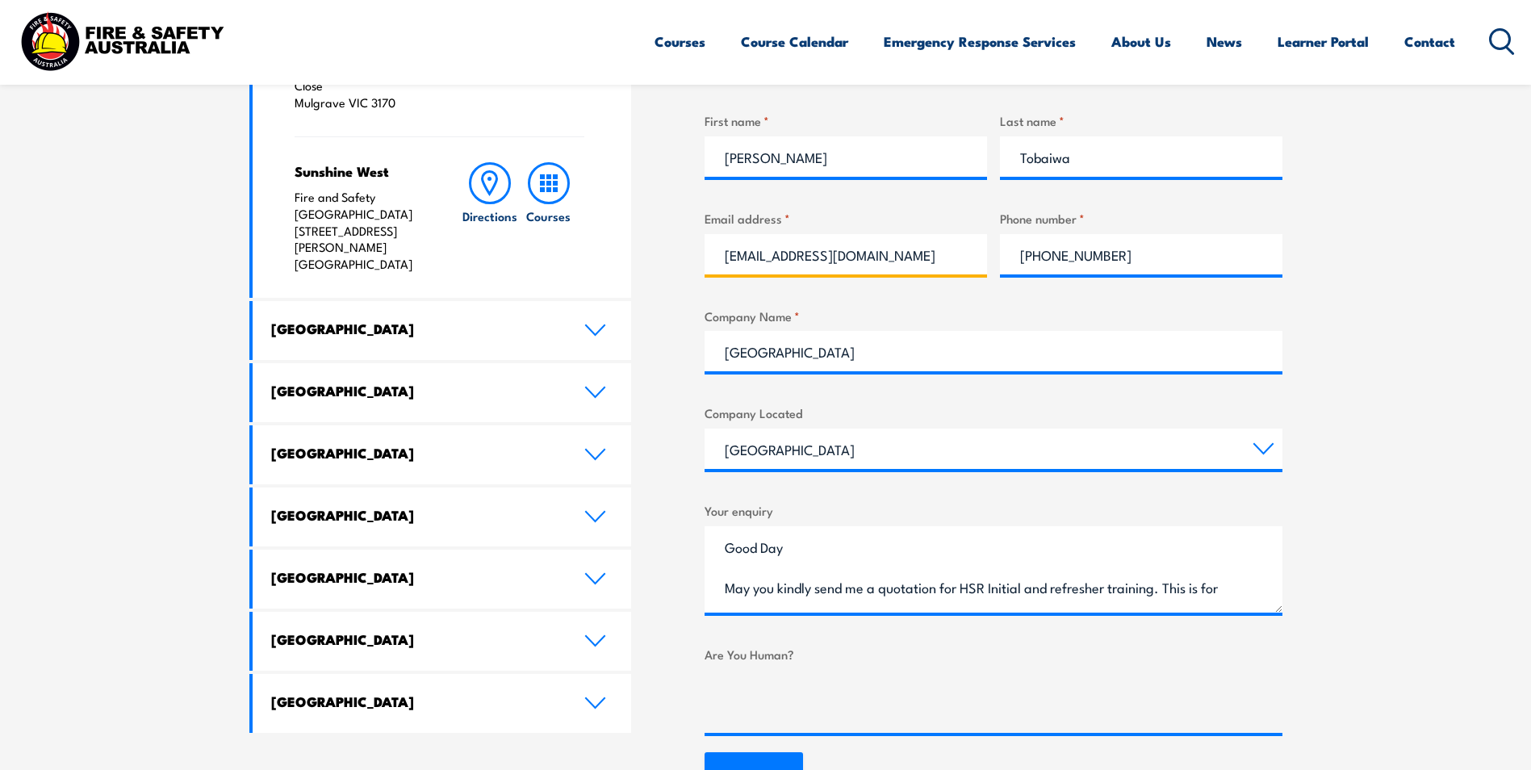
click at [912, 257] on input "ctobaiwa@une.edu.au" at bounding box center [845, 254] width 282 height 40
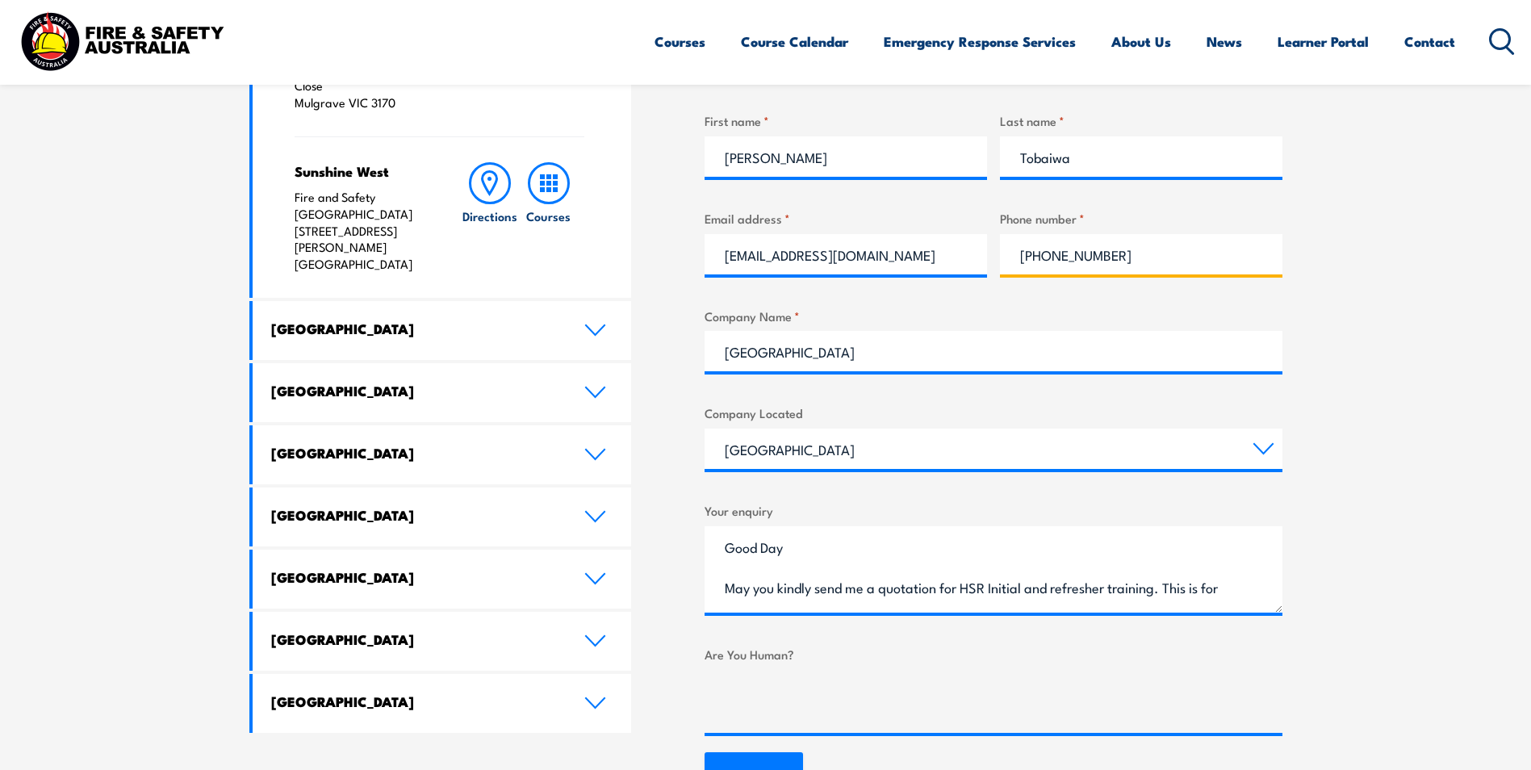
click at [1175, 256] on input "+61 2 6773 5372" at bounding box center [1141, 254] width 282 height 40
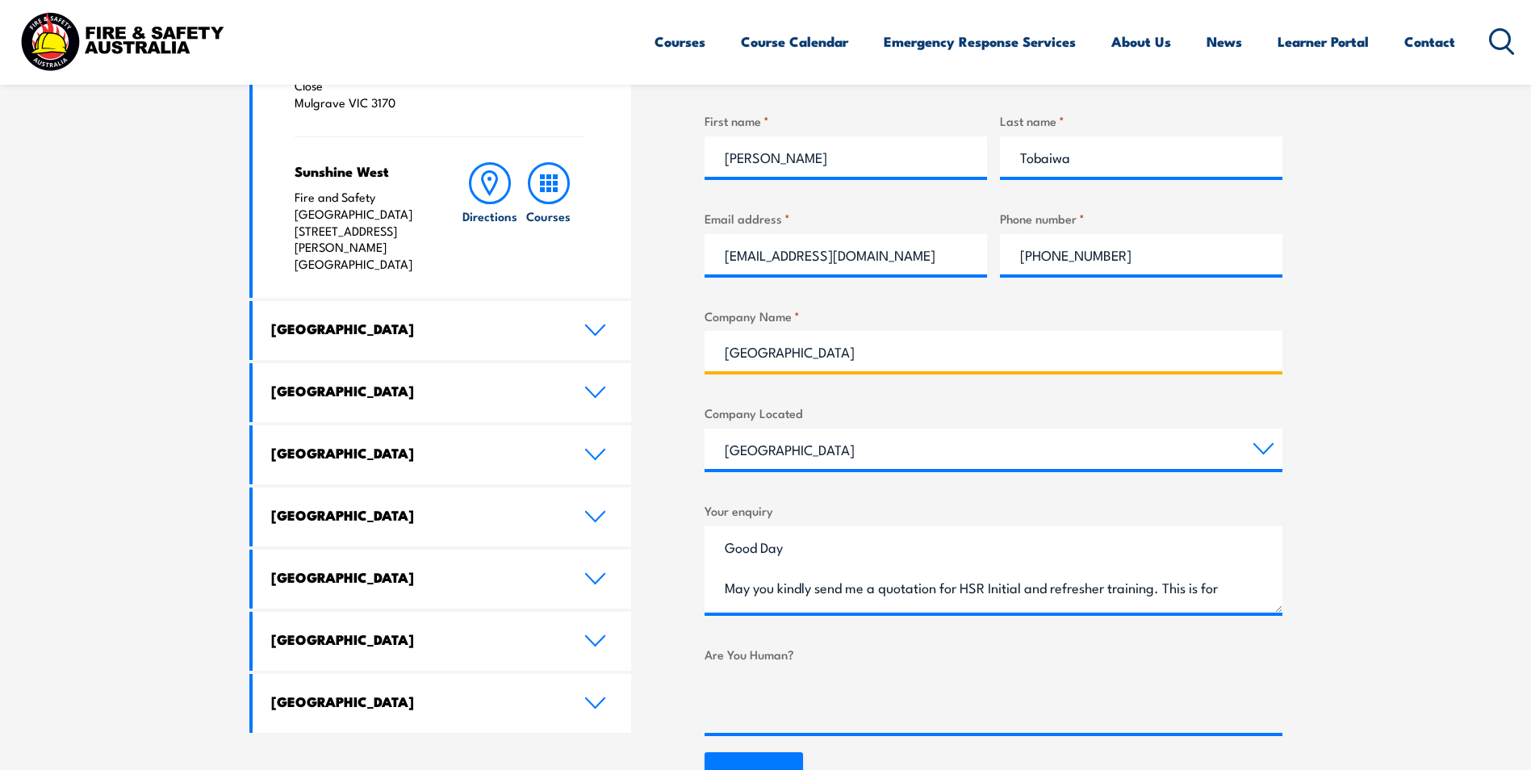
click at [1012, 349] on input "University of New England" at bounding box center [993, 351] width 578 height 40
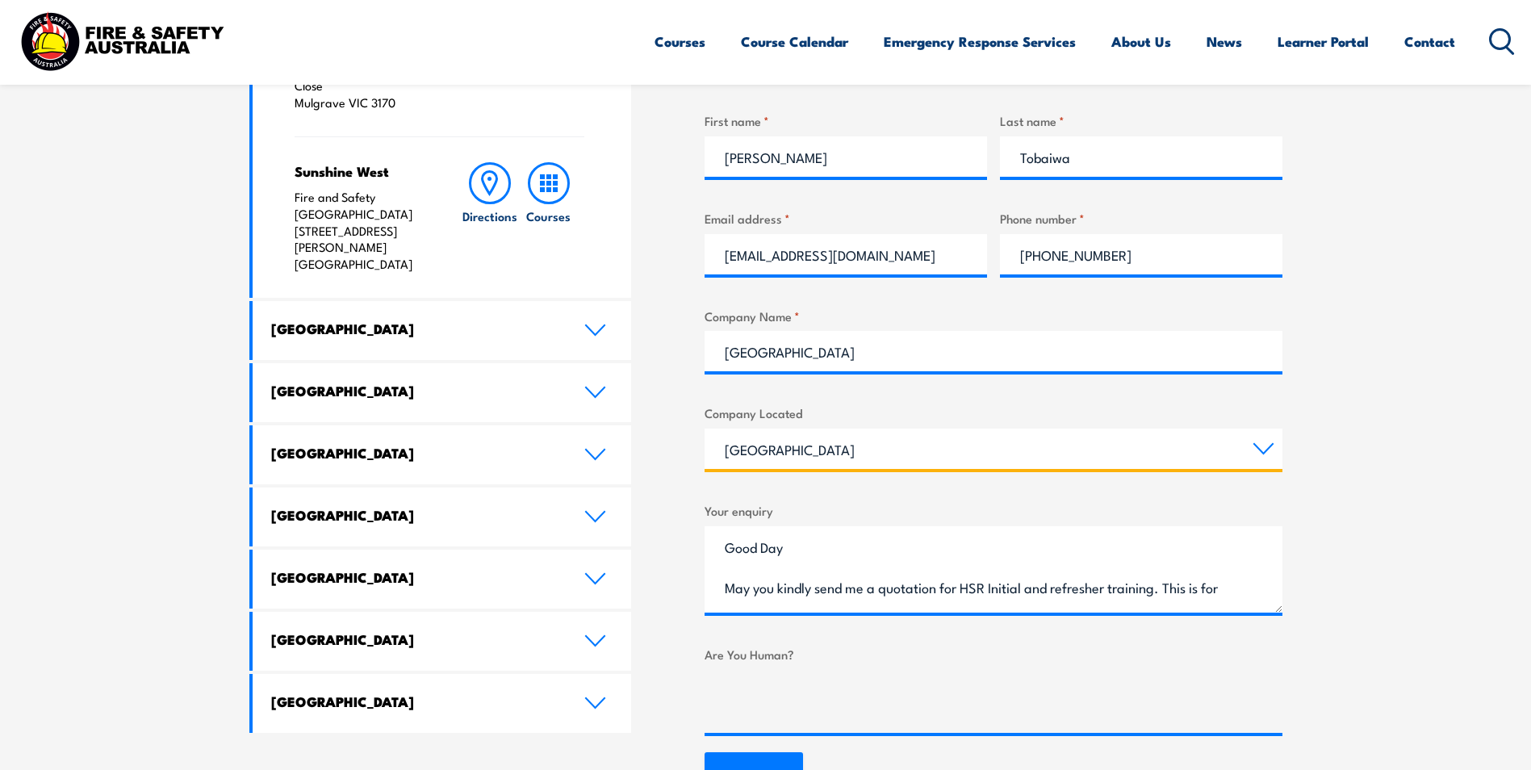
click at [929, 452] on select "Queensland New South Wales Australian Capital Territory Victoria South Australi…" at bounding box center [993, 448] width 578 height 40
click at [704, 428] on select "Queensland New South Wales Australian Capital Territory Victoria South Australi…" at bounding box center [993, 448] width 578 height 40
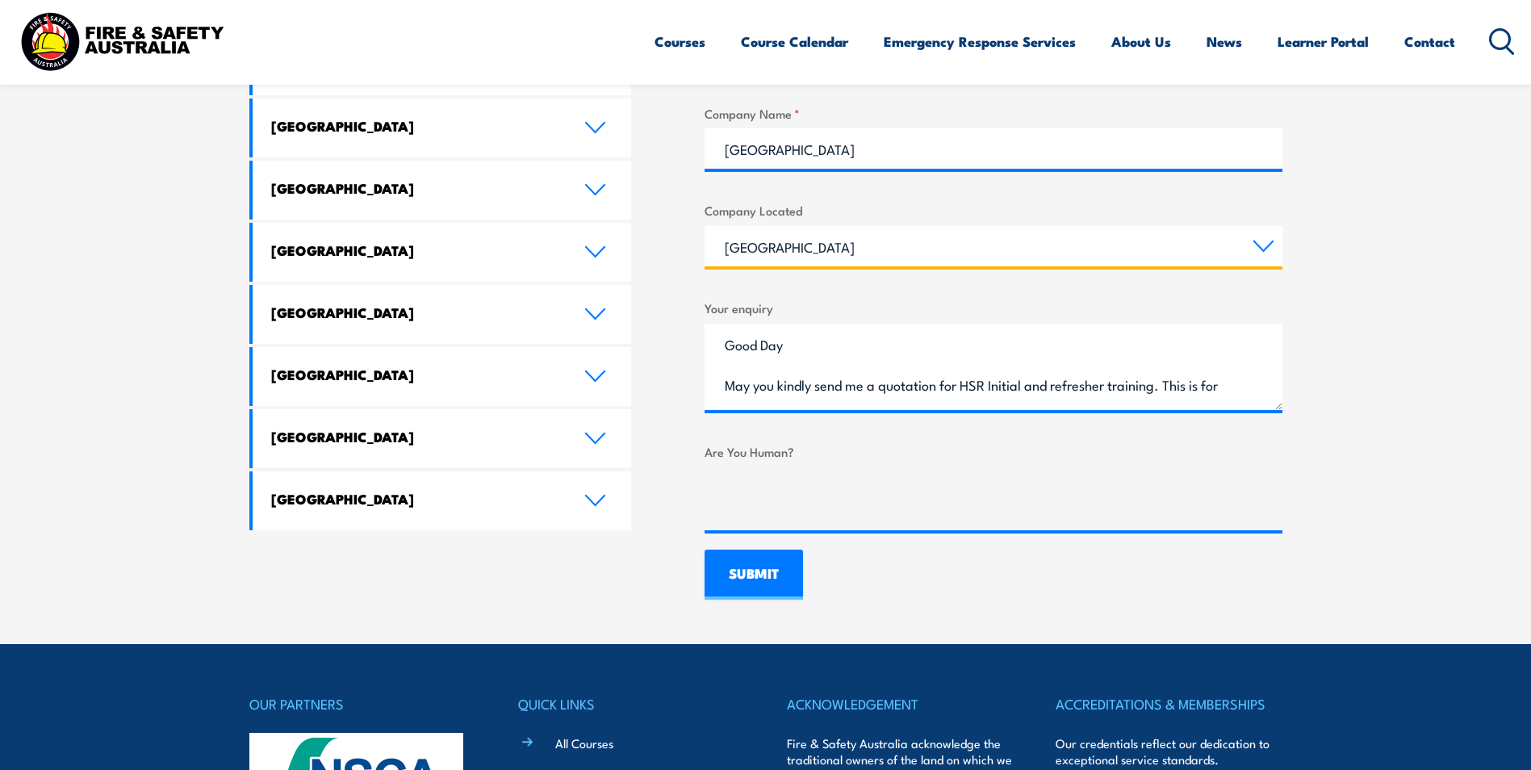
scroll to position [968, 0]
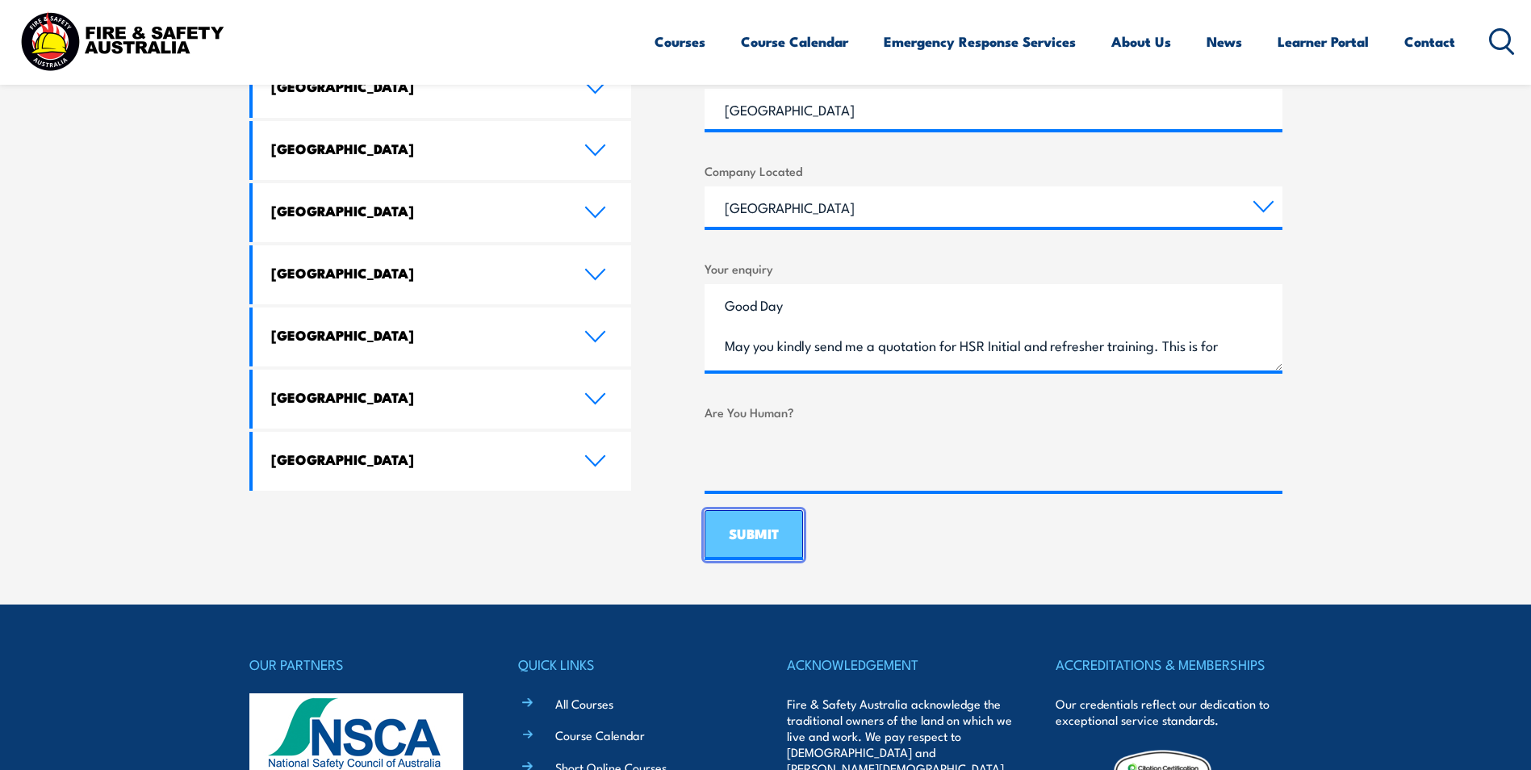
click at [743, 541] on input "SUBMIT" at bounding box center [753, 535] width 98 height 50
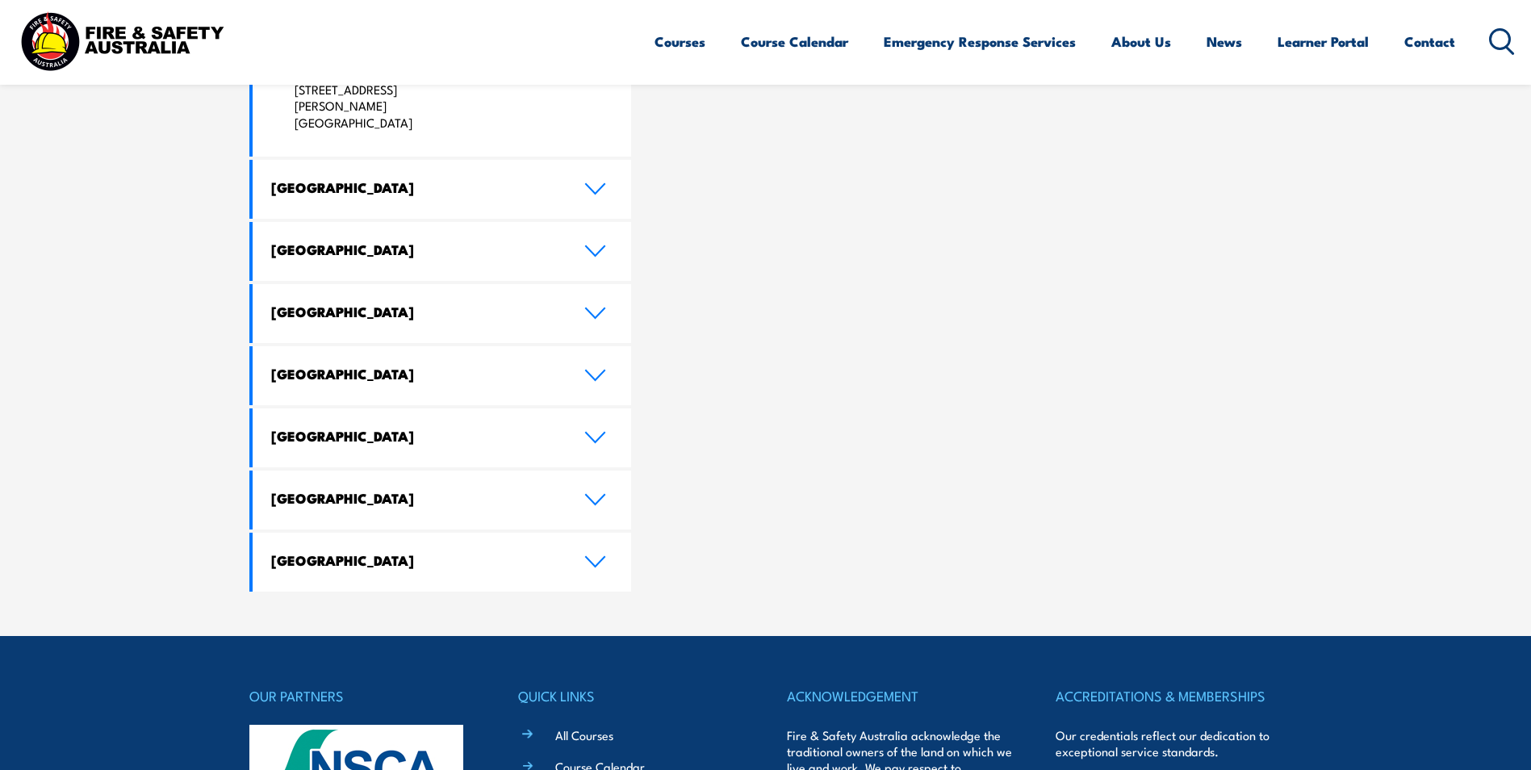
scroll to position [0, 0]
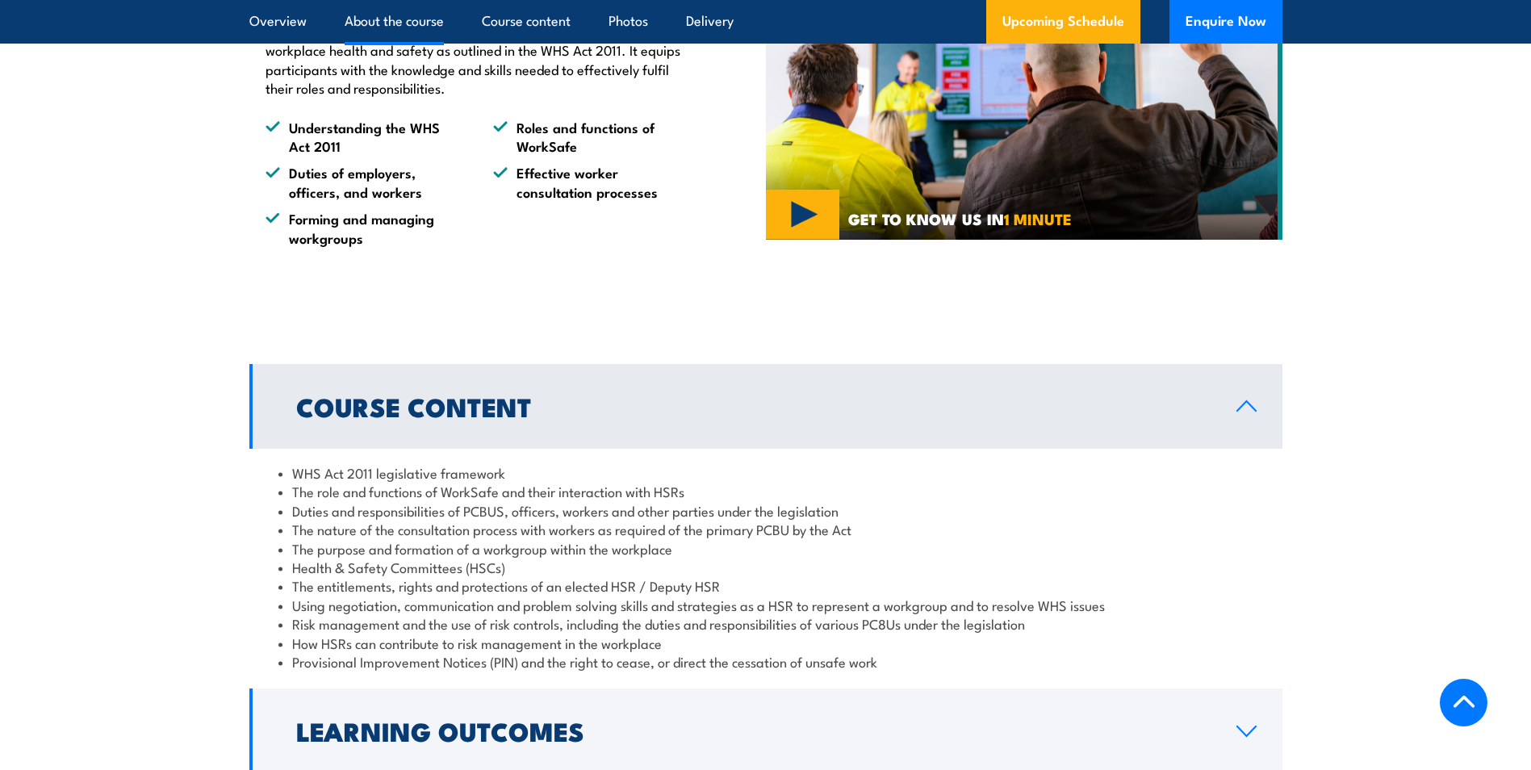
scroll to position [1695, 0]
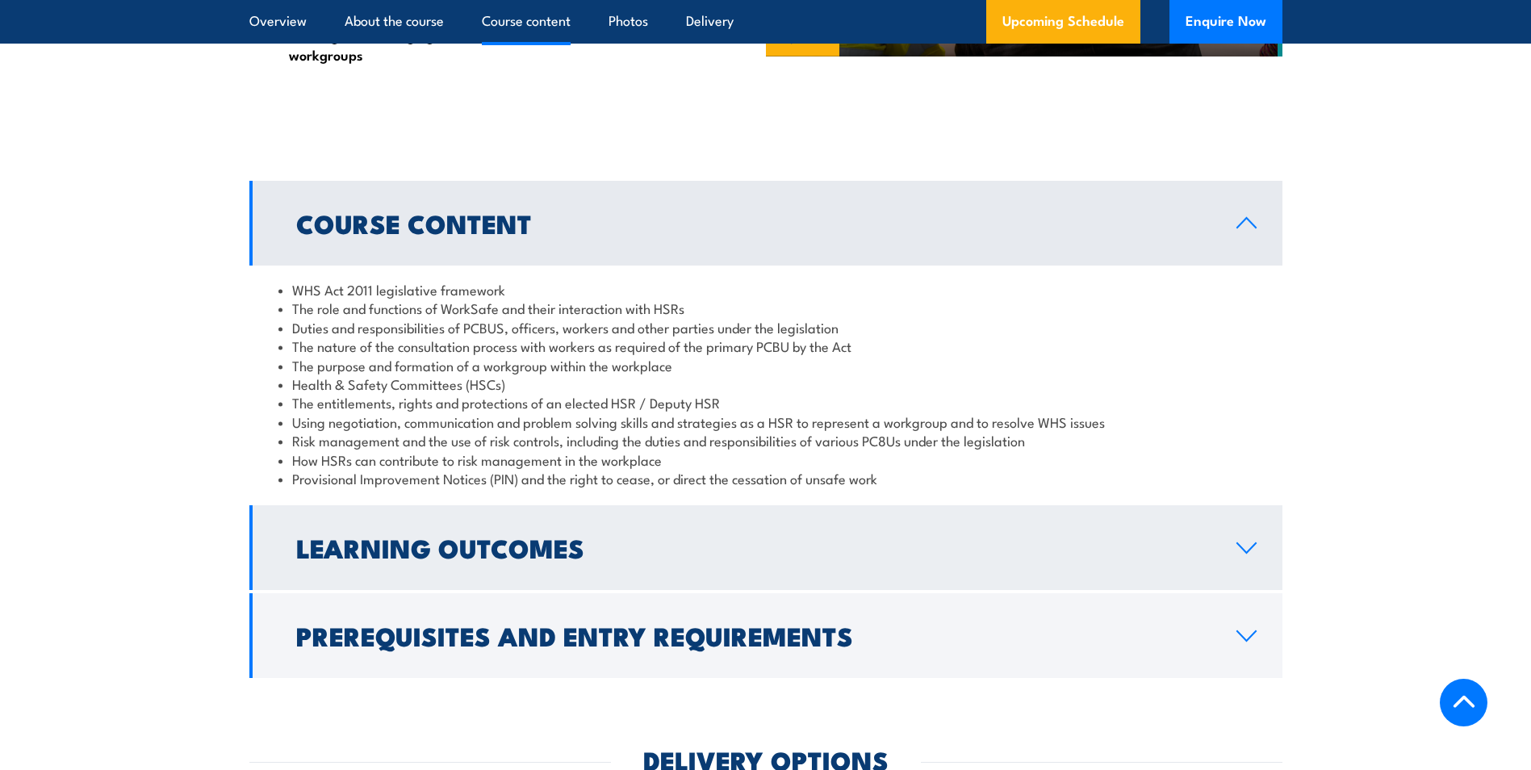
click at [1244, 553] on icon at bounding box center [1246, 547] width 22 height 13
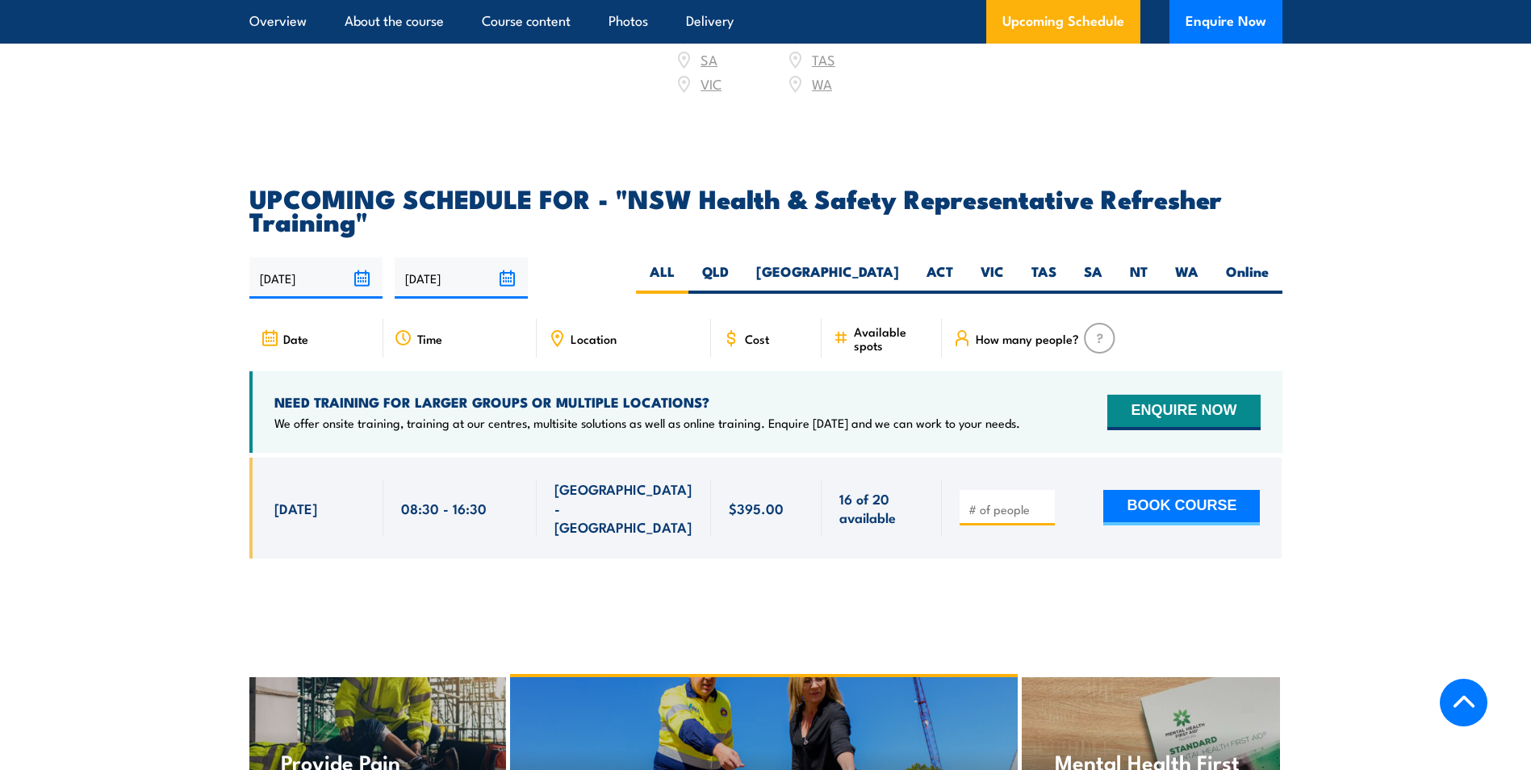
scroll to position [2824, 0]
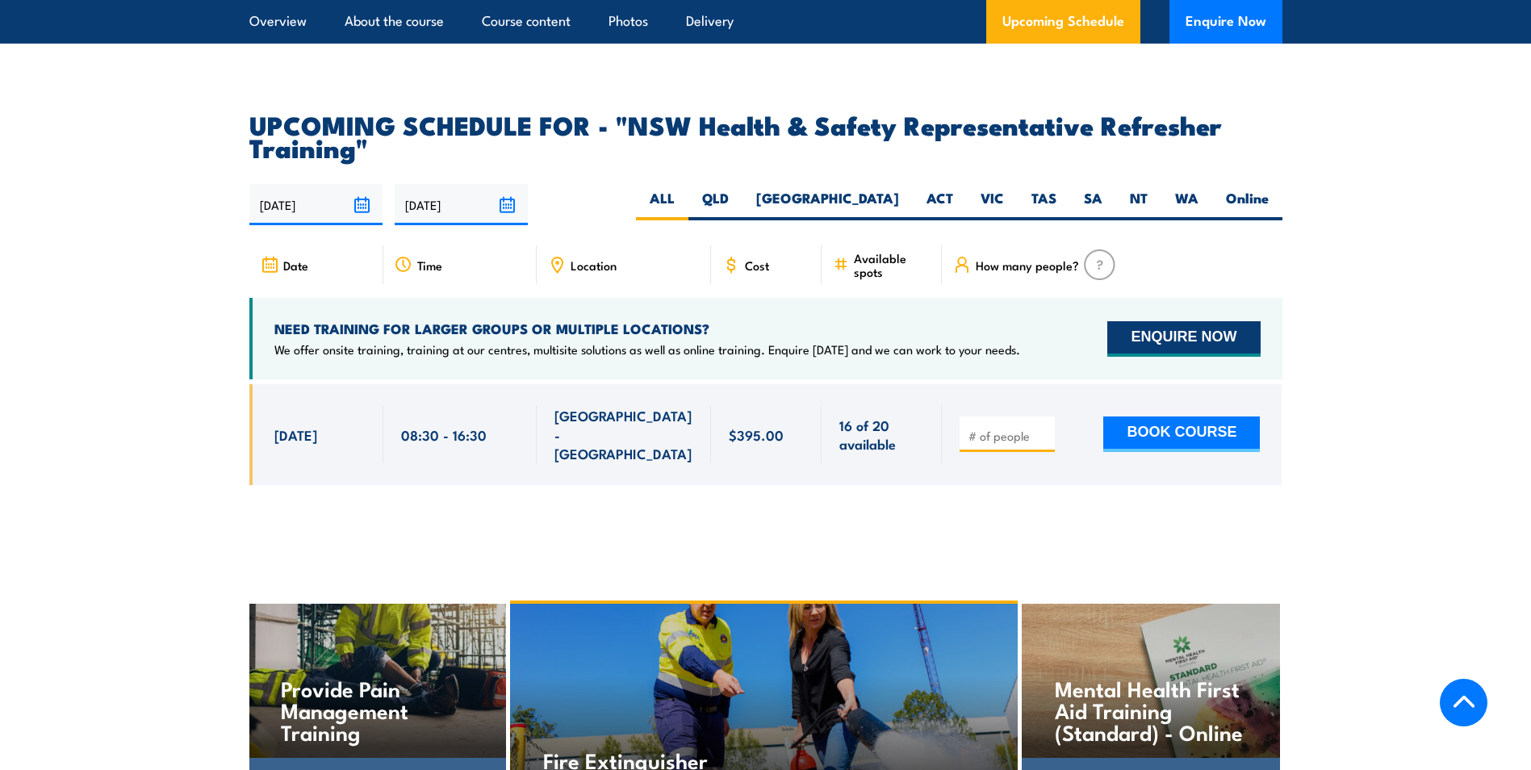
click at [1171, 321] on button "ENQUIRE NOW" at bounding box center [1183, 339] width 153 height 36
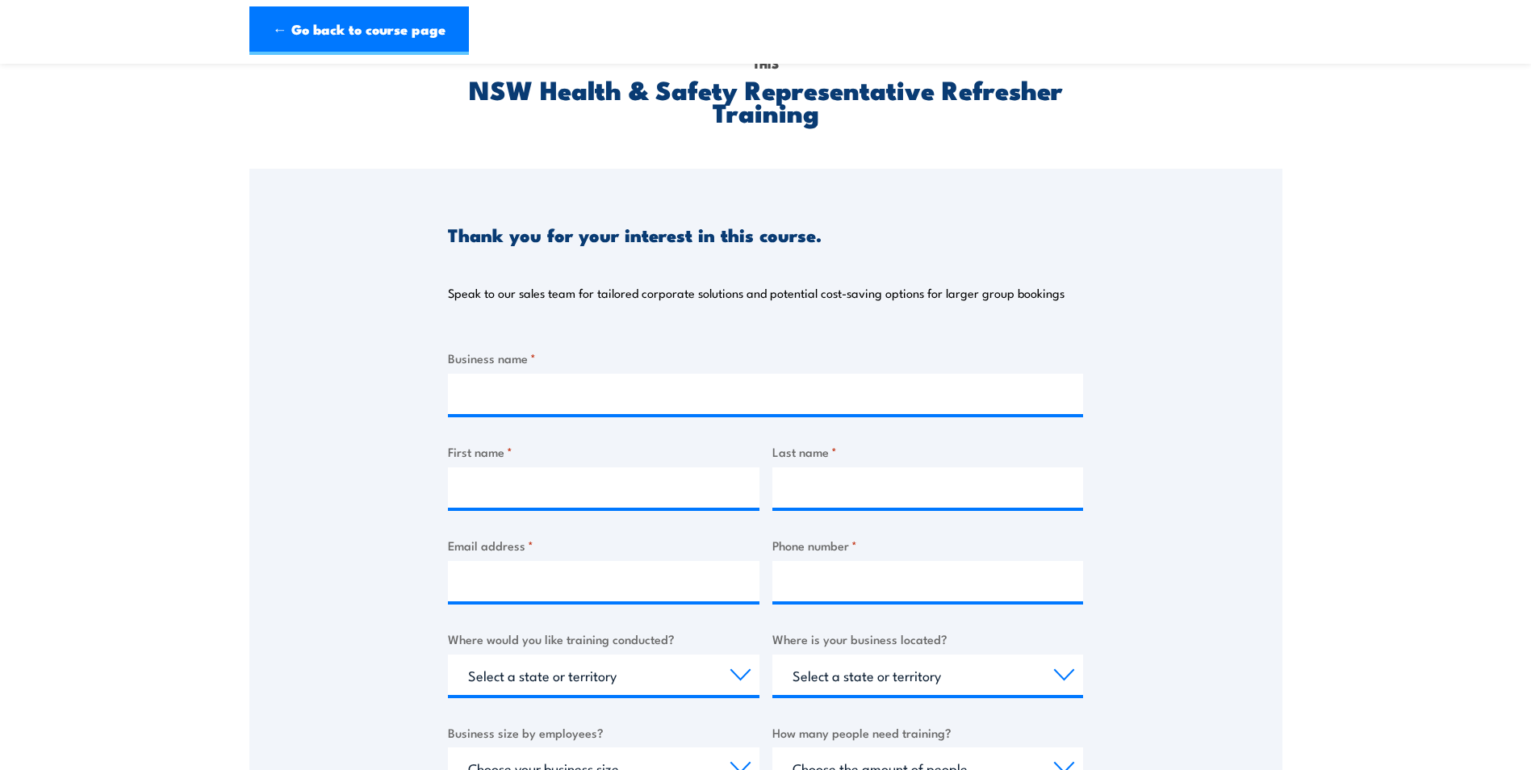
scroll to position [81, 0]
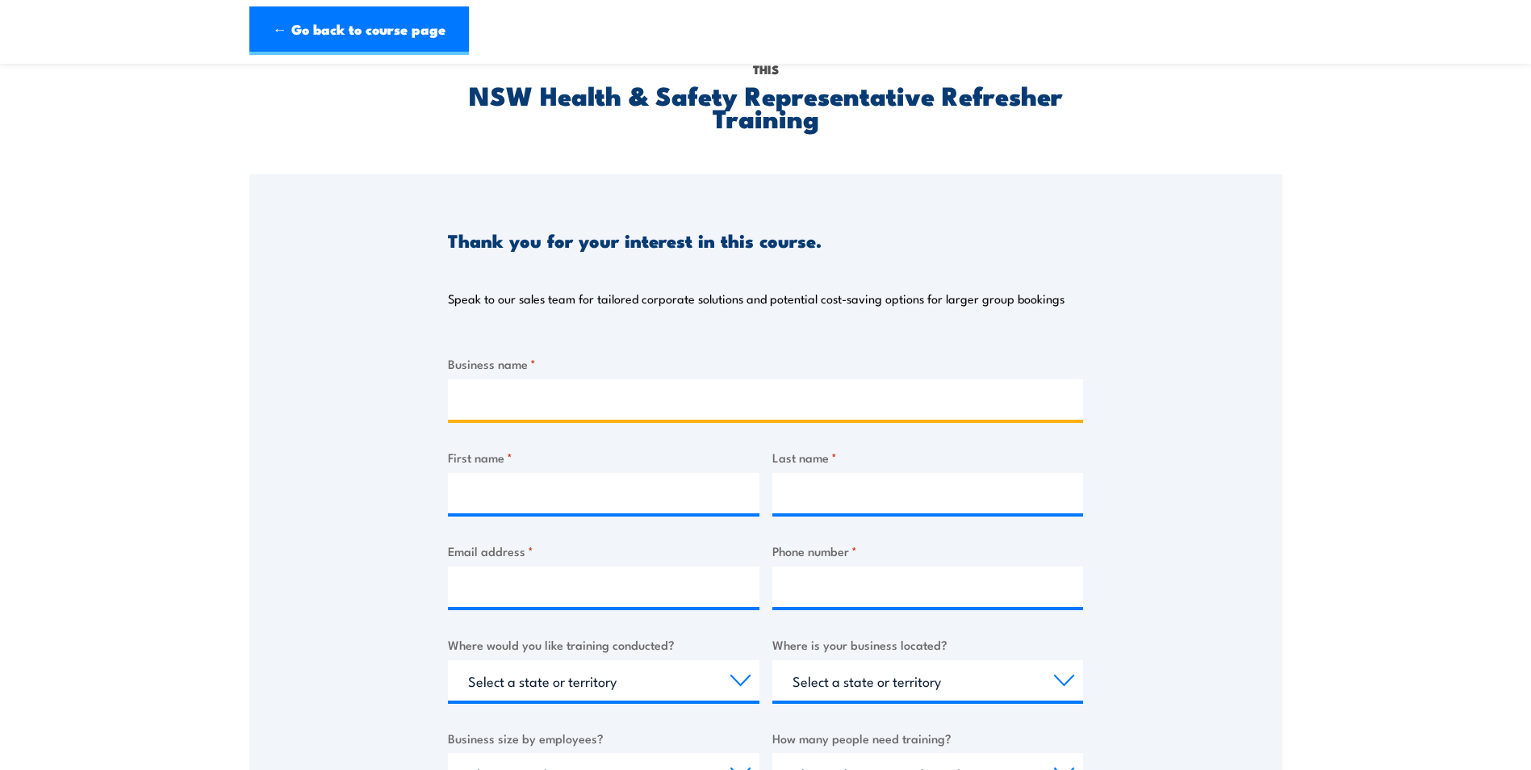
click at [535, 392] on input "Business name *" at bounding box center [765, 399] width 635 height 40
type input "[GEOGRAPHIC_DATA]"
type input "Work Health and Safety General Construction Induction"
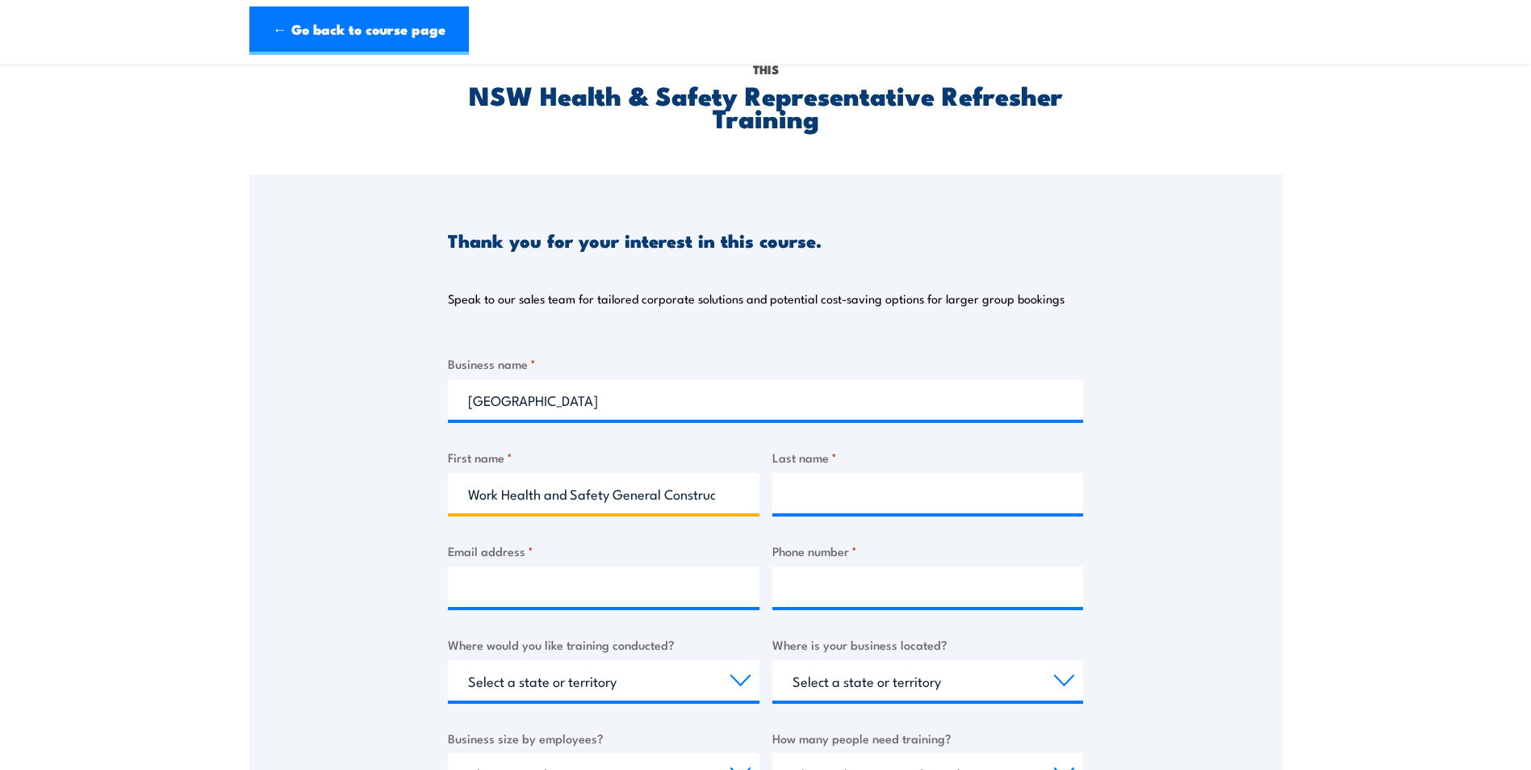
type input "[PERSON_NAME]"
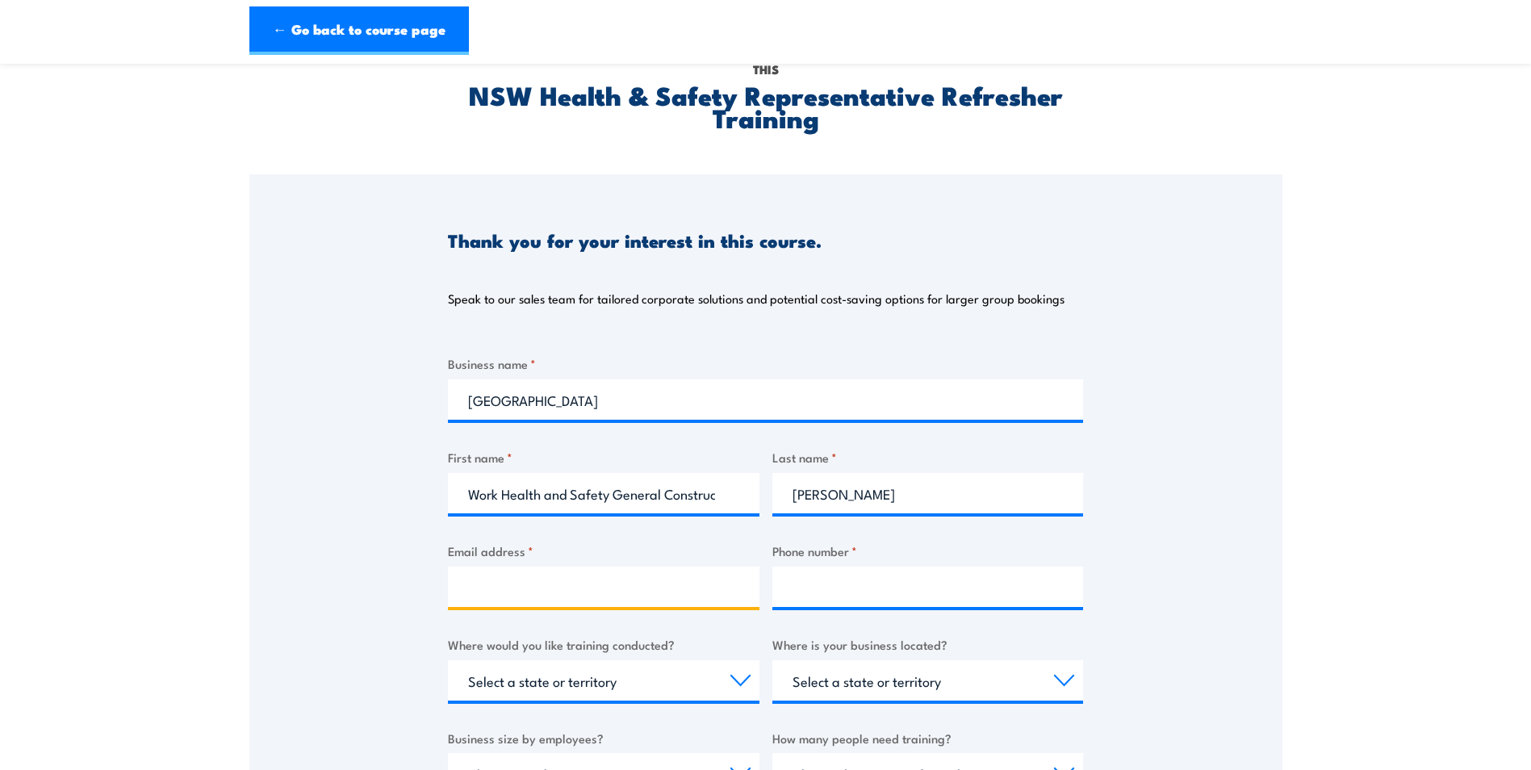
type input "[EMAIL_ADDRESS][DOMAIN_NAME]"
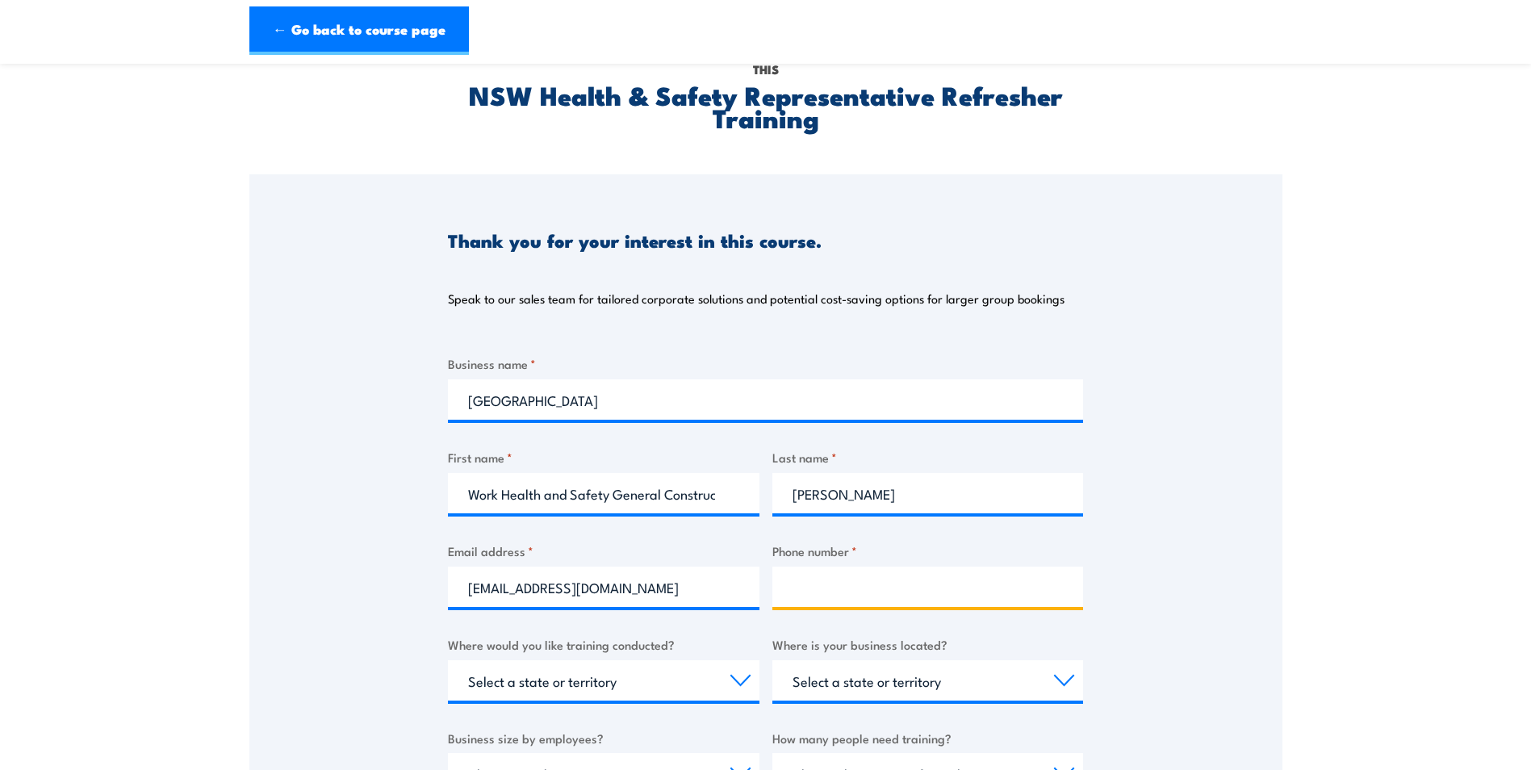
type input "0267735372"
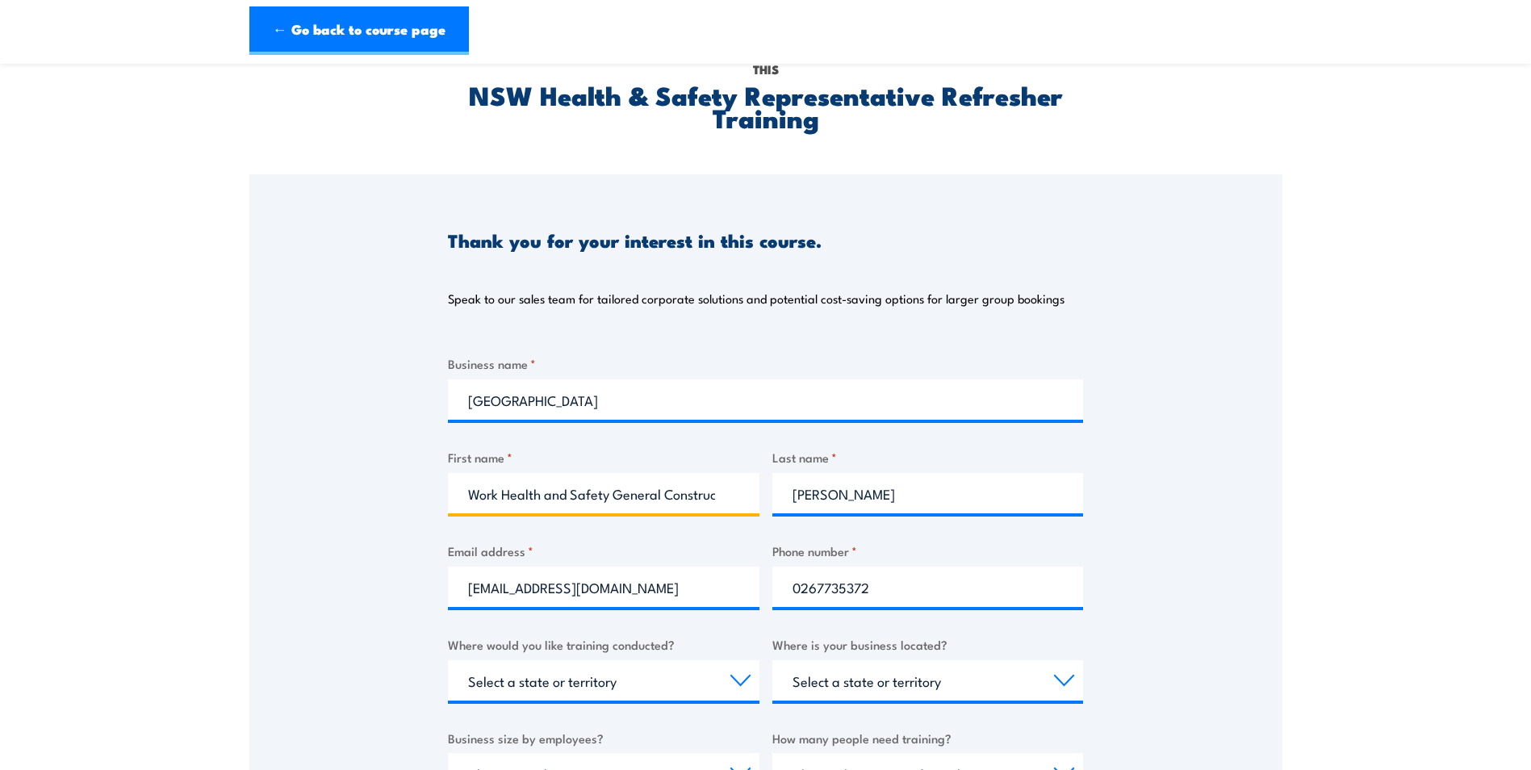
click at [647, 492] on input "Work Health and Safety General Construction Induction" at bounding box center [603, 493] width 311 height 40
type input "Clyde"
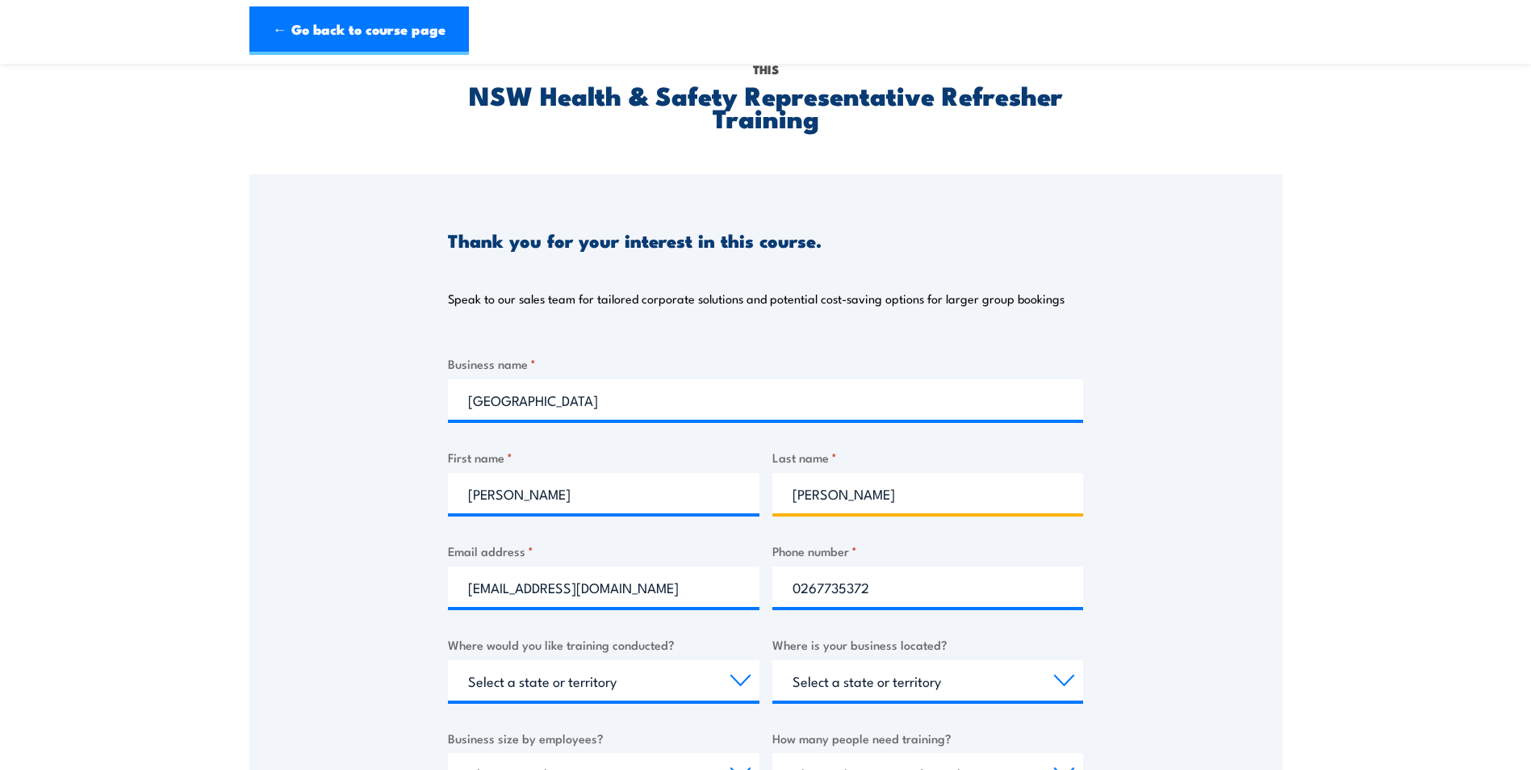
click at [884, 490] on input "Clyde Tobaiwa" at bounding box center [927, 493] width 311 height 40
click at [809, 493] on input "Clyde Tobaiwa" at bounding box center [927, 493] width 311 height 40
type input "Tobaiwa"
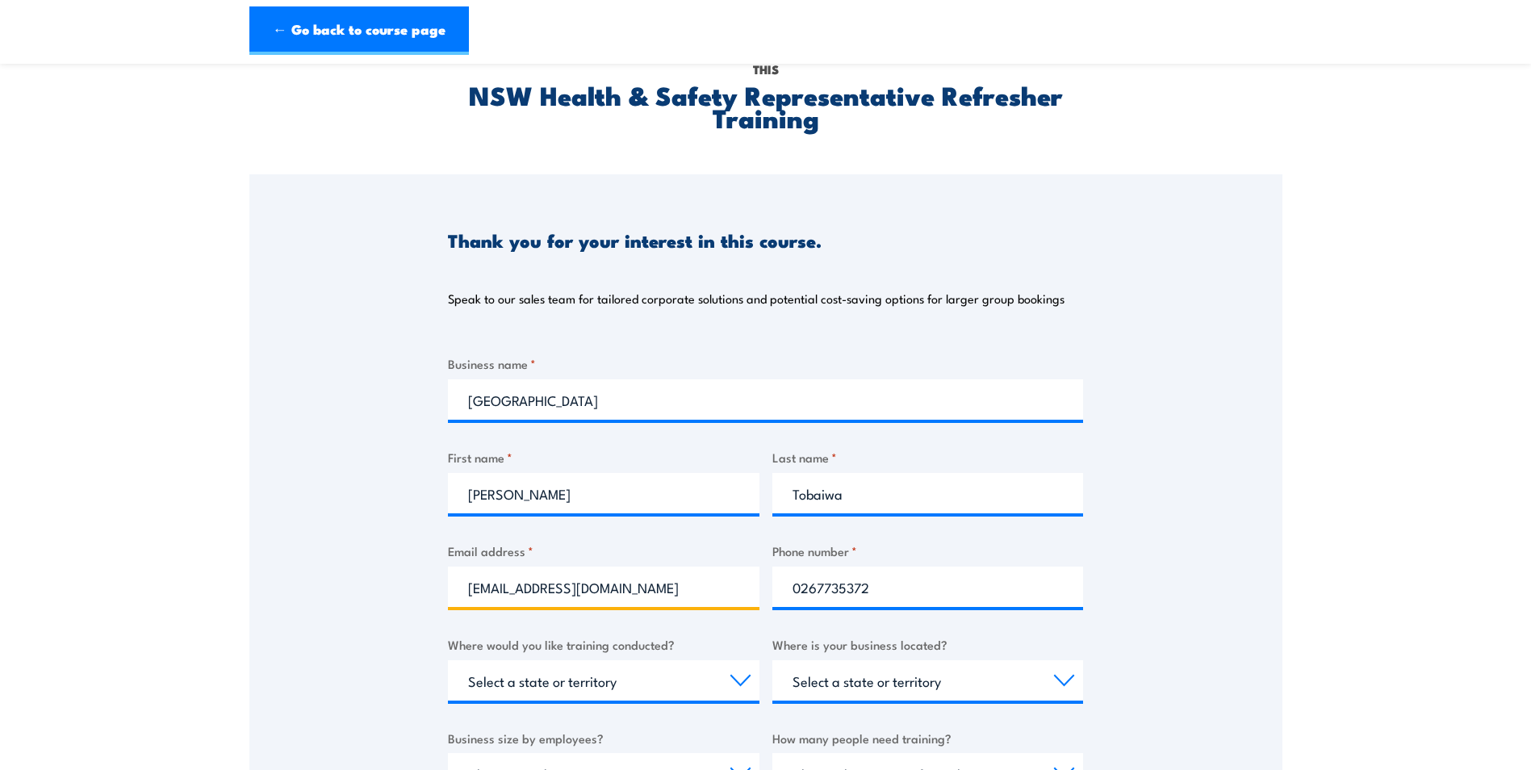
click at [619, 583] on input "ctobaiwa@une.edu.au" at bounding box center [603, 586] width 311 height 40
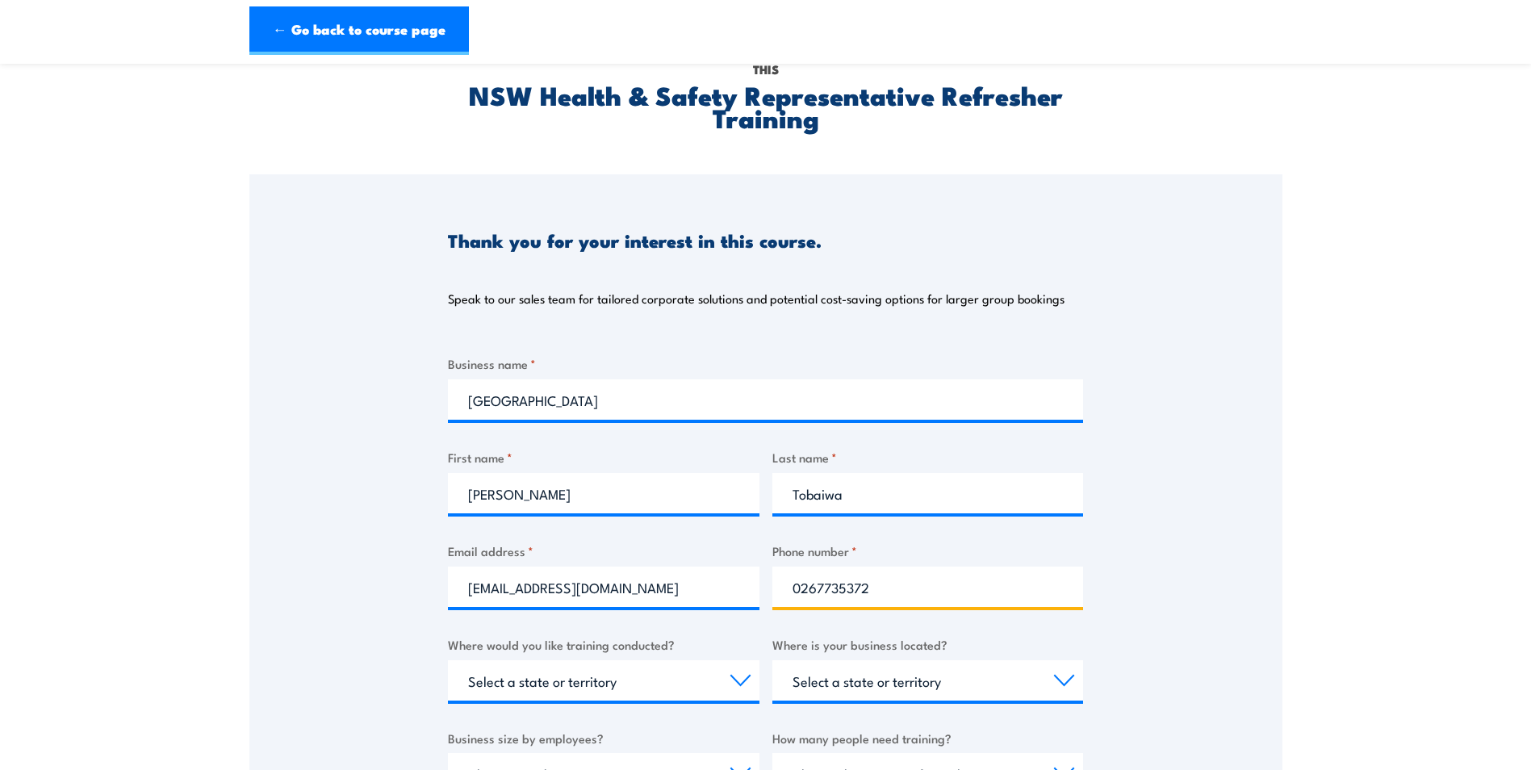
click at [918, 592] on input "0267735372" at bounding box center [927, 586] width 311 height 40
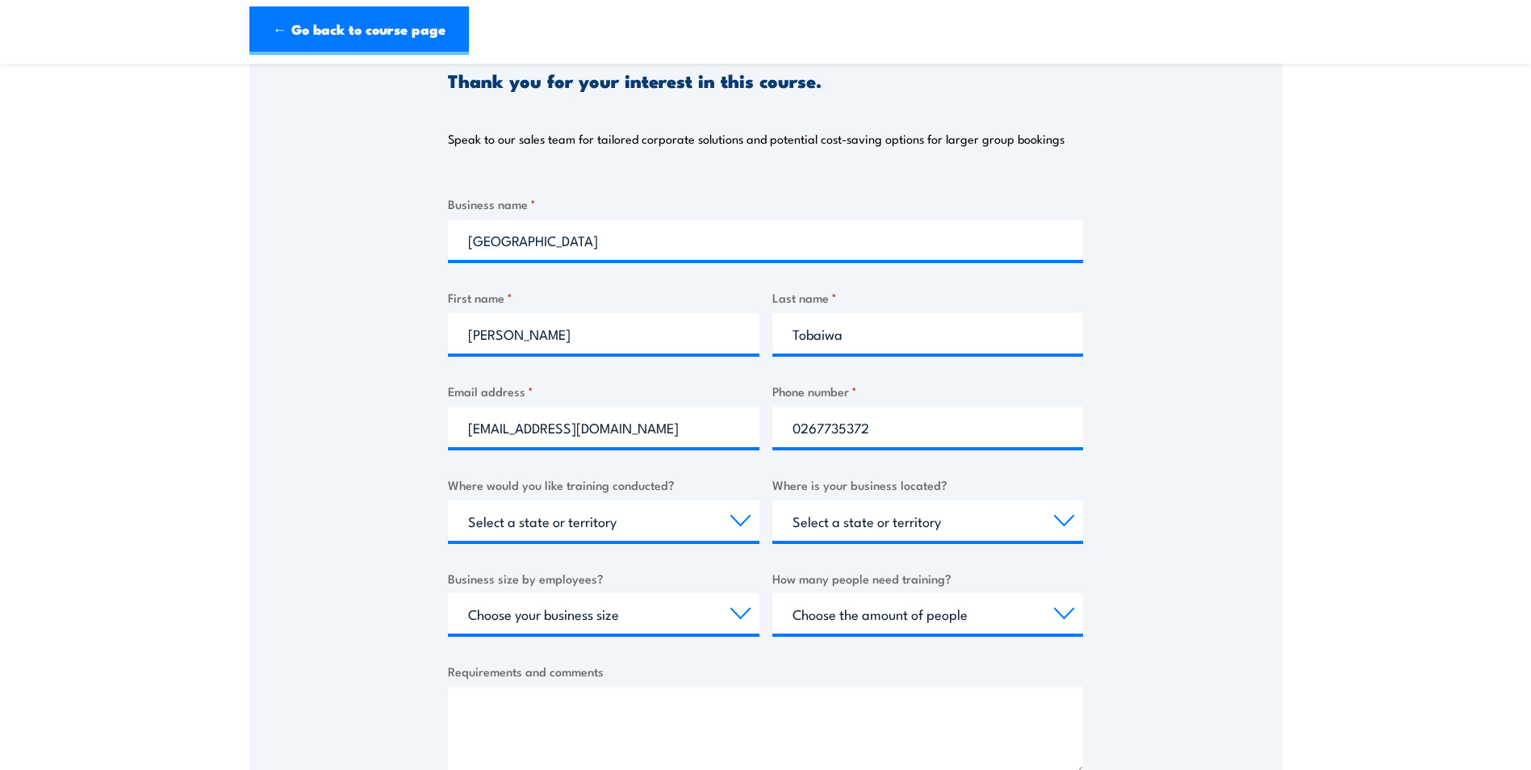
scroll to position [242, 0]
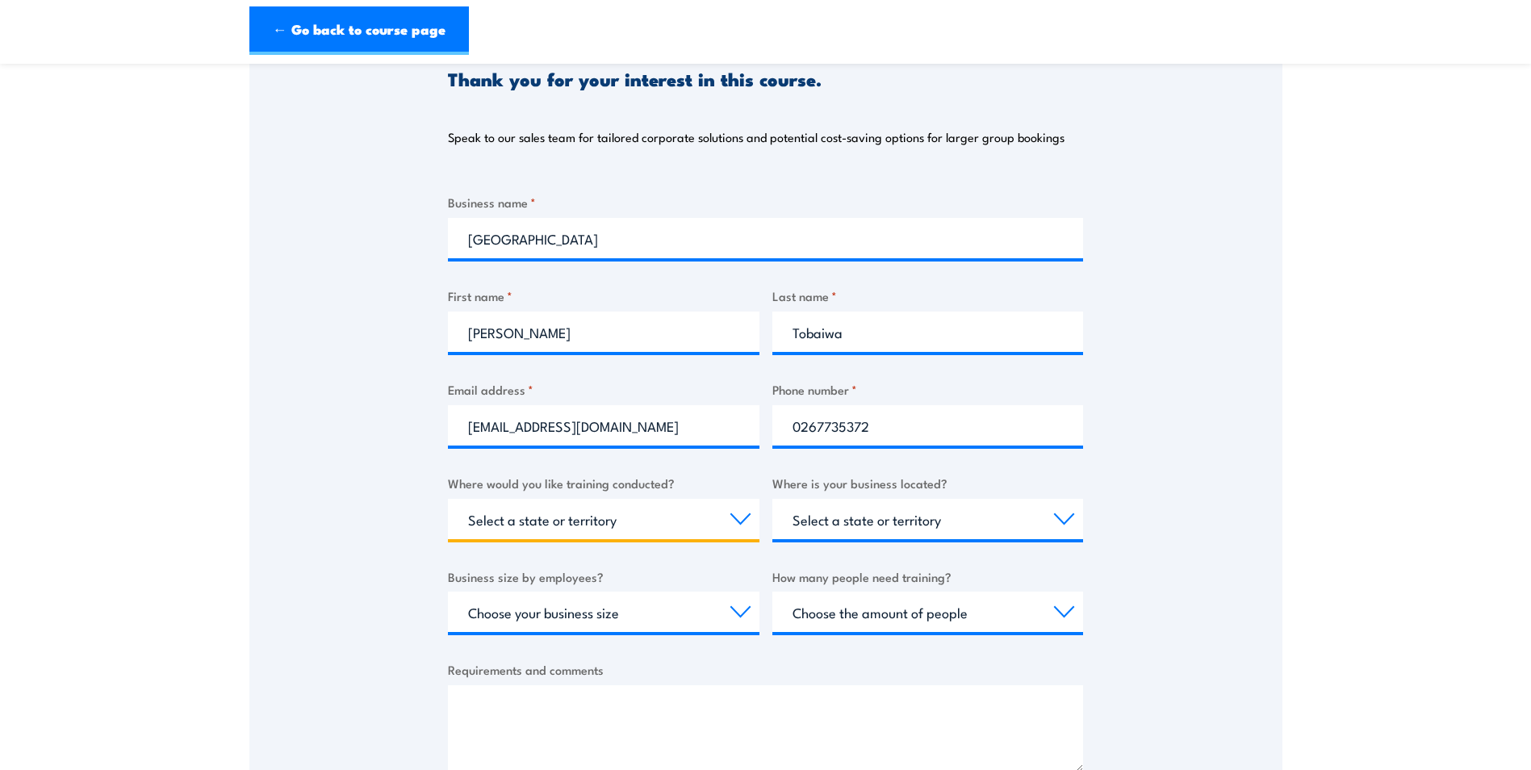
click at [679, 508] on select "Select a state or territory Nationally - multiple locations QLD NSW VIC SA ACT …" at bounding box center [603, 519] width 311 height 40
select select "[GEOGRAPHIC_DATA]"
click at [448, 499] on select "Select a state or territory Nationally - multiple locations QLD NSW VIC SA ACT …" at bounding box center [603, 519] width 311 height 40
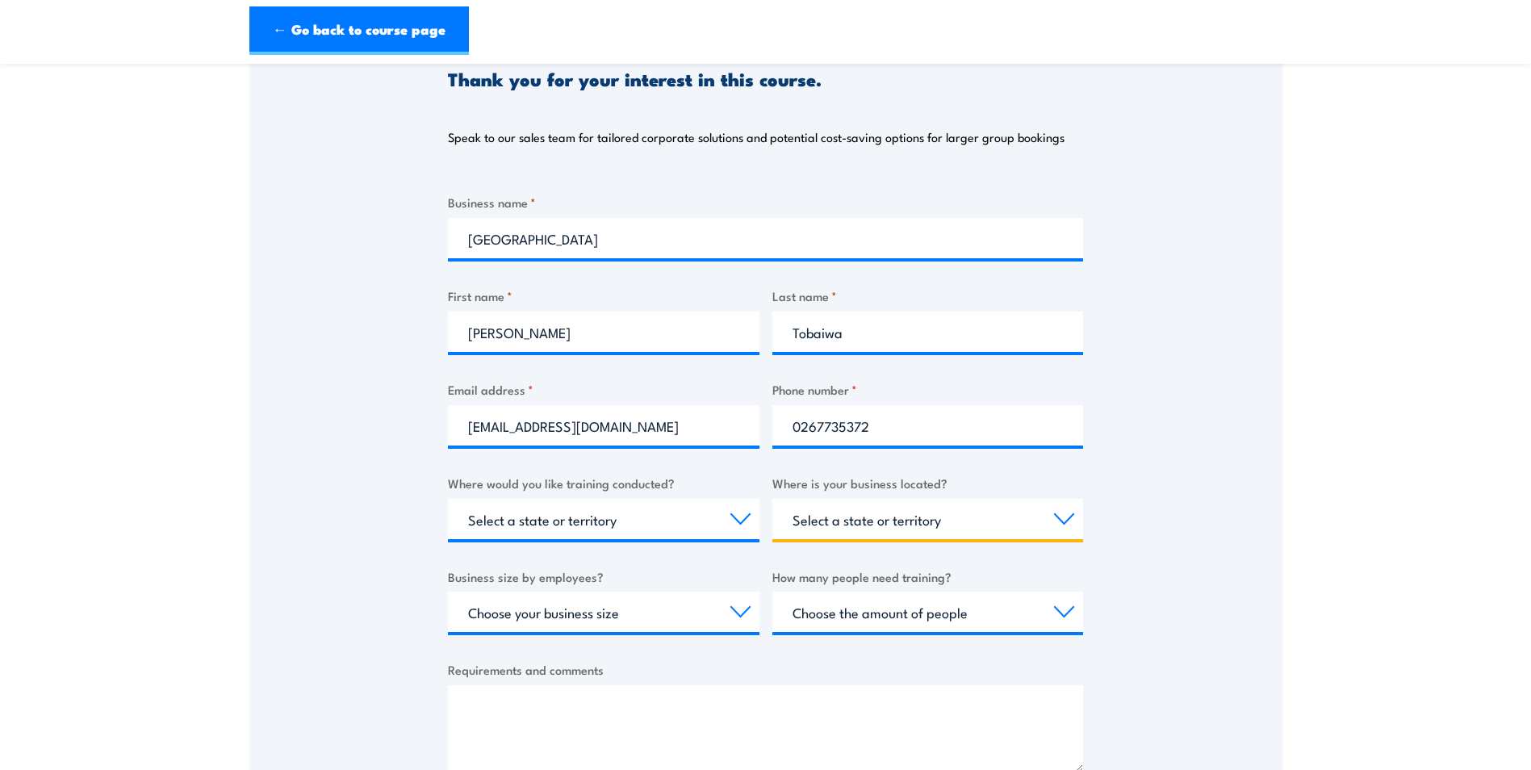
click at [1063, 517] on select "Select a state or territory QLD NSW VIC SA ACT WA TAS NT" at bounding box center [927, 519] width 311 height 40
select select "[GEOGRAPHIC_DATA]"
click at [772, 499] on select "Select a state or territory QLD NSW VIC SA ACT WA TAS NT" at bounding box center [927, 519] width 311 height 40
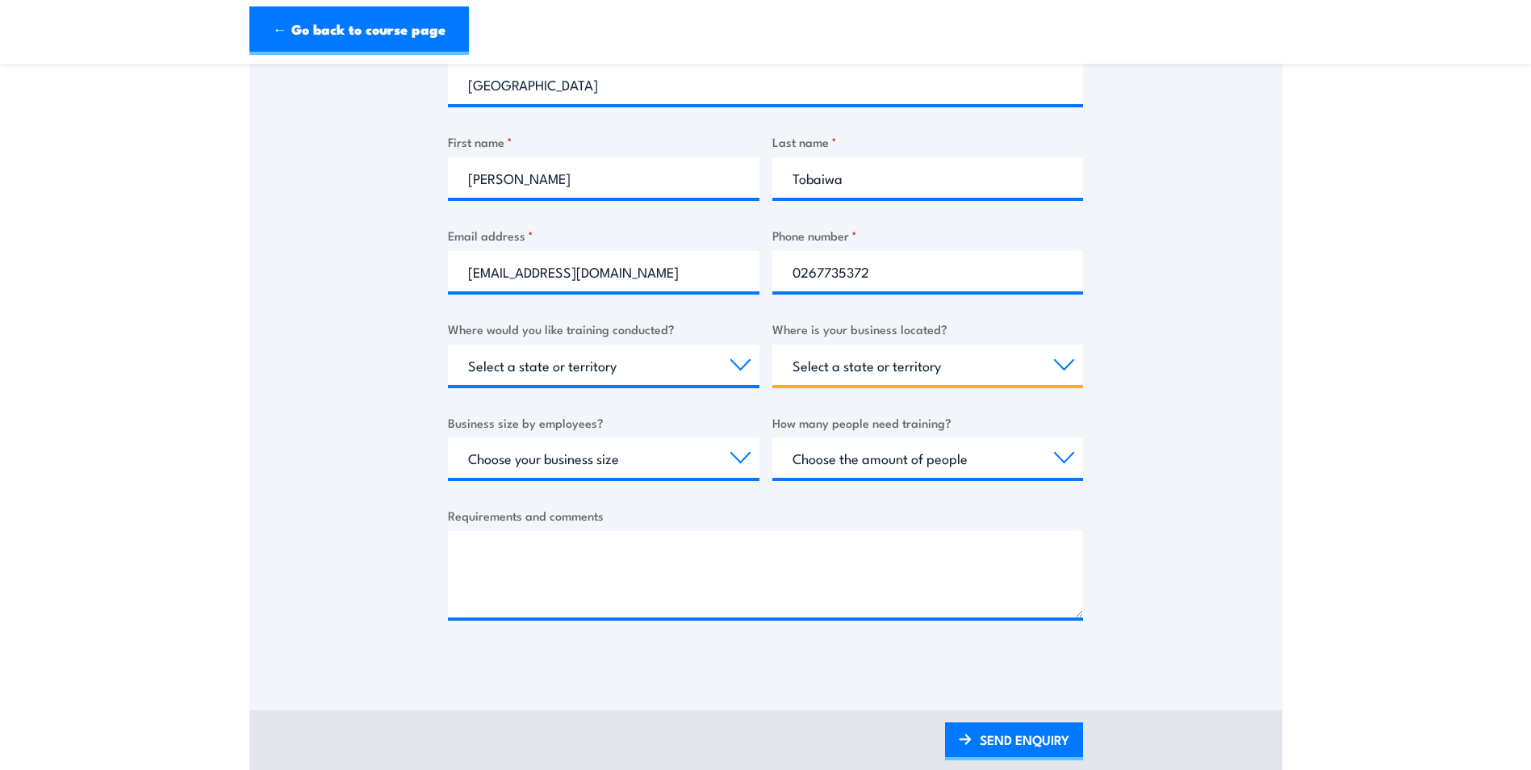
scroll to position [403, 0]
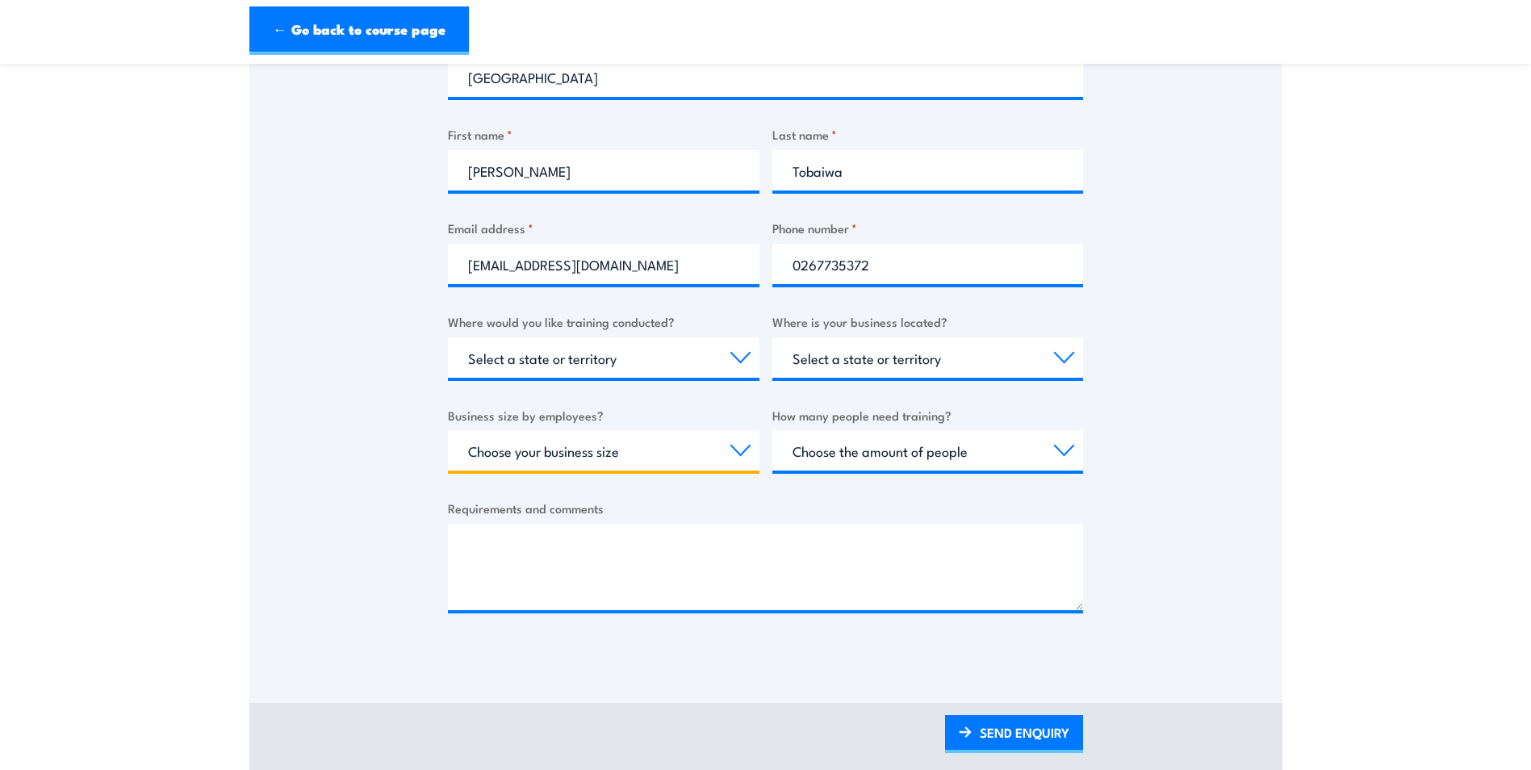
click at [687, 455] on select "Choose your business size 1 to 19 20 to 199 200+" at bounding box center [603, 450] width 311 height 40
select select "200+"
click at [448, 430] on select "Choose your business size 1 to 19 20 to 199 200+" at bounding box center [603, 450] width 311 height 40
click at [1002, 454] on select "Choose the amount of people 1 to 4 5 to 19 20+" at bounding box center [927, 450] width 311 height 40
select select "20+"
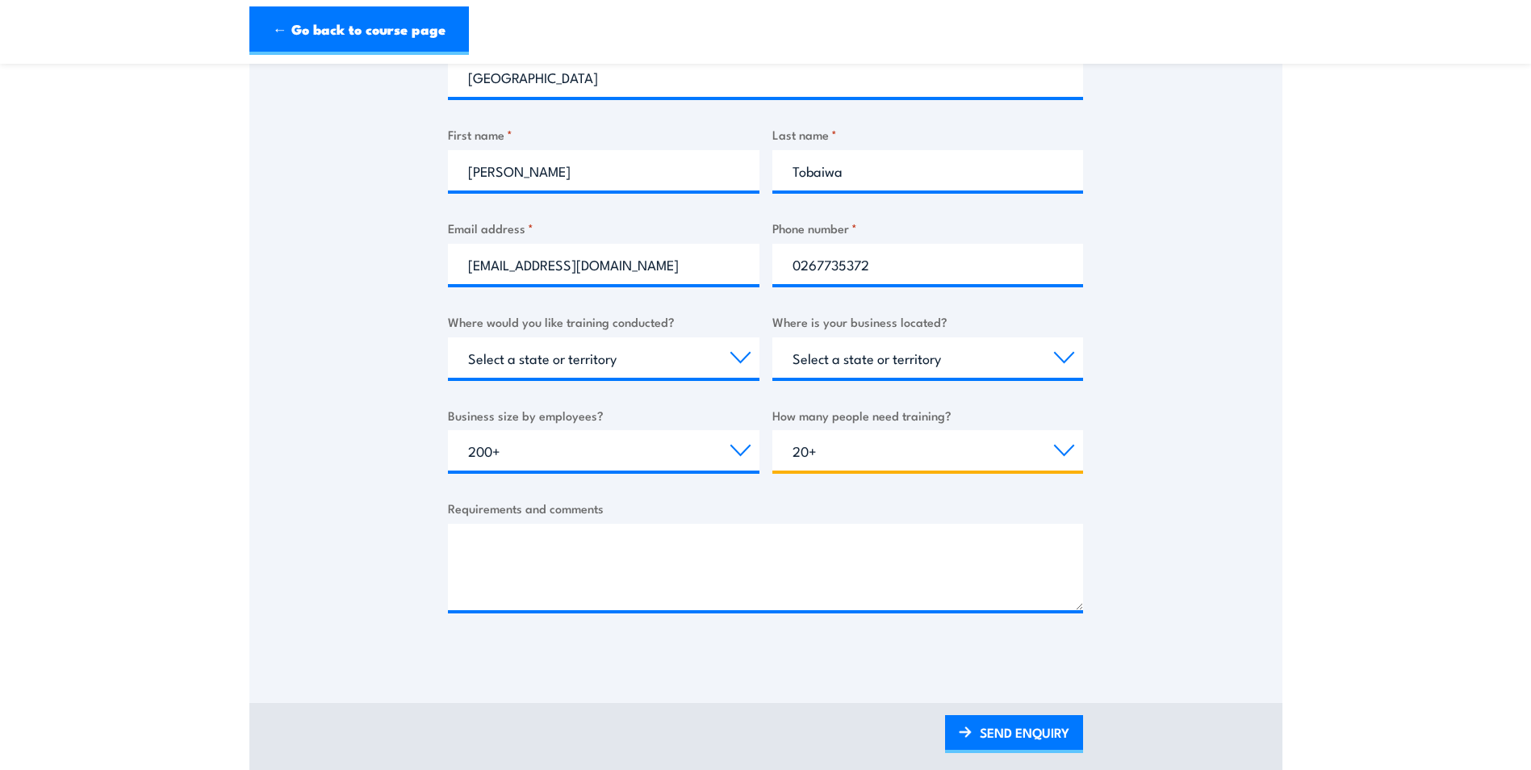
click at [772, 430] on select "Choose the amount of people 1 to 4 5 to 19 20+" at bounding box center [927, 450] width 311 height 40
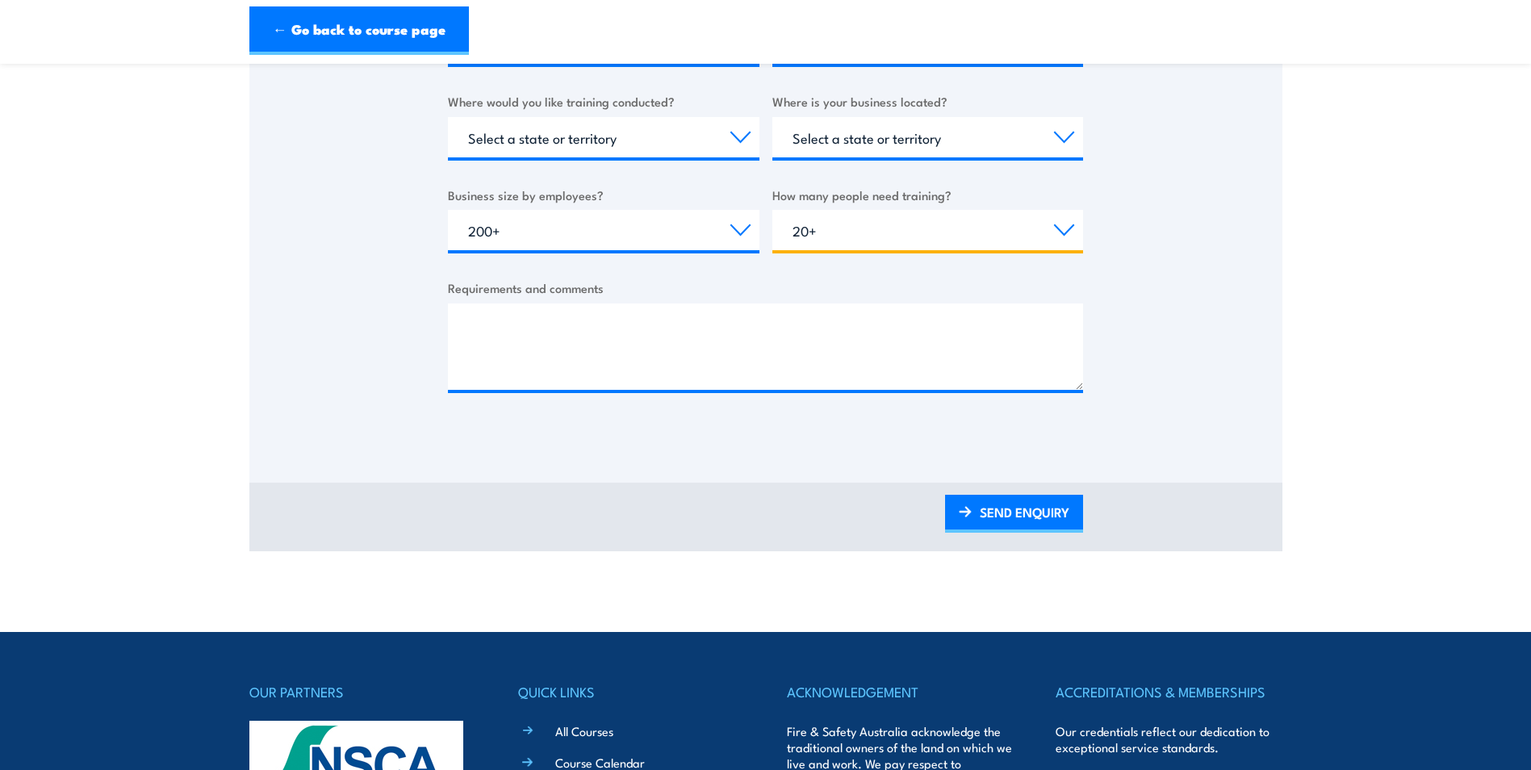
scroll to position [646, 0]
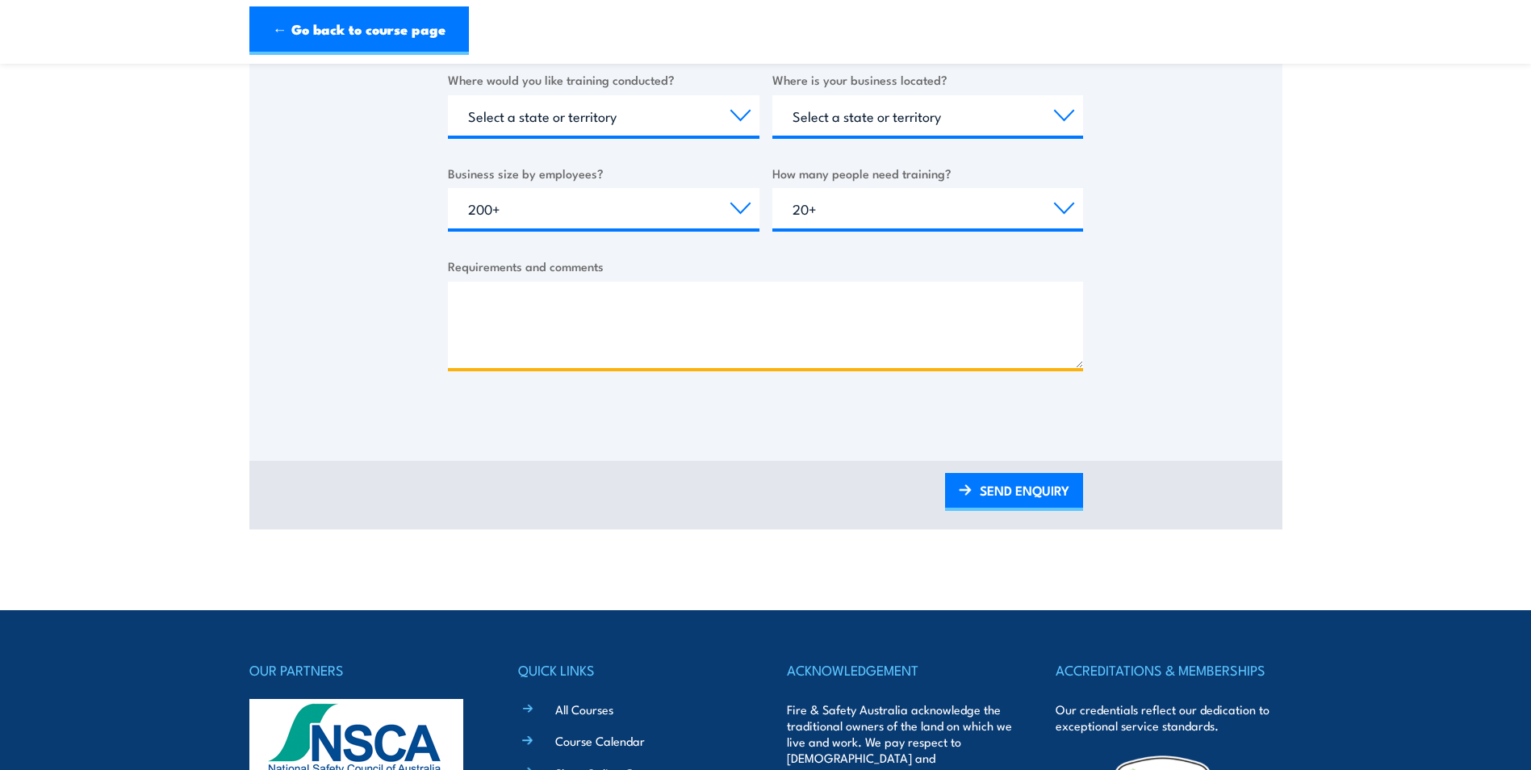
click at [483, 303] on textarea "Requirements and comments" at bounding box center [765, 325] width 635 height 86
click at [525, 295] on textarea "Requirements and comments" at bounding box center [765, 325] width 635 height 86
paste textarea "Good Day May you kindly send me a quotation for HSR Initial and refresher train…"
click at [481, 328] on textarea "Good Day May you kindly send me a quotation for HSR Initial and refresher train…" at bounding box center [765, 325] width 635 height 86
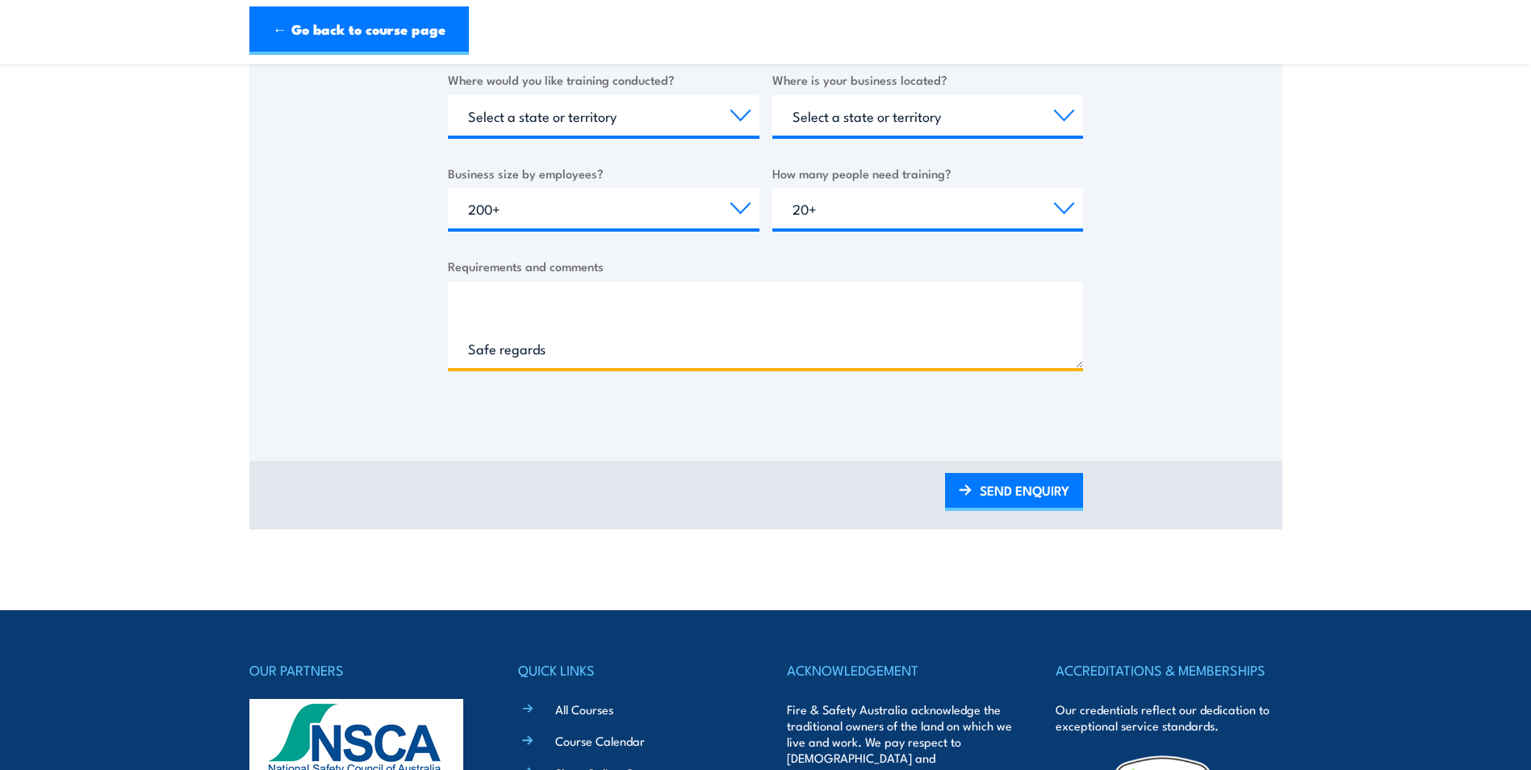
click at [515, 322] on textarea "Good Day May you kindly send me a quotation for HSR Initial and refresher train…" at bounding box center [765, 325] width 635 height 86
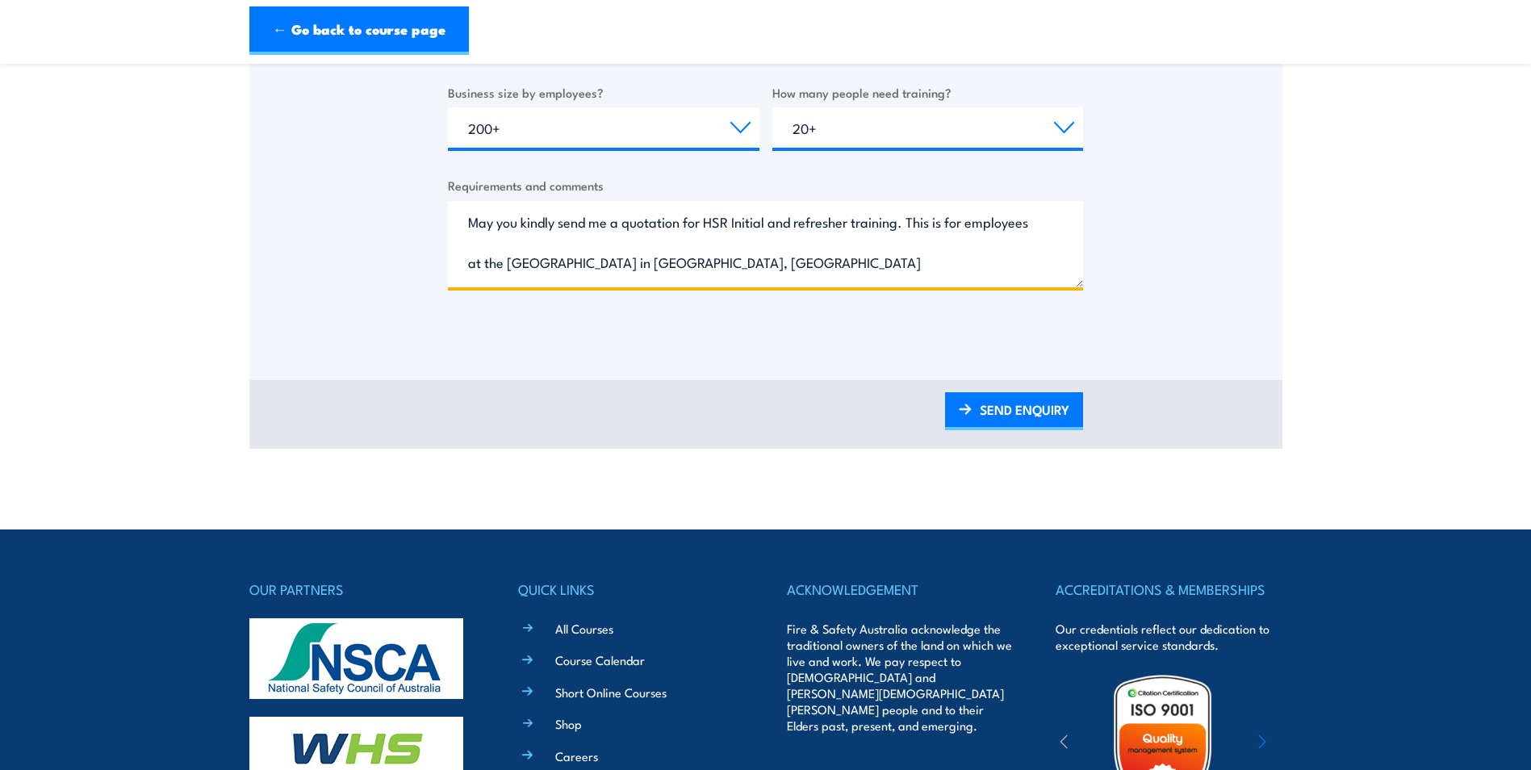
scroll to position [0, 0]
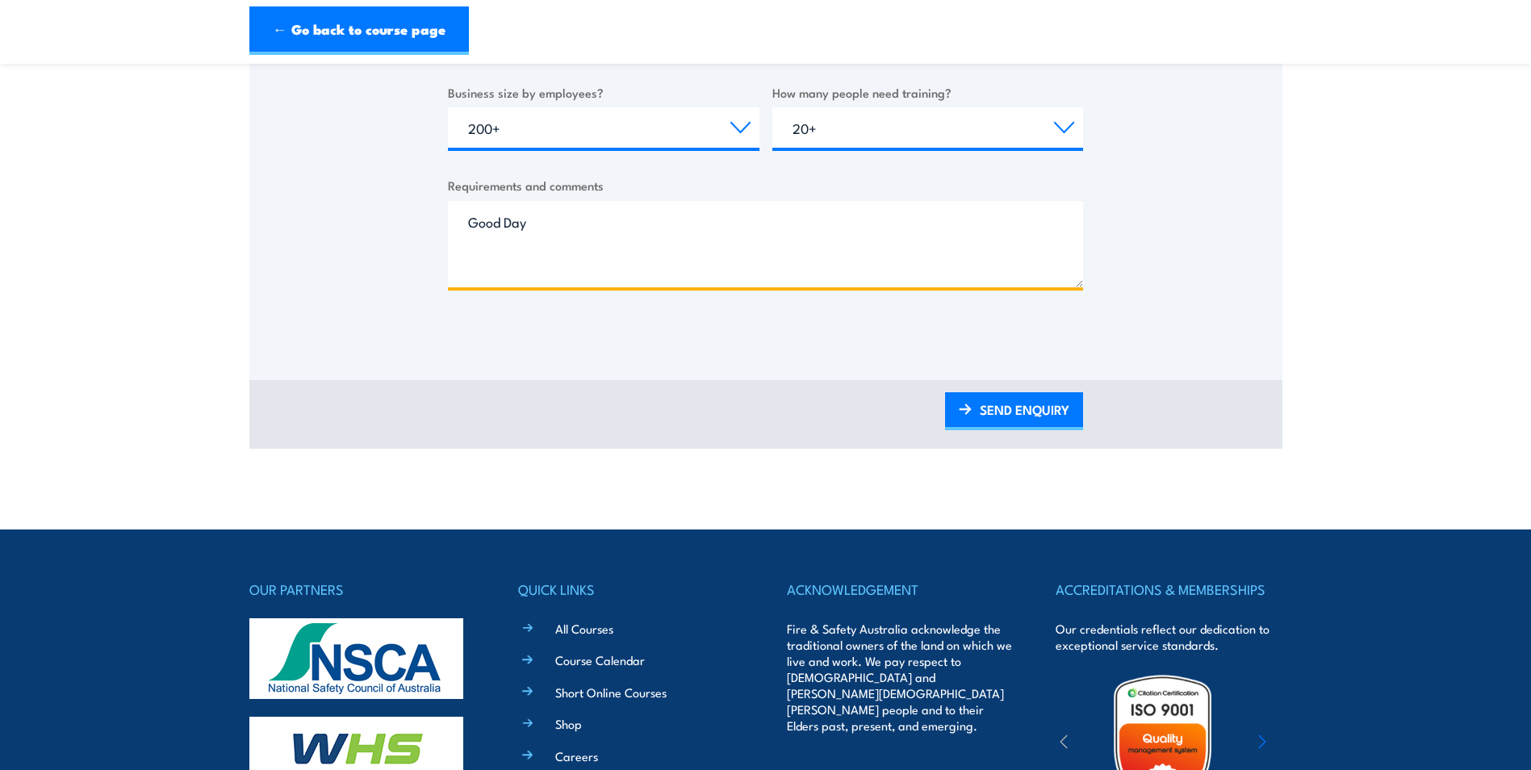
click at [540, 261] on textarea "Good Day May you kindly send me a quotation for HSR Initial and refresher train…" at bounding box center [765, 244] width 635 height 86
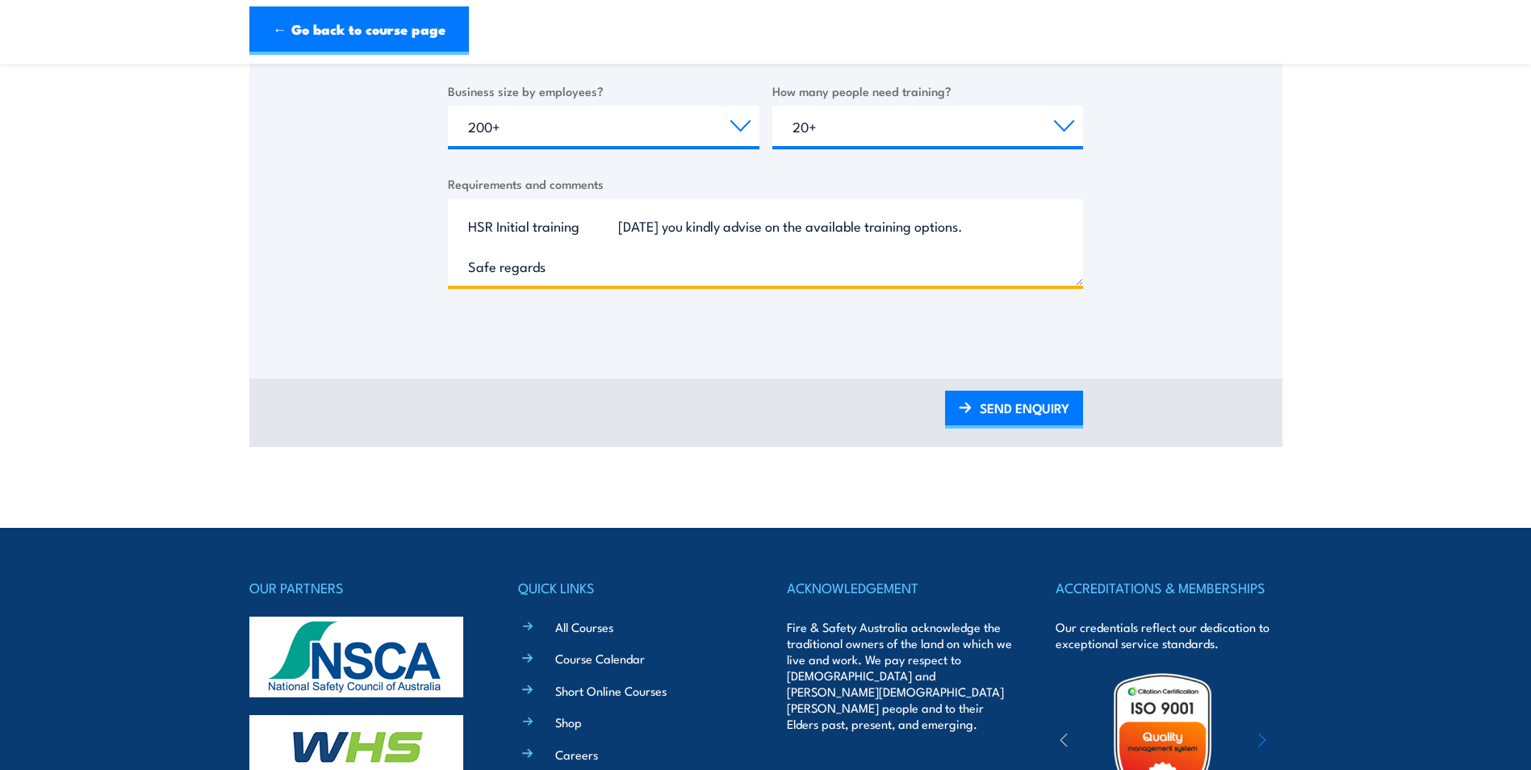
scroll to position [888, 0]
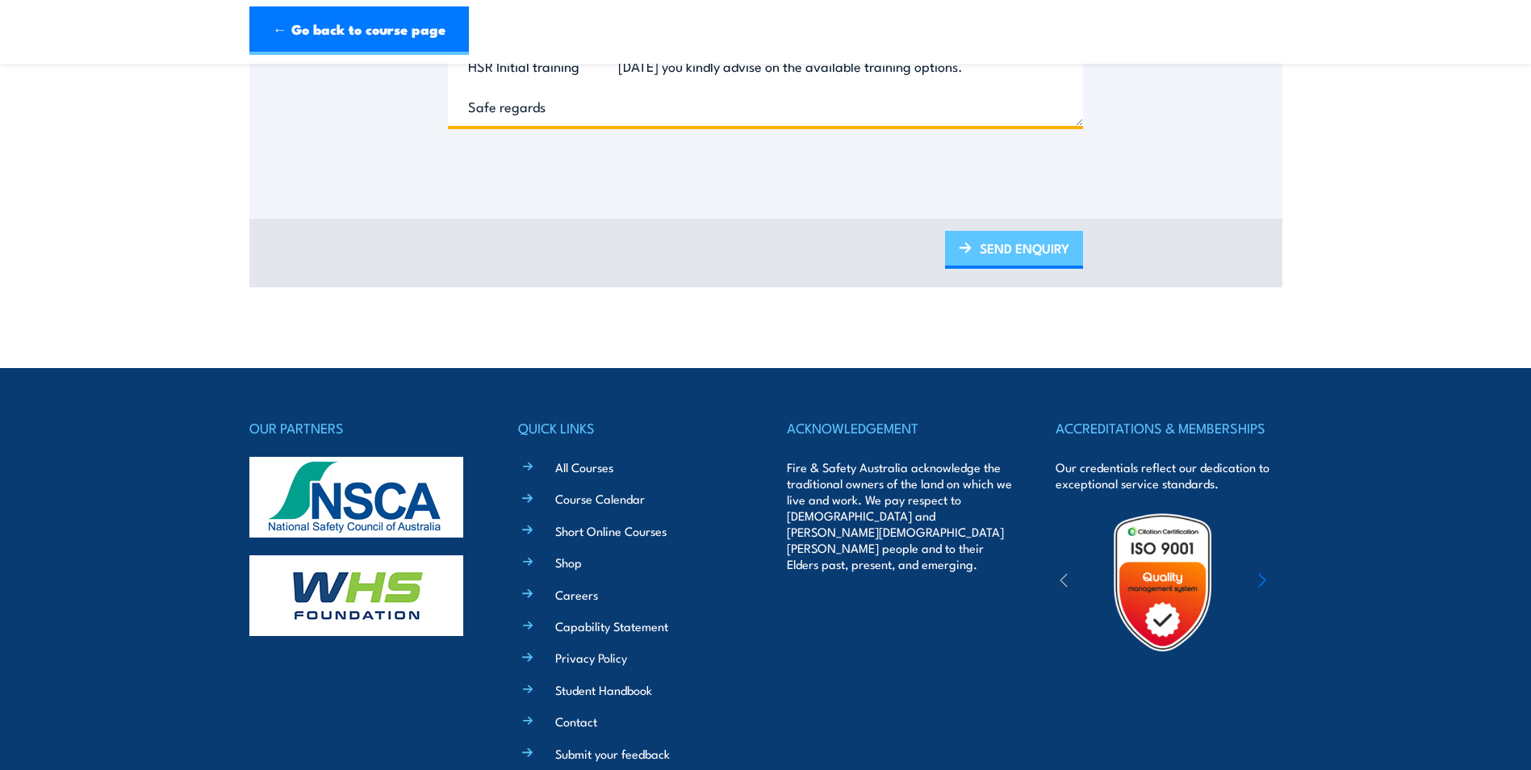
type textarea "May you kindly send me a quotation for HSR Initial and refresher training. This…"
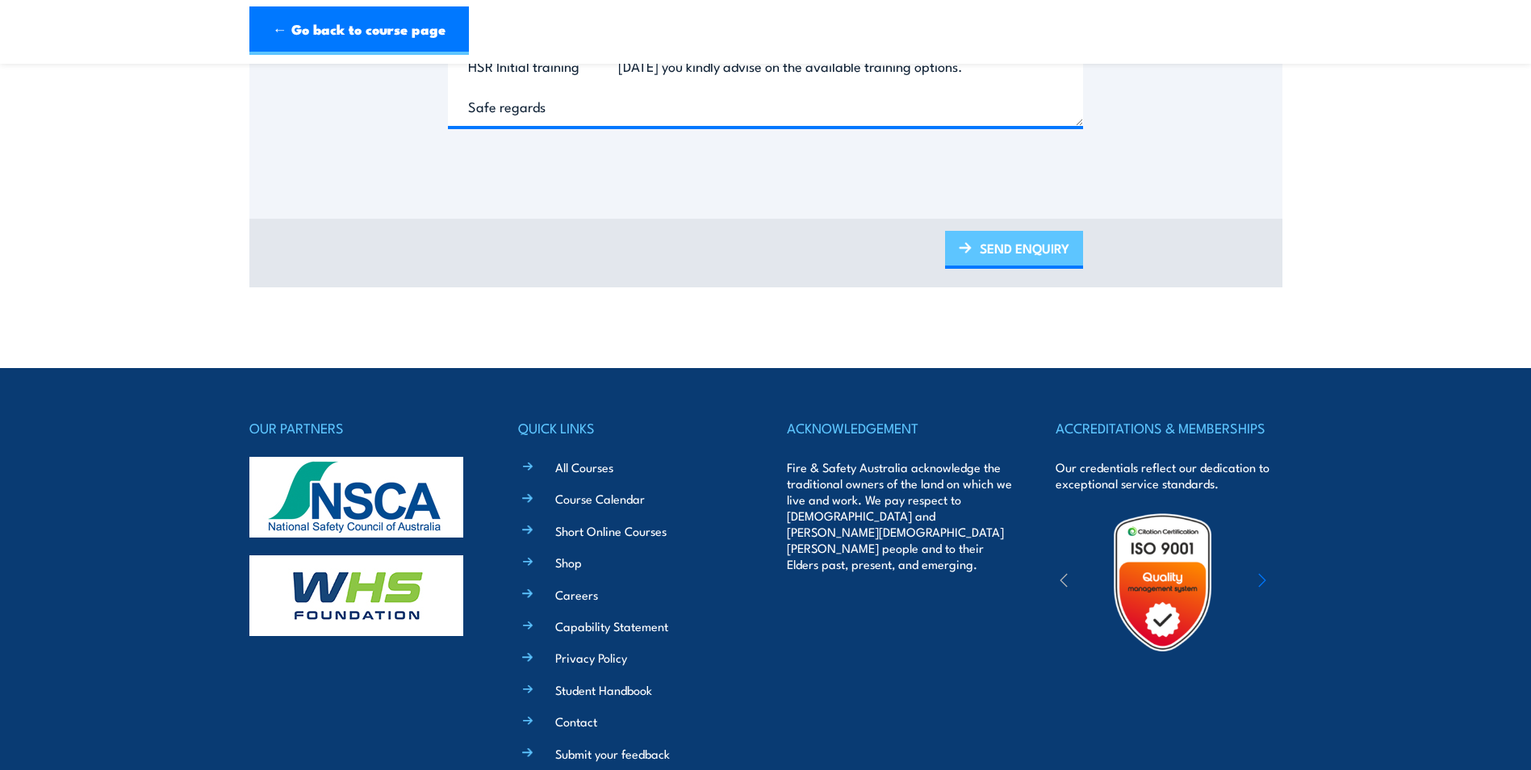
click at [1014, 245] on link "SEND ENQUIRY" at bounding box center [1014, 250] width 138 height 38
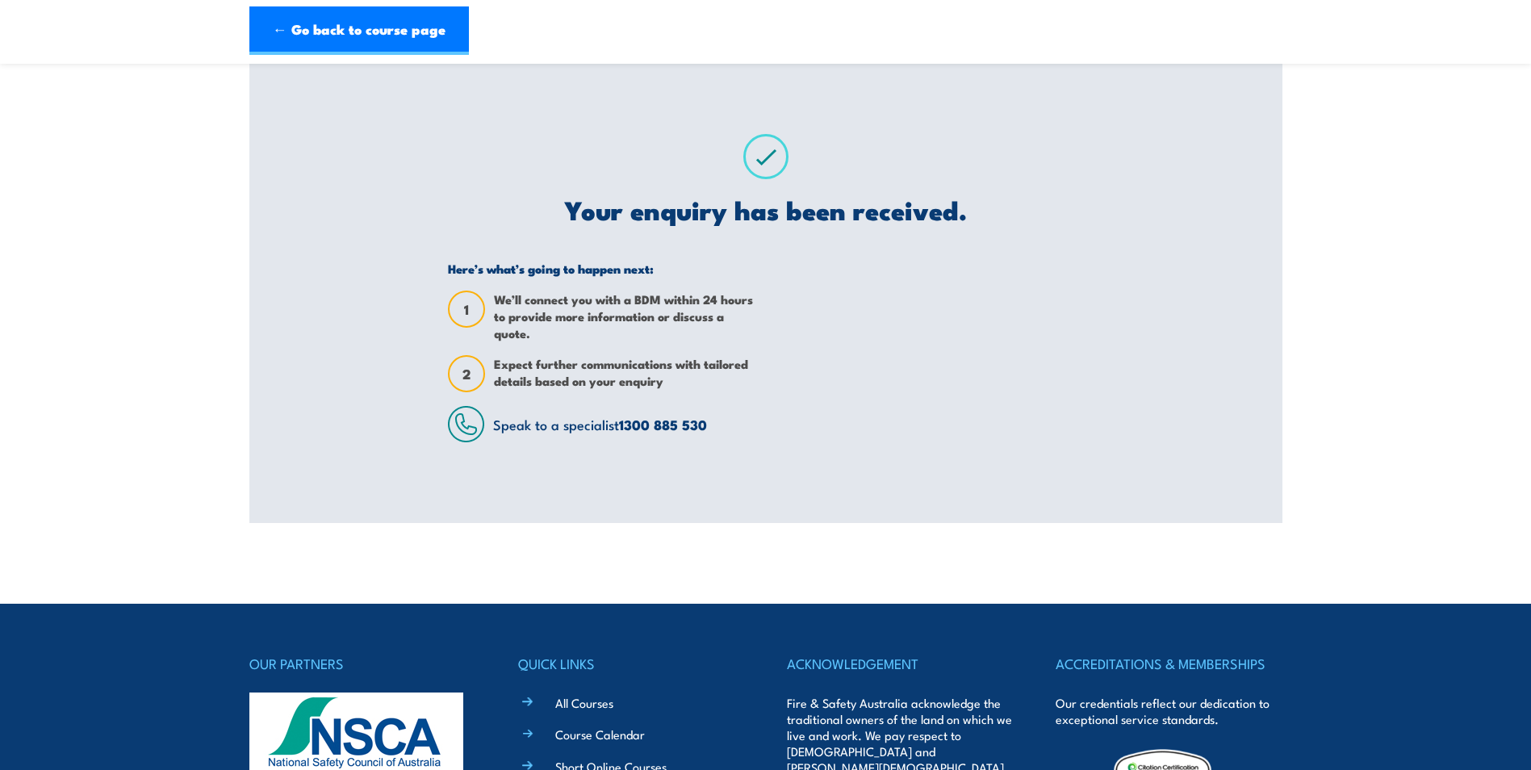
scroll to position [0, 0]
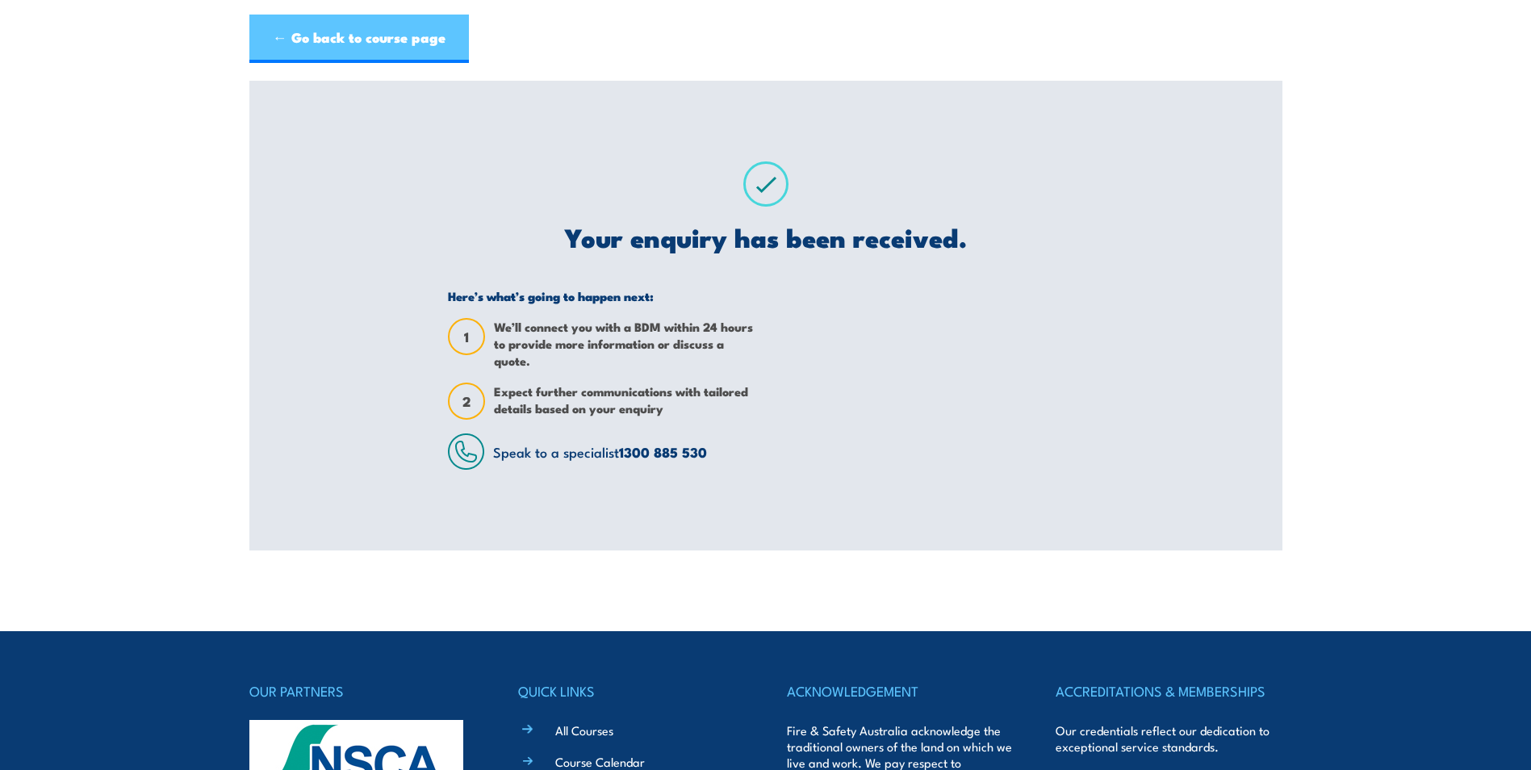
click at [356, 39] on link "← Go back to course page" at bounding box center [358, 39] width 219 height 48
